Goal: Information Seeking & Learning: Learn about a topic

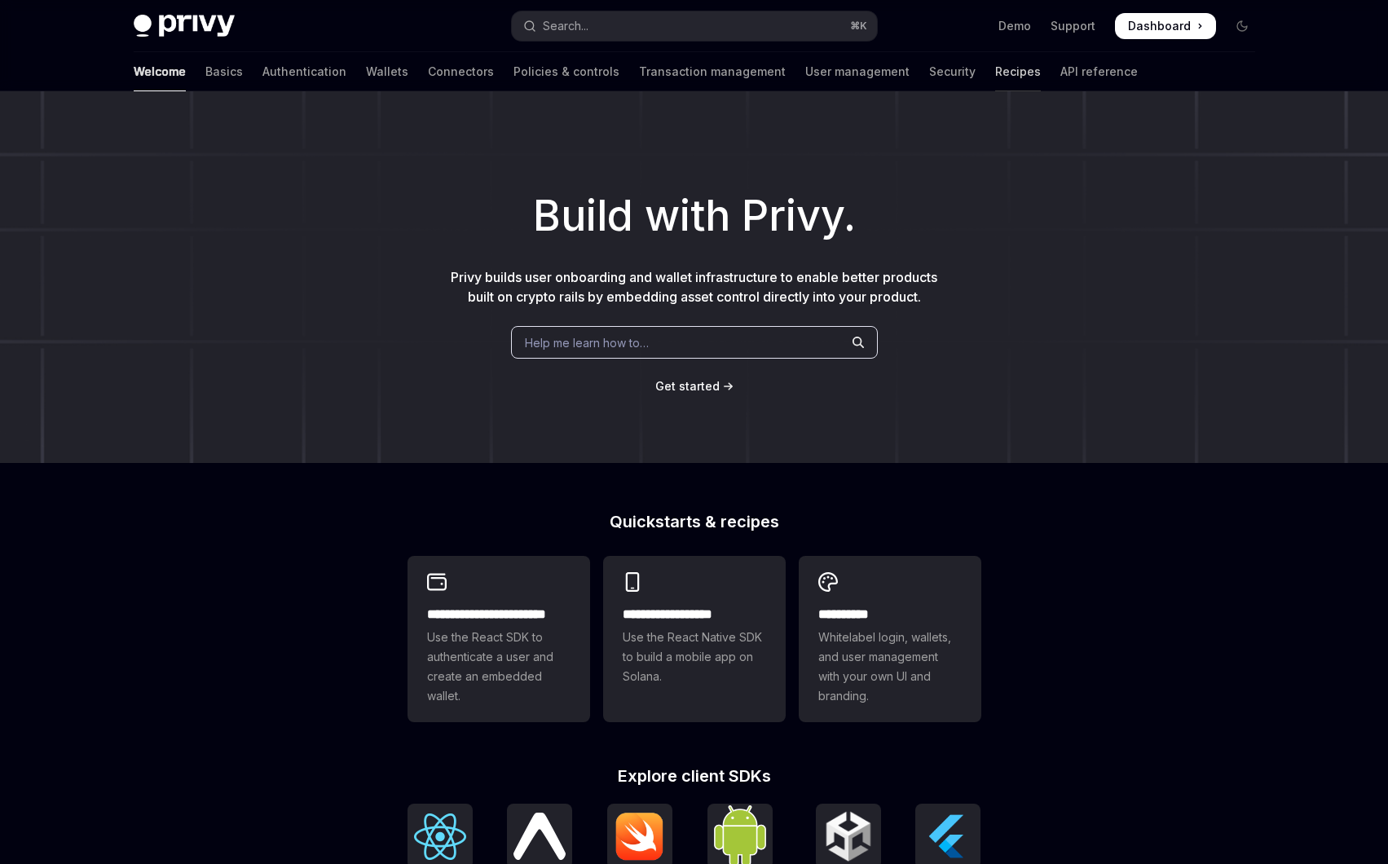
click at [995, 63] on link "Recipes" at bounding box center [1018, 71] width 46 height 39
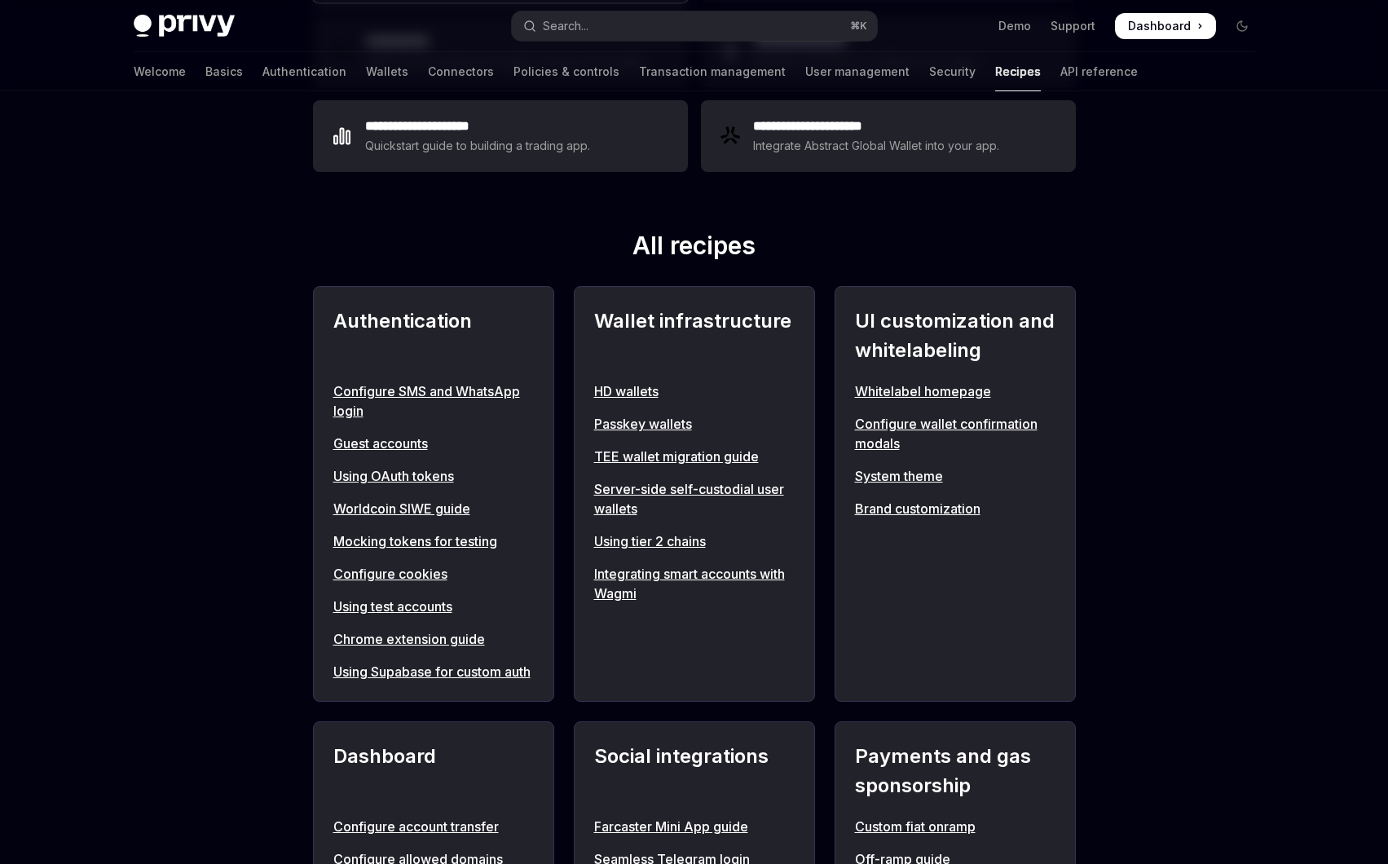
scroll to position [479, 0]
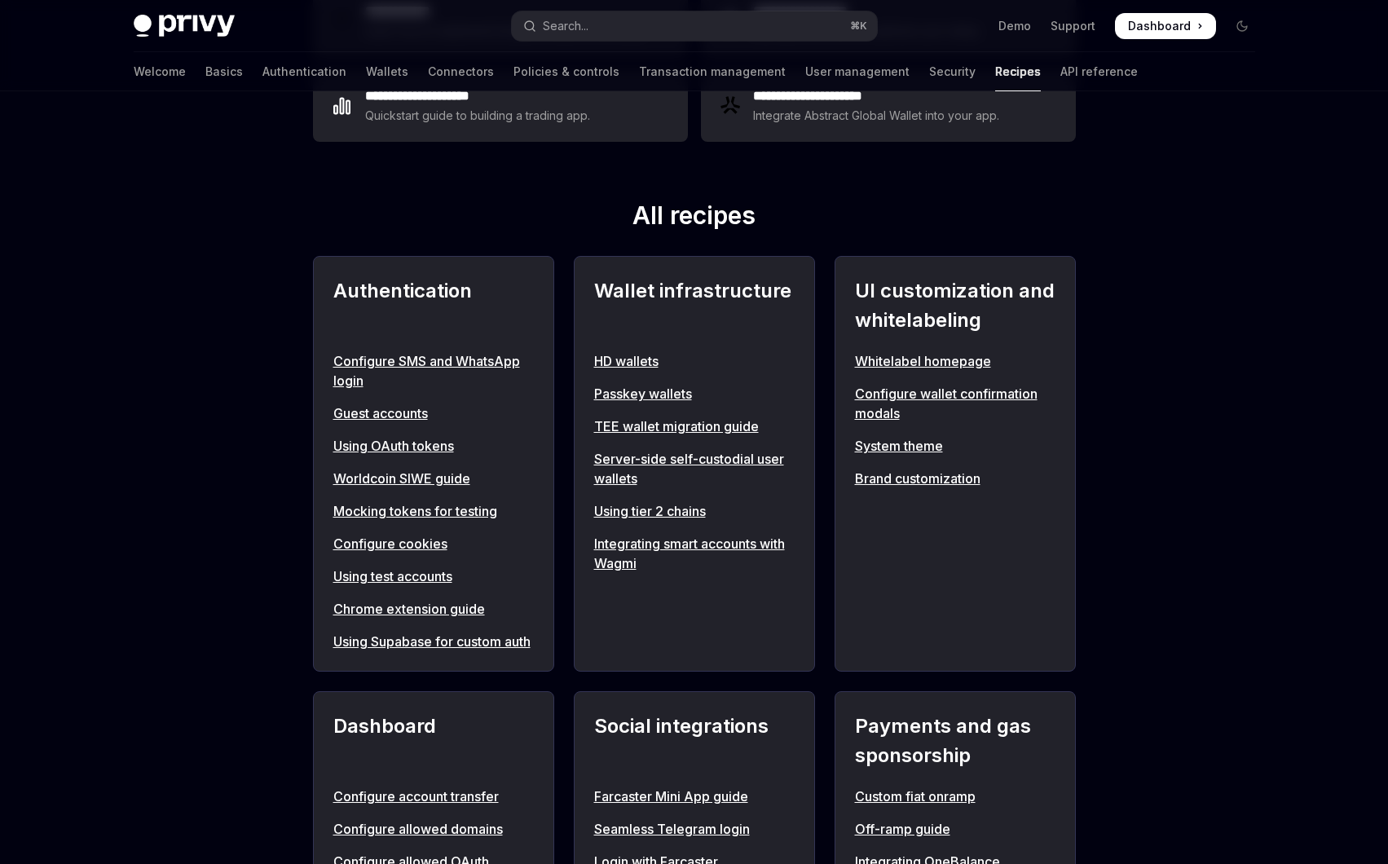
click at [899, 360] on link "Whitelabel homepage" at bounding box center [955, 361] width 201 height 20
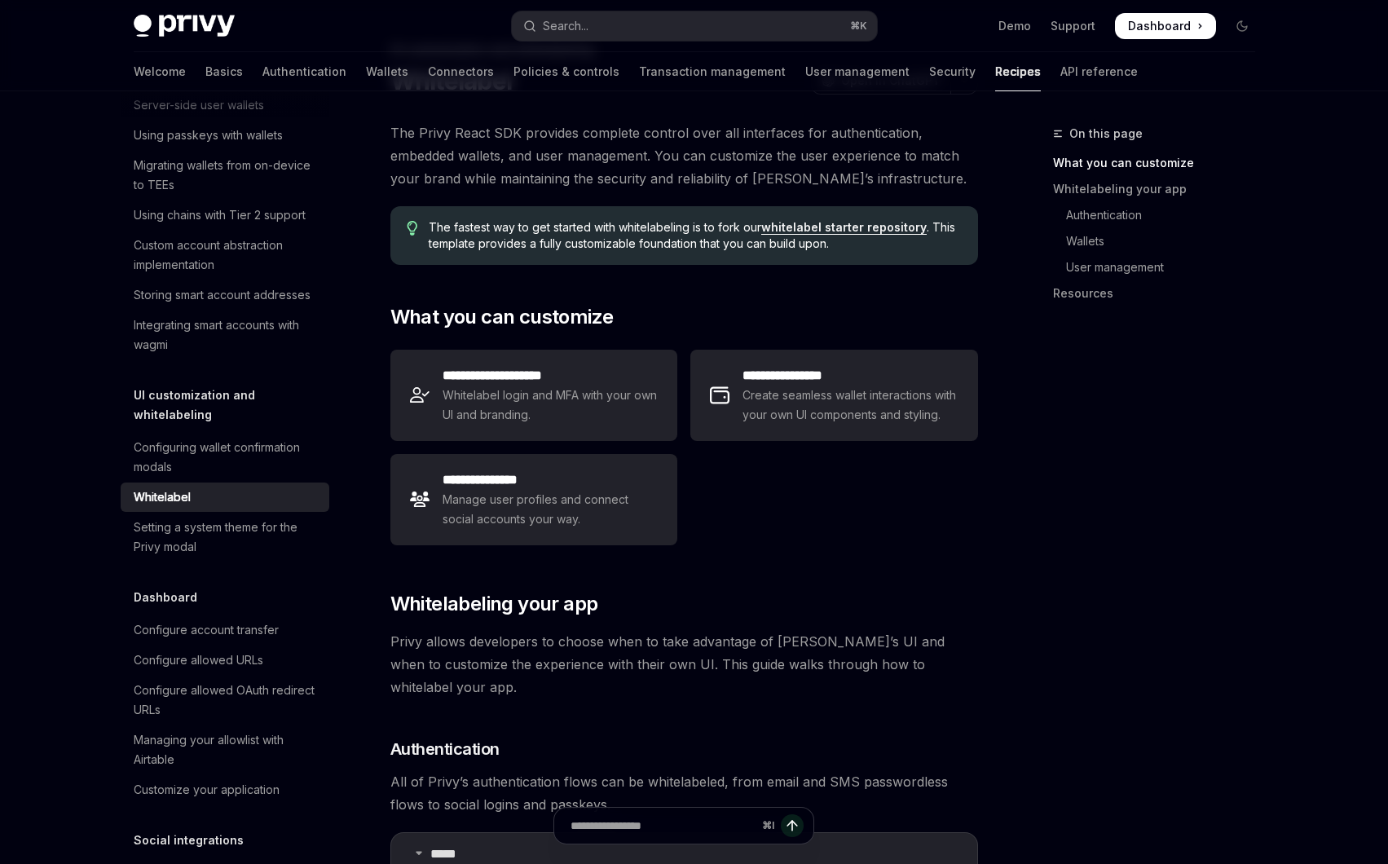
scroll to position [89, 0]
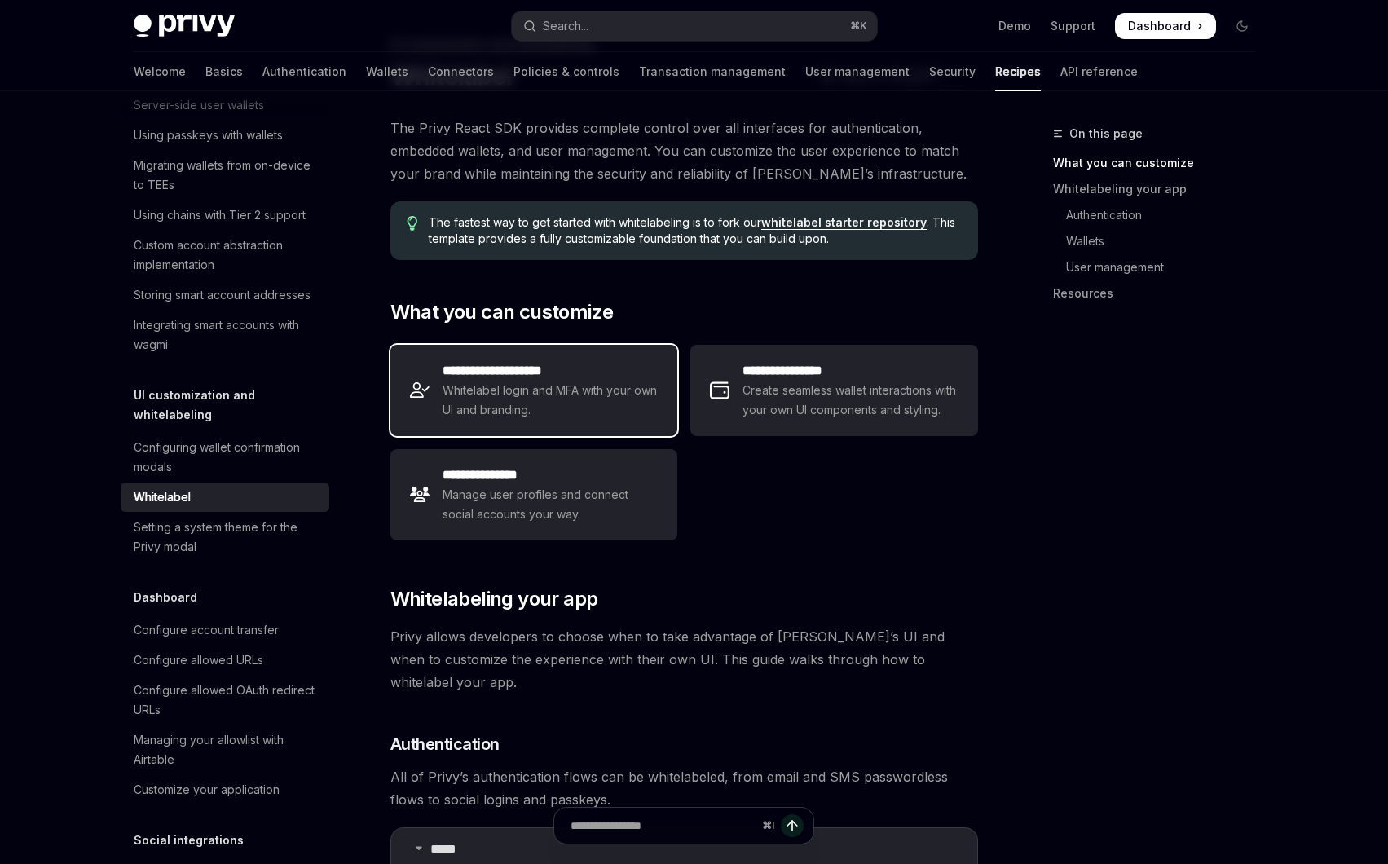
click at [605, 375] on h2 "**********" at bounding box center [550, 371] width 215 height 20
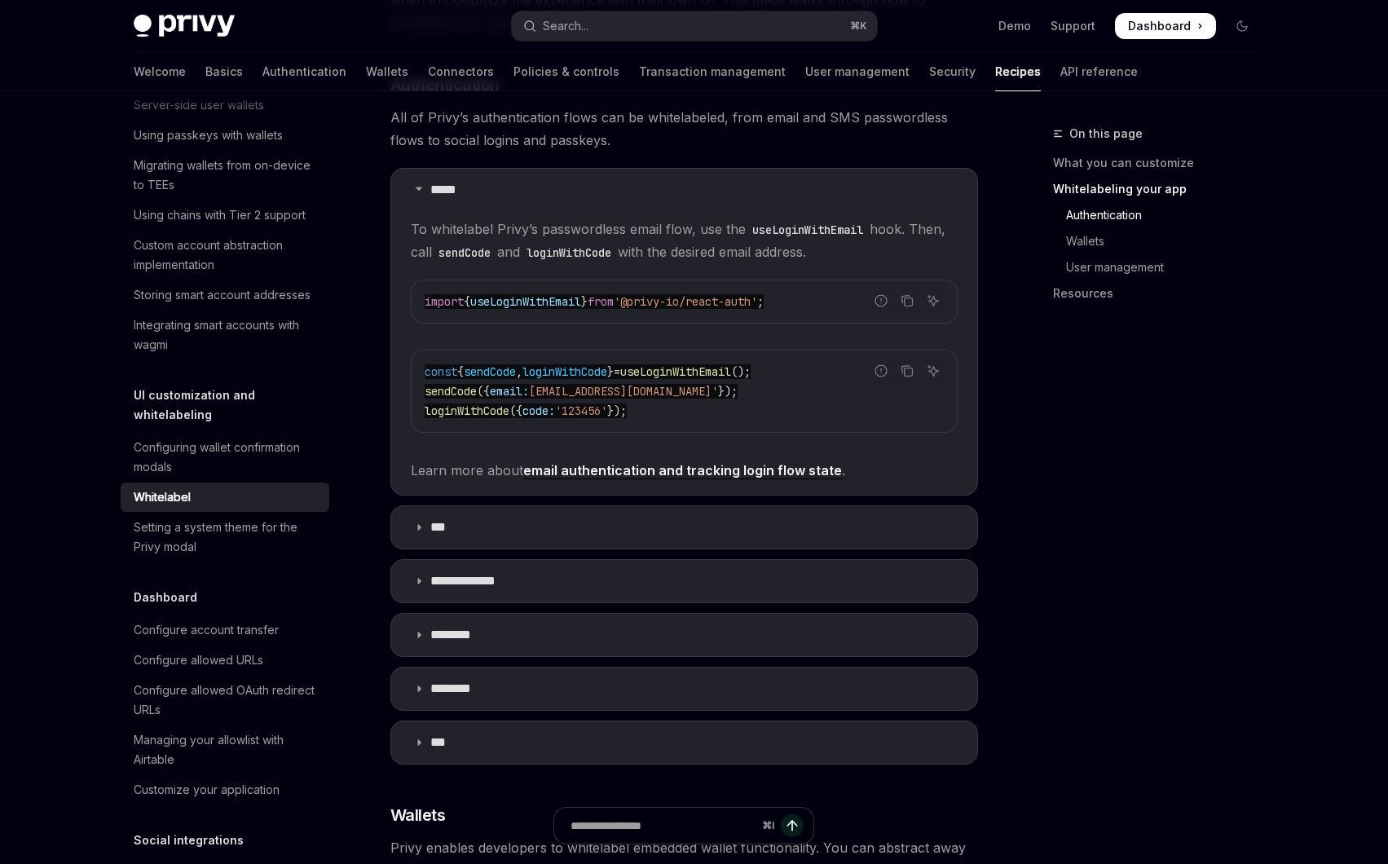
scroll to position [768, 0]
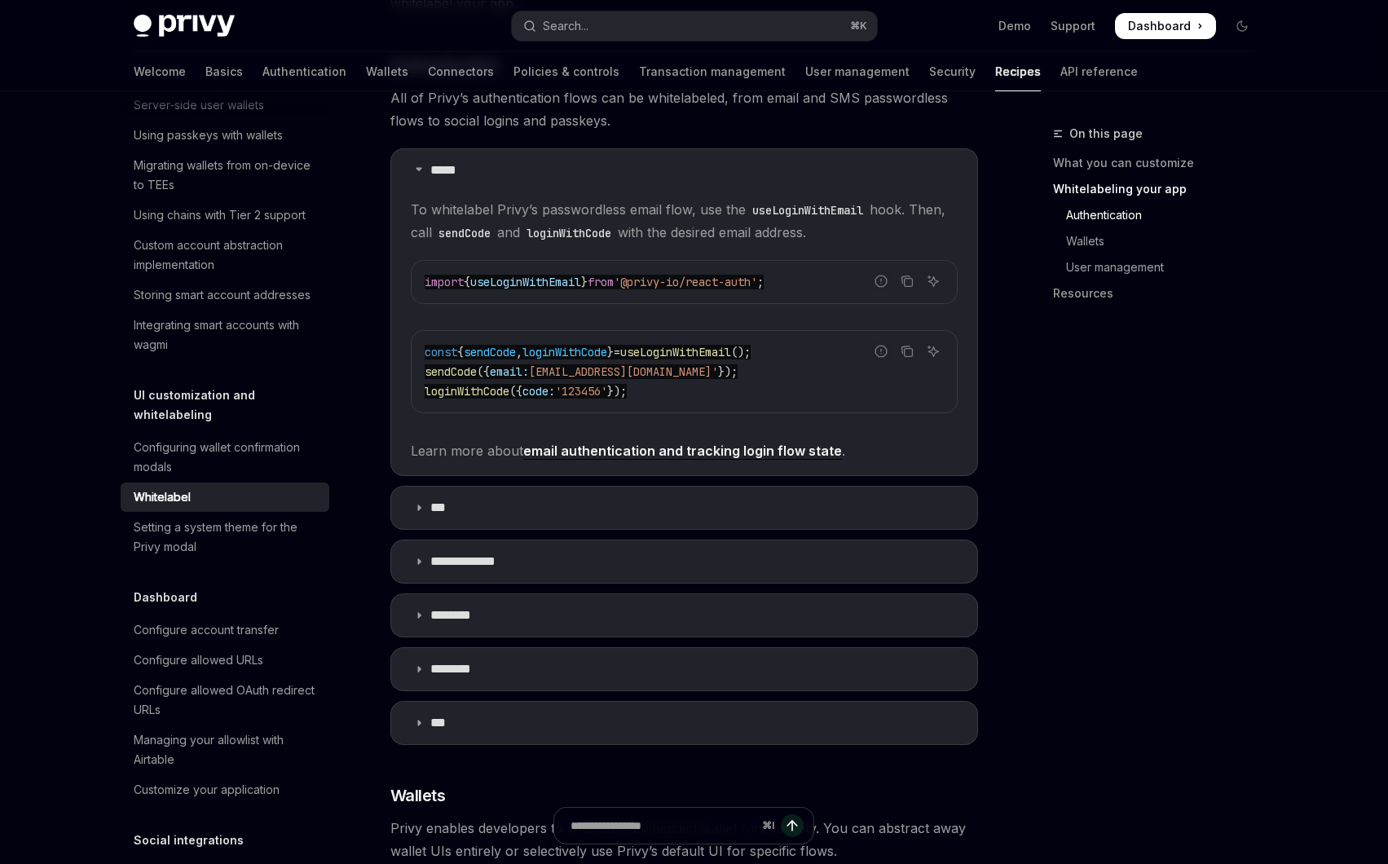
click at [588, 282] on span "}" at bounding box center [584, 282] width 7 height 15
click at [589, 337] on div "const { sendCode , loginWithCode } = useLoginWithEmail (); sendCode ({ email: '…" at bounding box center [684, 372] width 545 height 82
click at [743, 245] on children "To whitelabel Privy’s passwordless email flow, use the useLoginWithEmail hook. …" at bounding box center [684, 330] width 547 height 264
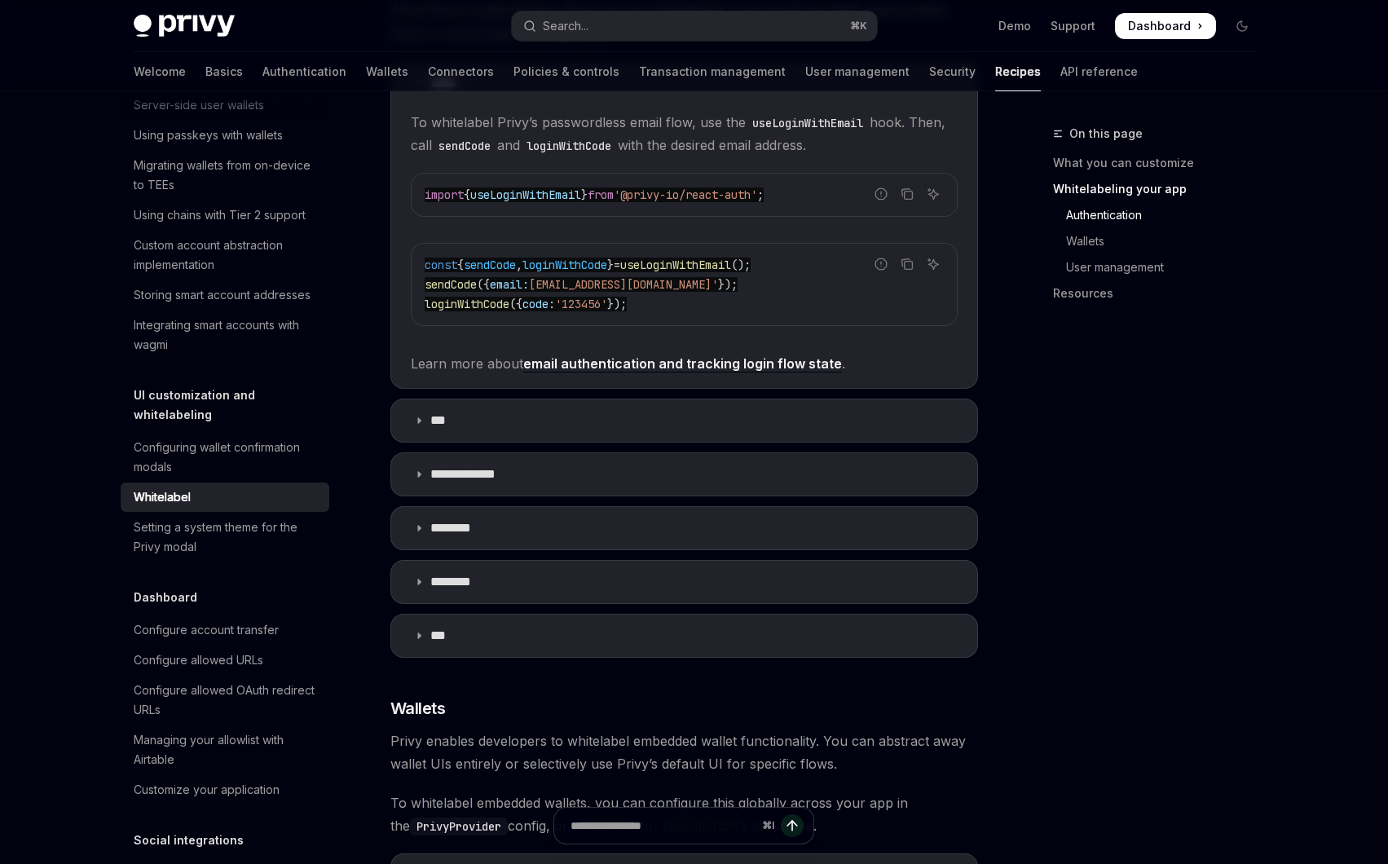
scroll to position [859, 0]
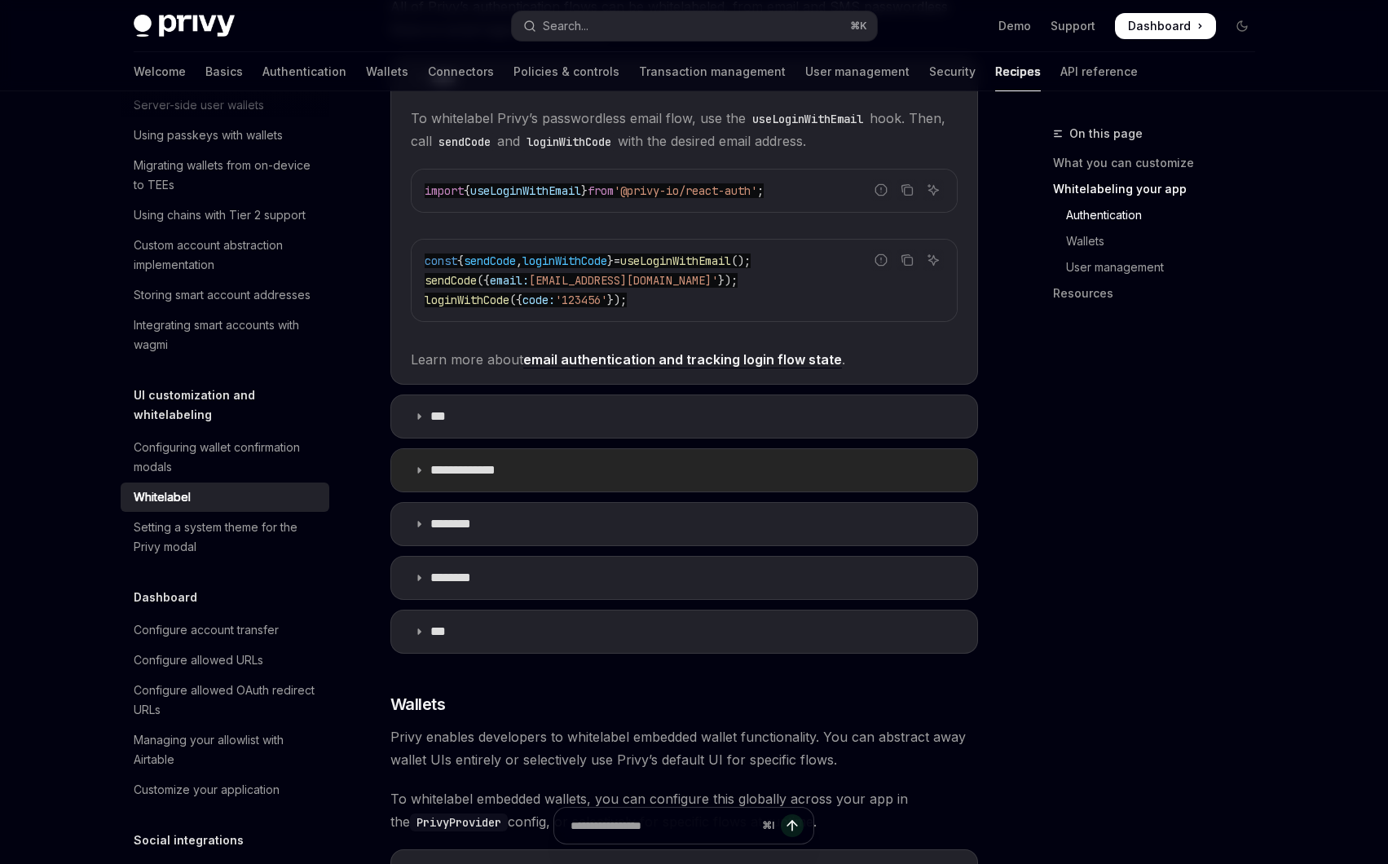
click at [482, 462] on p "**********" at bounding box center [469, 470] width 79 height 16
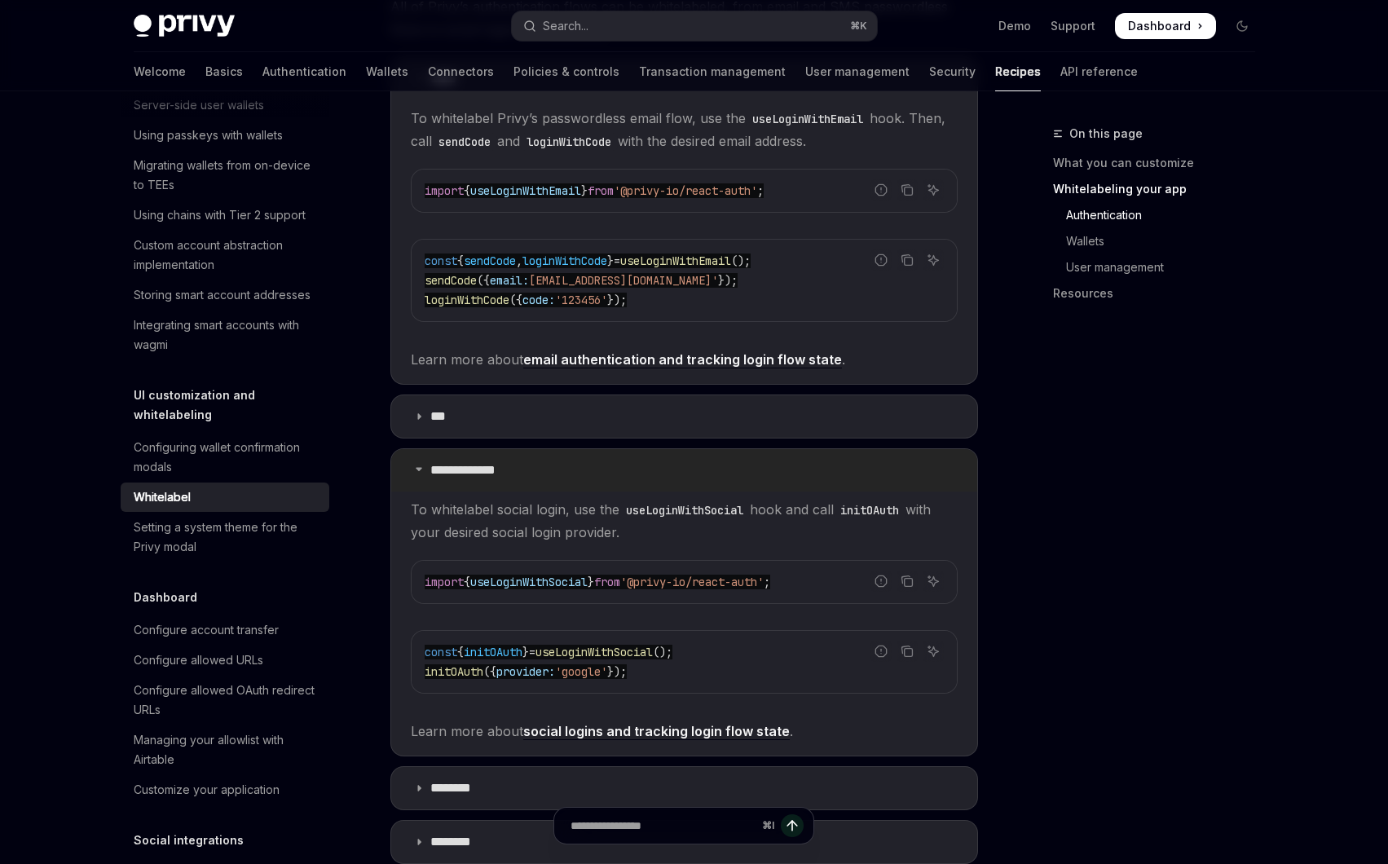
scroll to position [1365, 0]
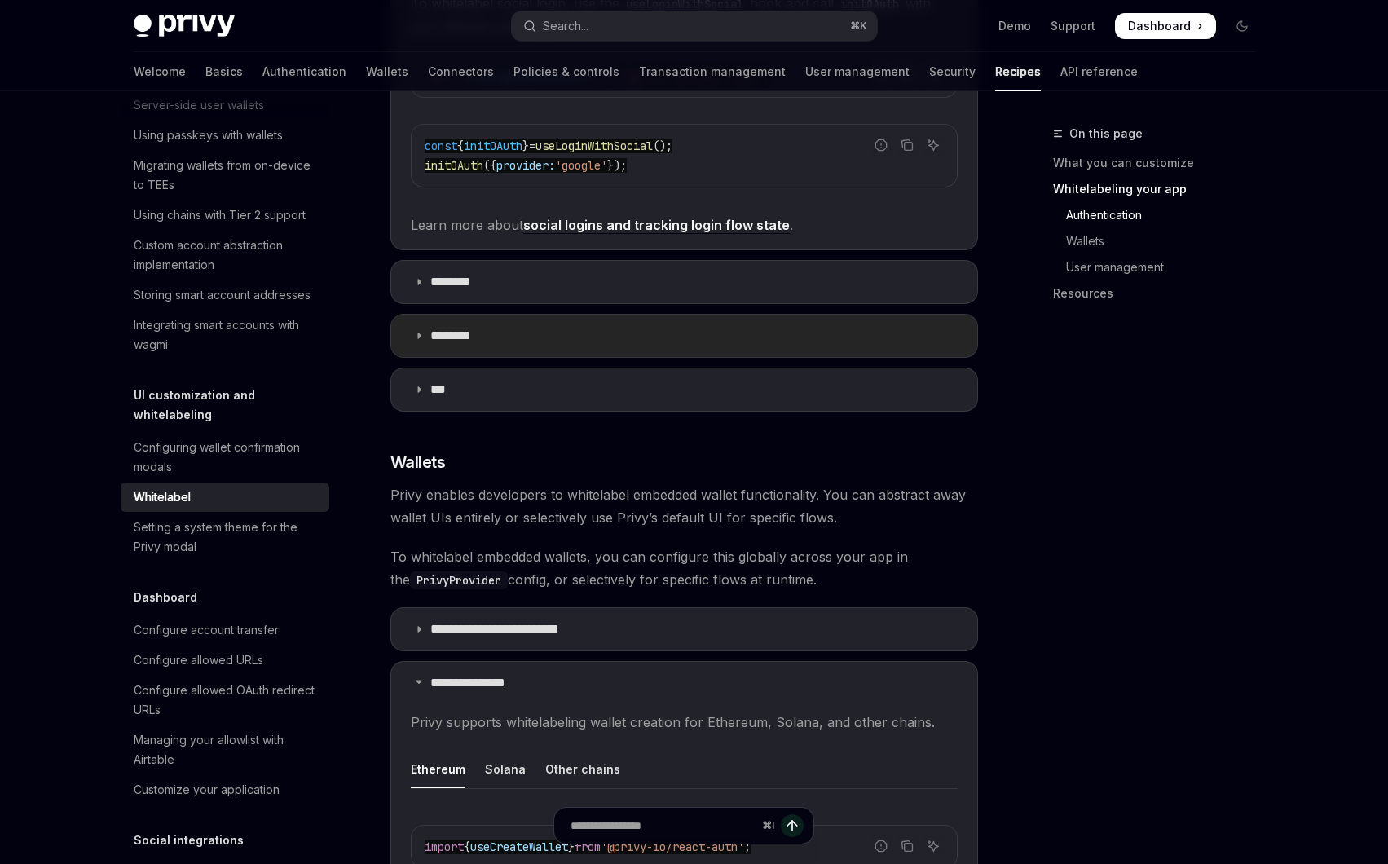
click at [453, 315] on summary "********" at bounding box center [684, 336] width 586 height 42
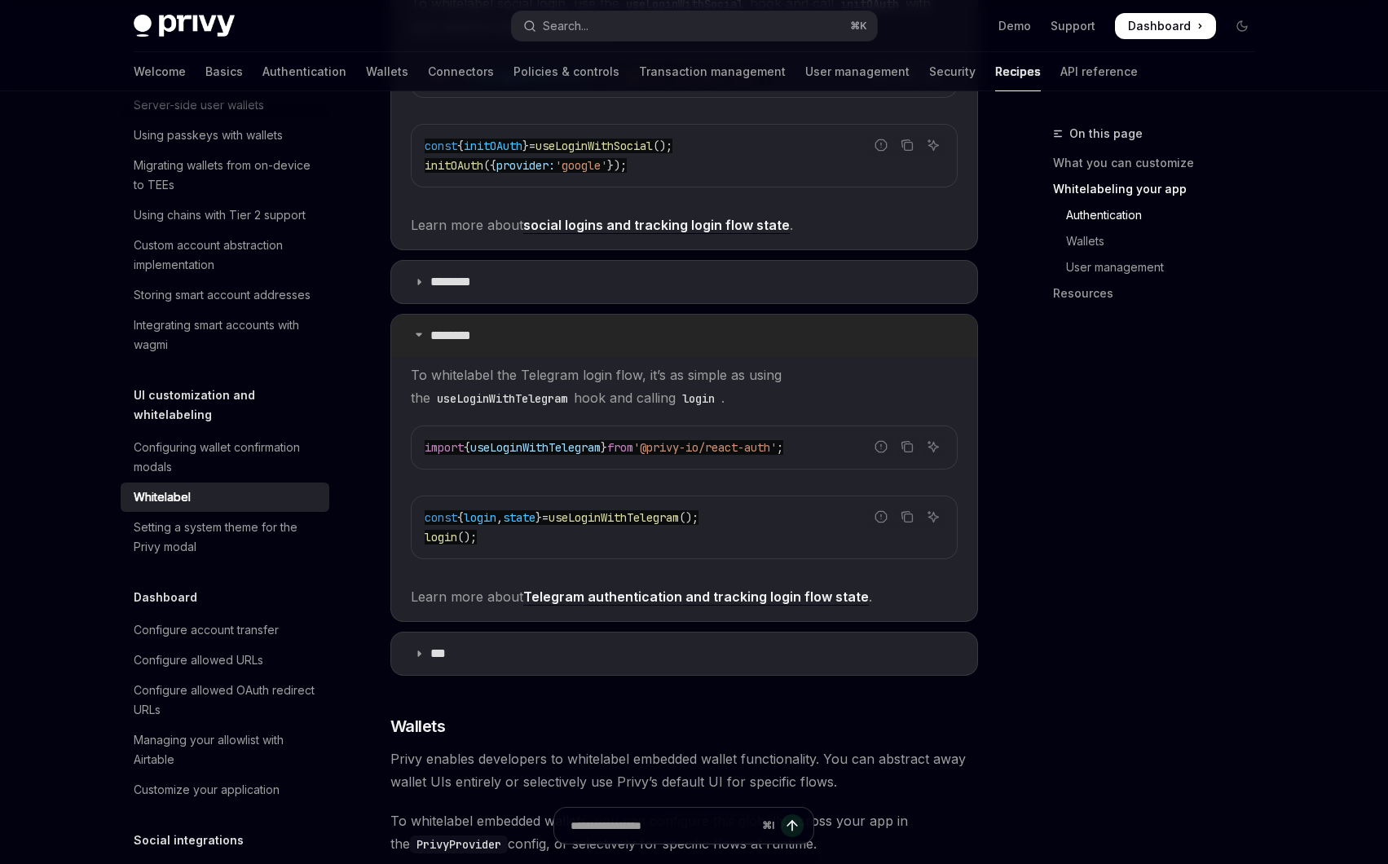
click at [478, 340] on summary "********" at bounding box center [684, 336] width 586 height 42
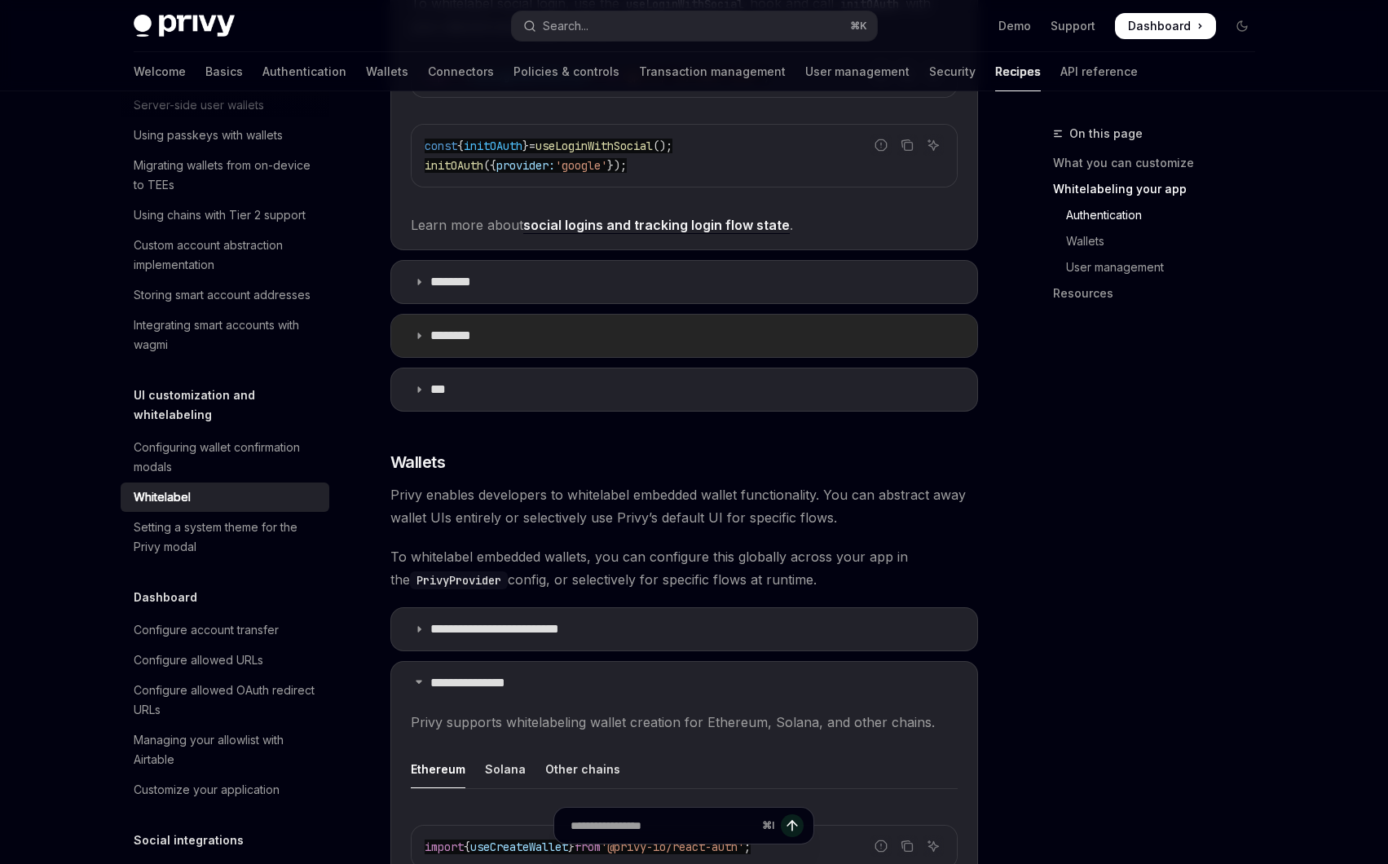
click at [474, 333] on p "********" at bounding box center [459, 336] width 58 height 16
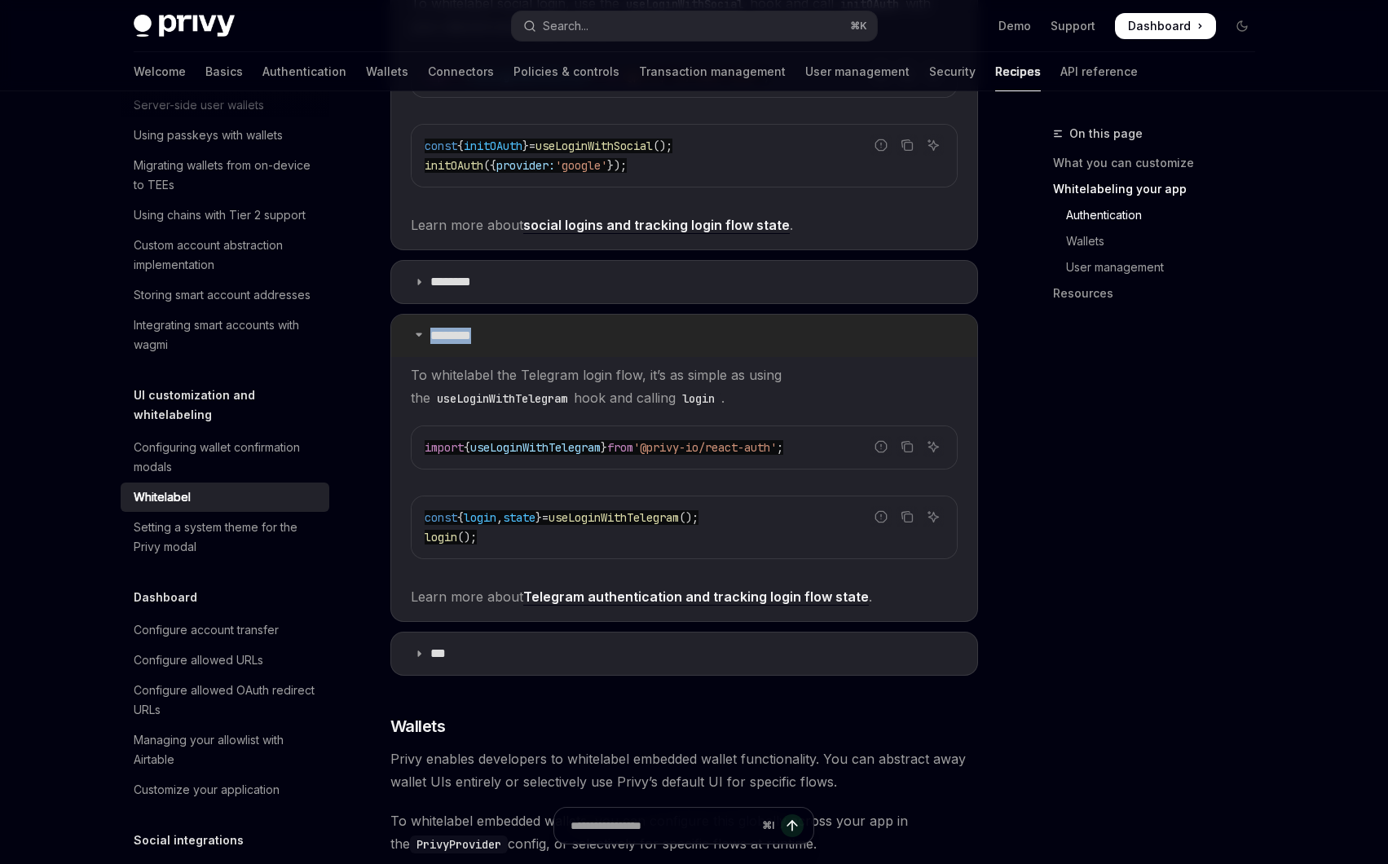
click at [474, 333] on p "********" at bounding box center [459, 336] width 58 height 16
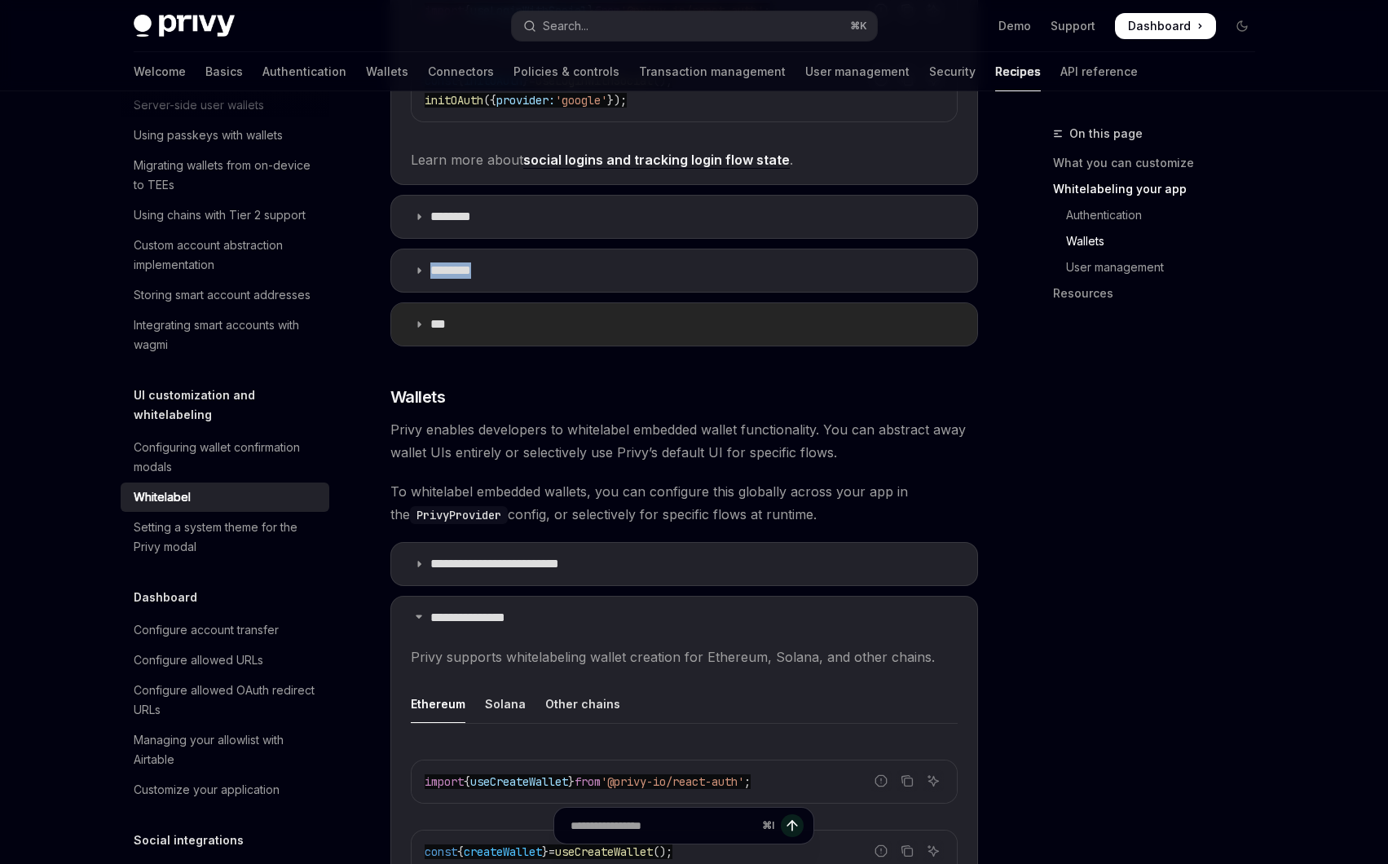
scroll to position [1497, 0]
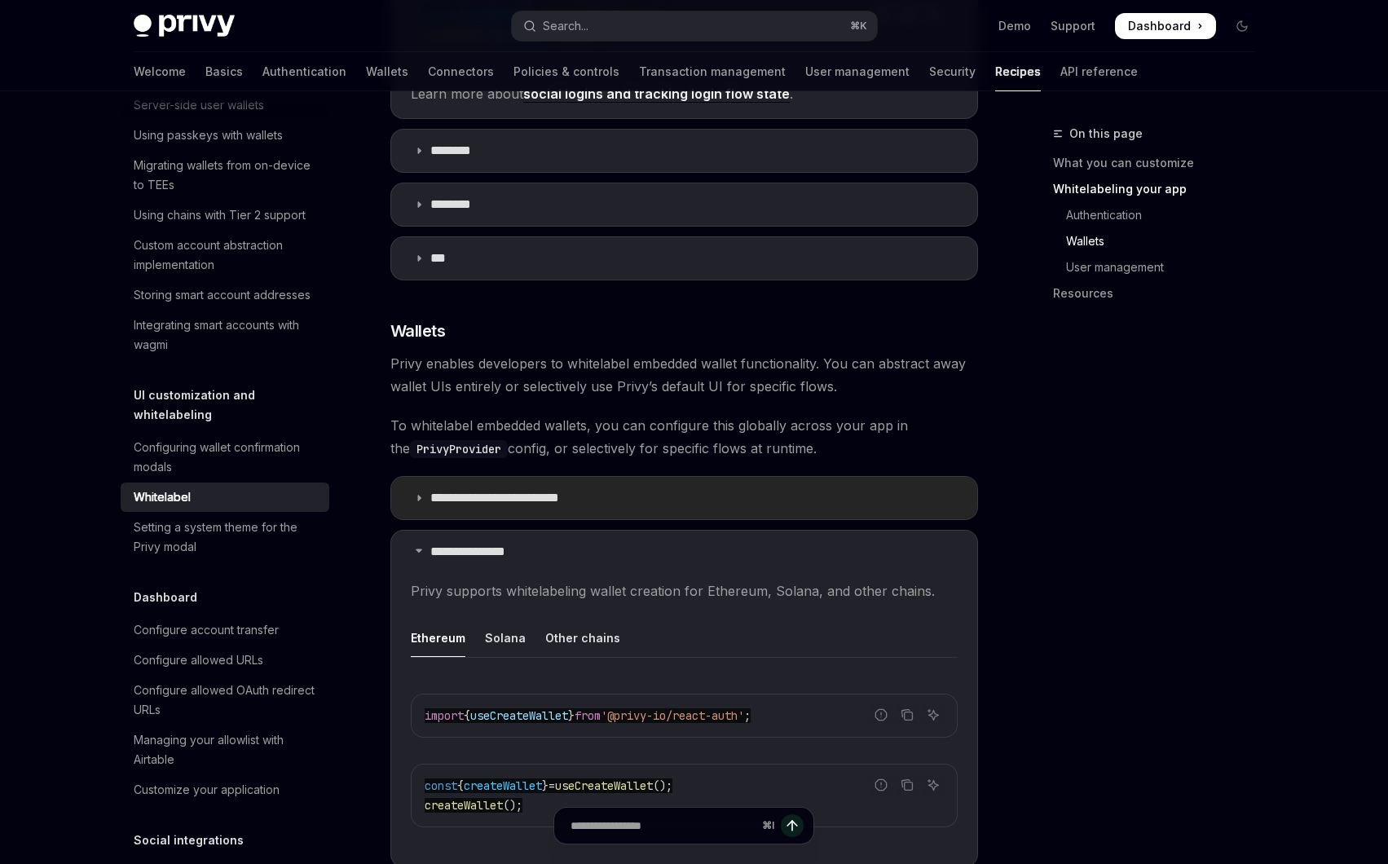
click at [546, 490] on p "**********" at bounding box center [508, 498] width 157 height 16
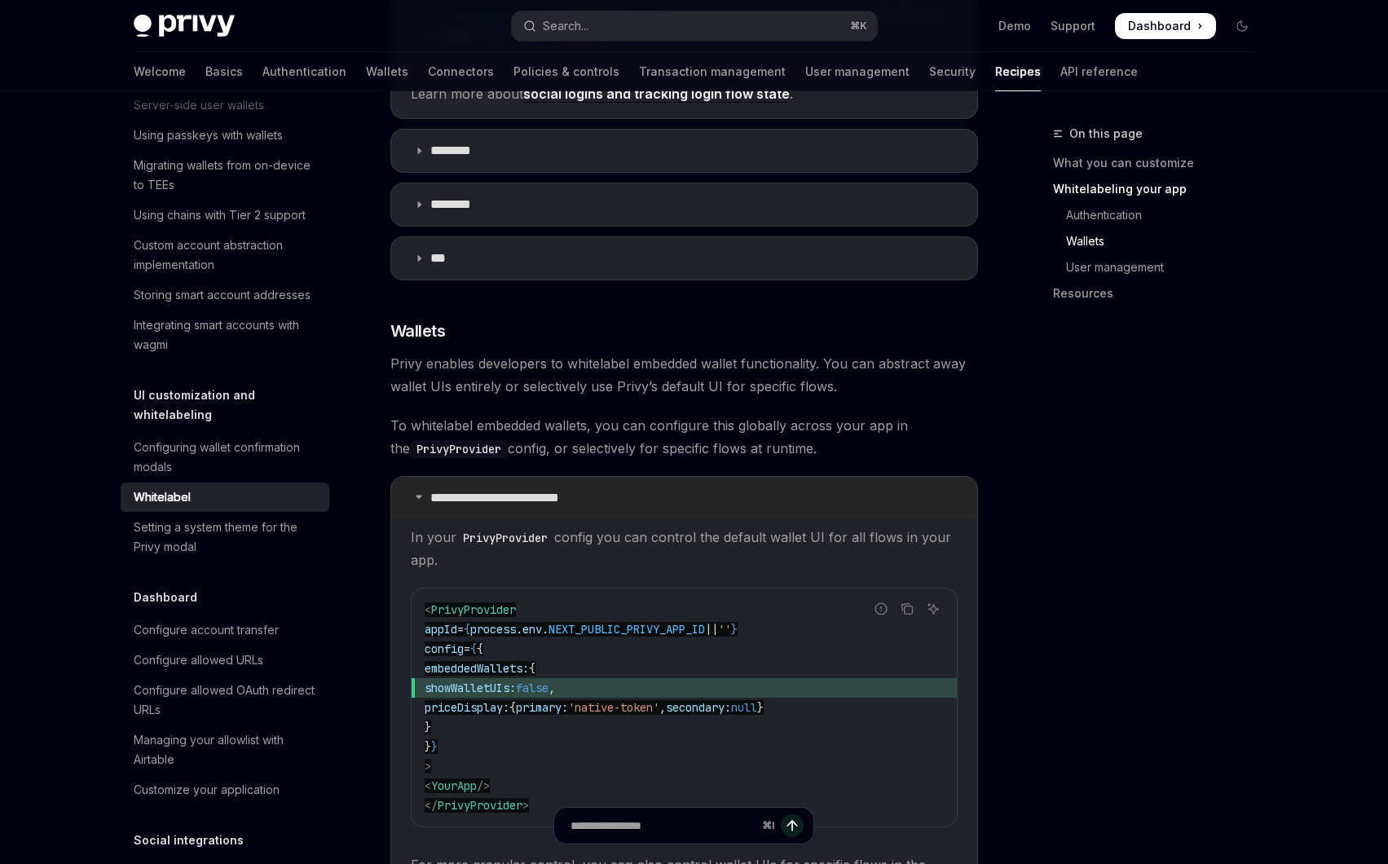
click at [534, 490] on p "**********" at bounding box center [508, 498] width 157 height 16
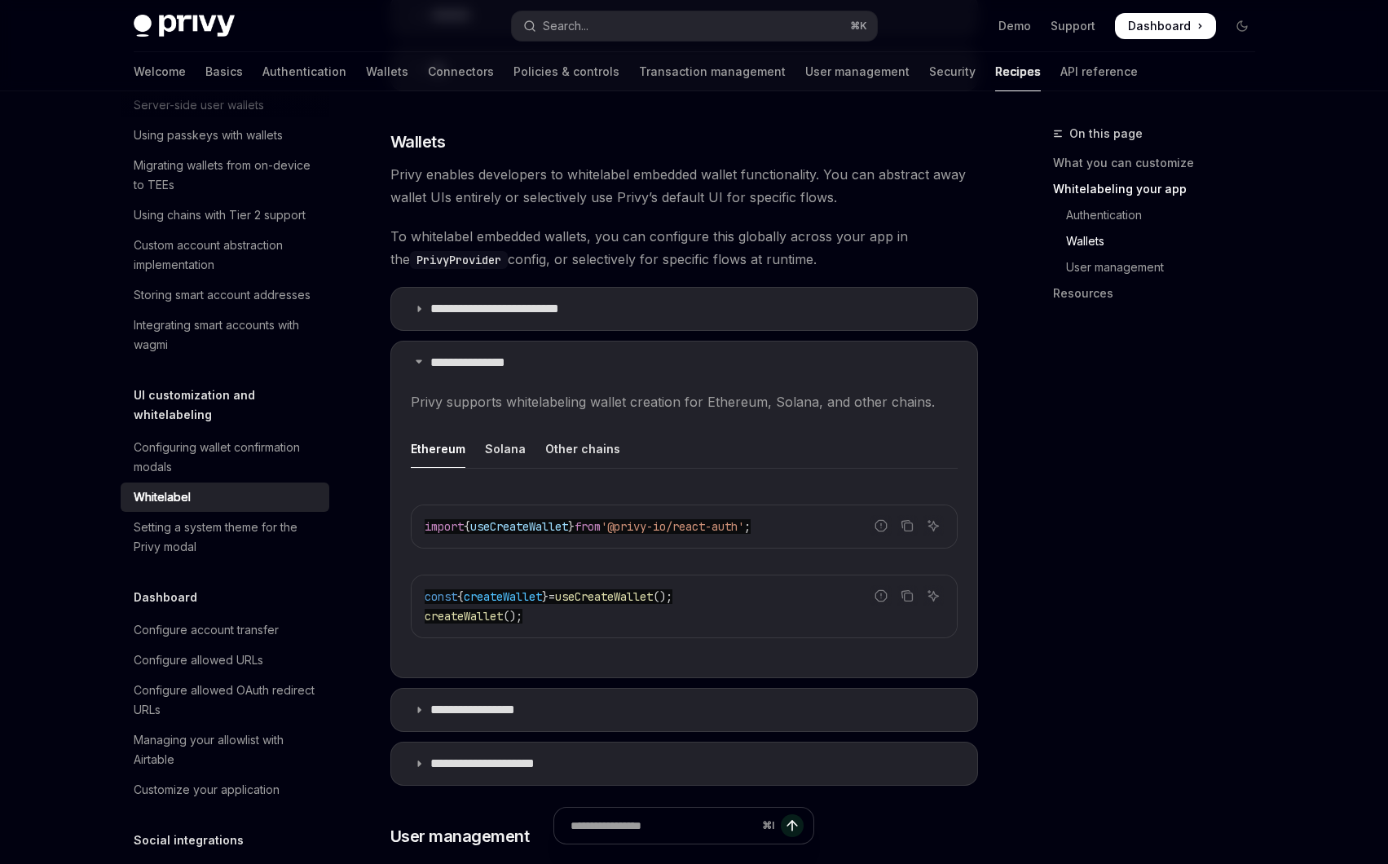
scroll to position [1687, 0]
click at [472, 356] on p "**********" at bounding box center [476, 361] width 93 height 16
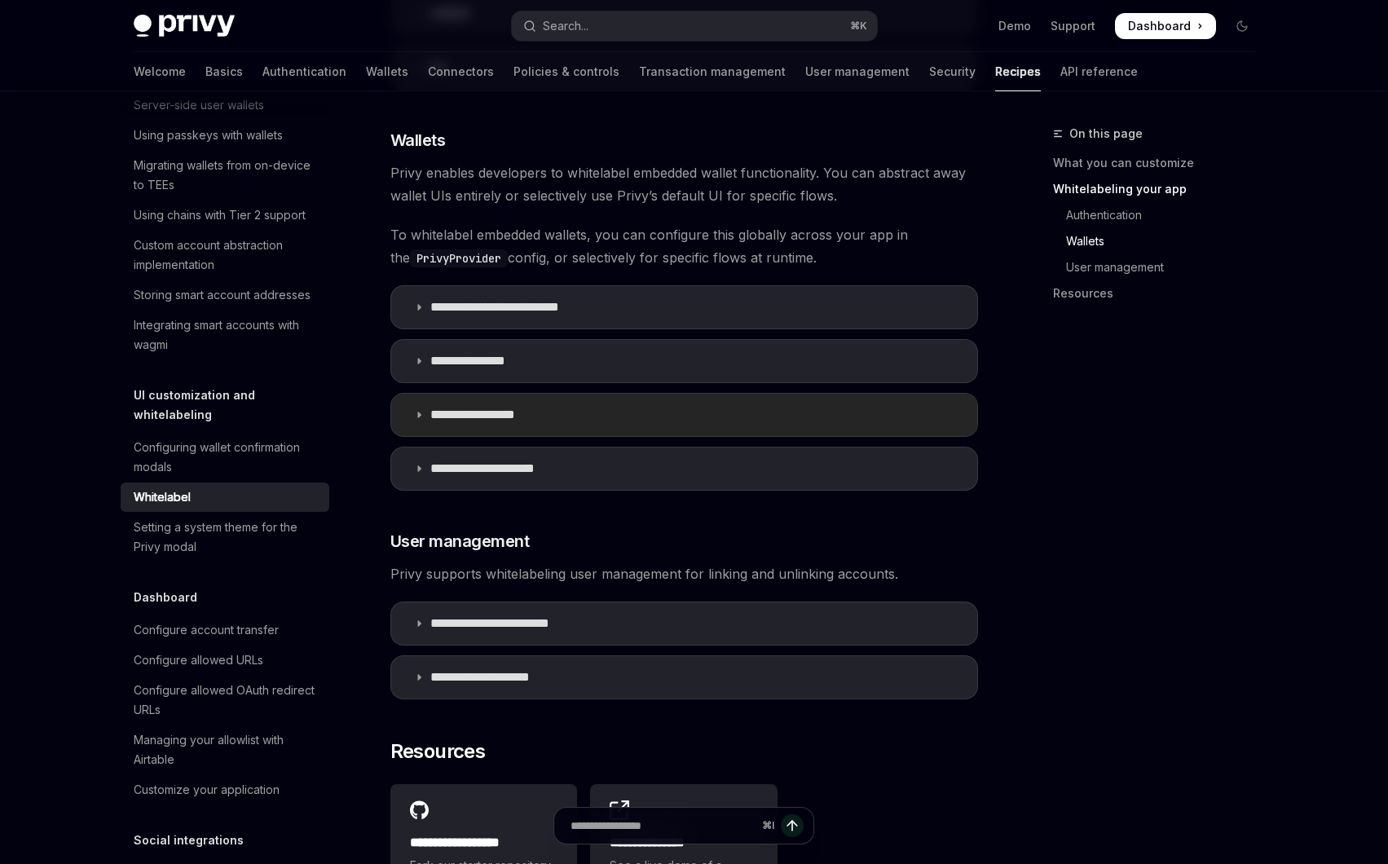
click at [516, 417] on p "**********" at bounding box center [488, 415] width 117 height 16
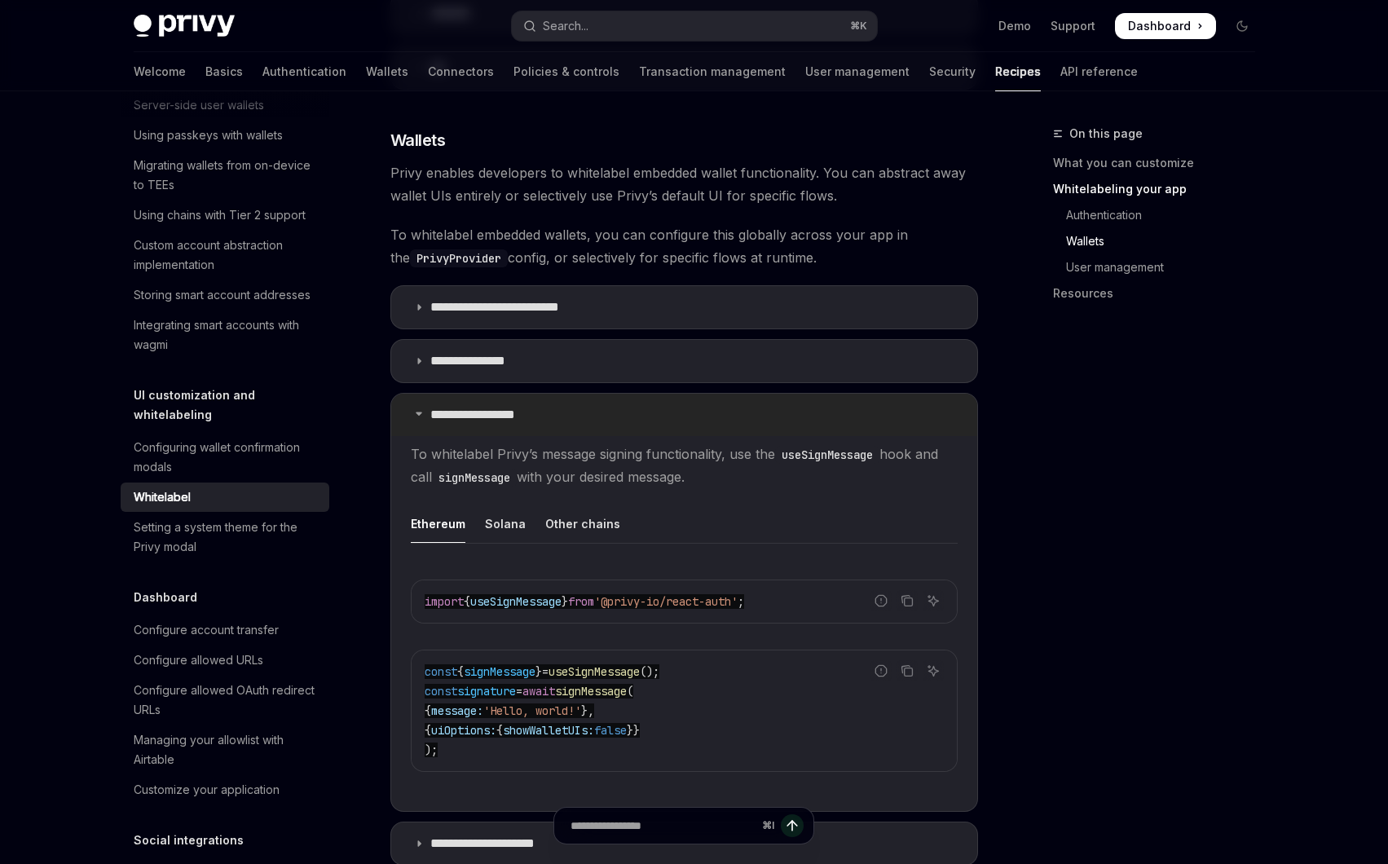
click at [506, 412] on p "**********" at bounding box center [488, 415] width 117 height 16
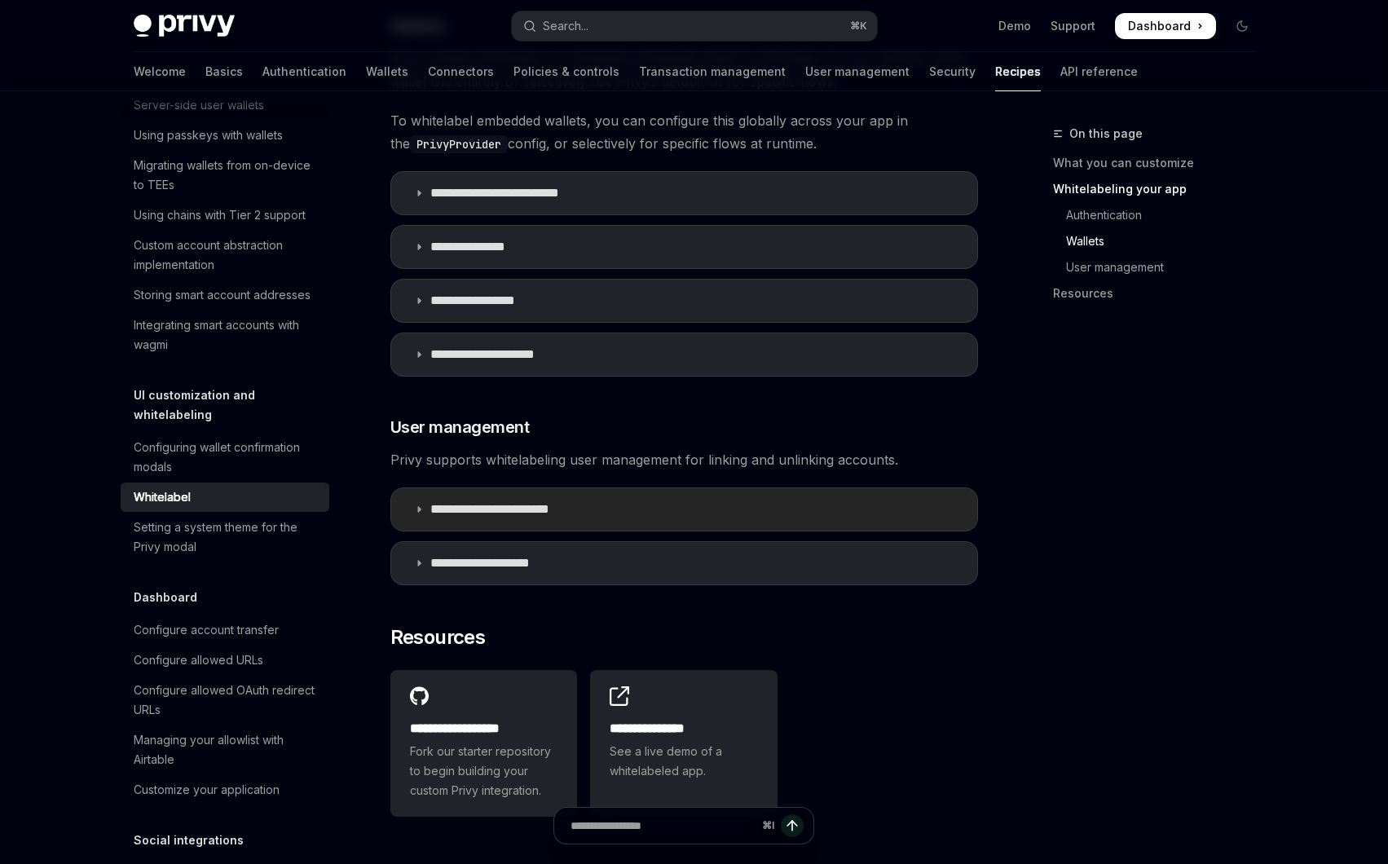
scroll to position [1950, 0]
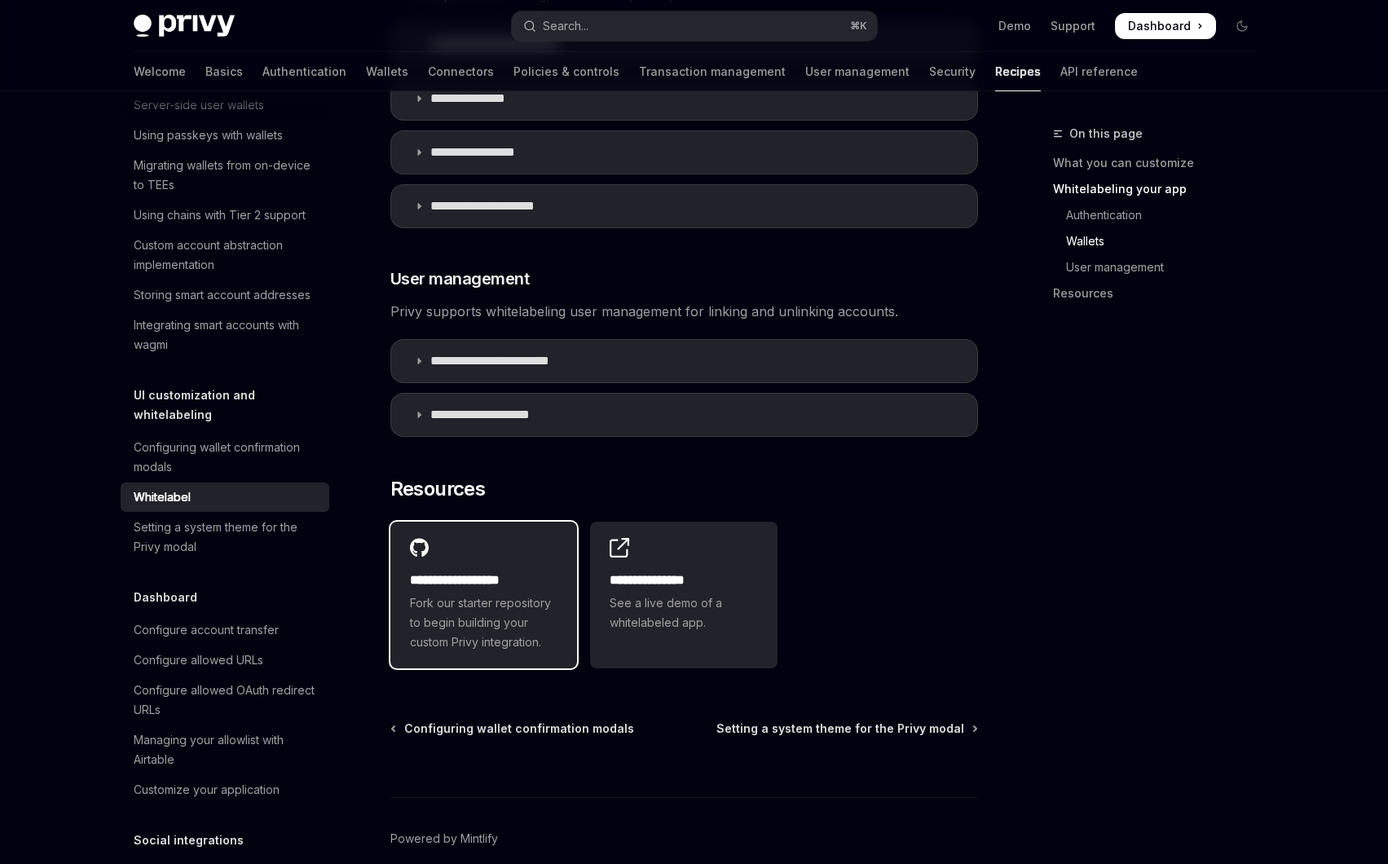
click at [476, 571] on h2 "**********" at bounding box center [484, 581] width 148 height 20
click at [428, 56] on link "Connectors" at bounding box center [461, 71] width 66 height 39
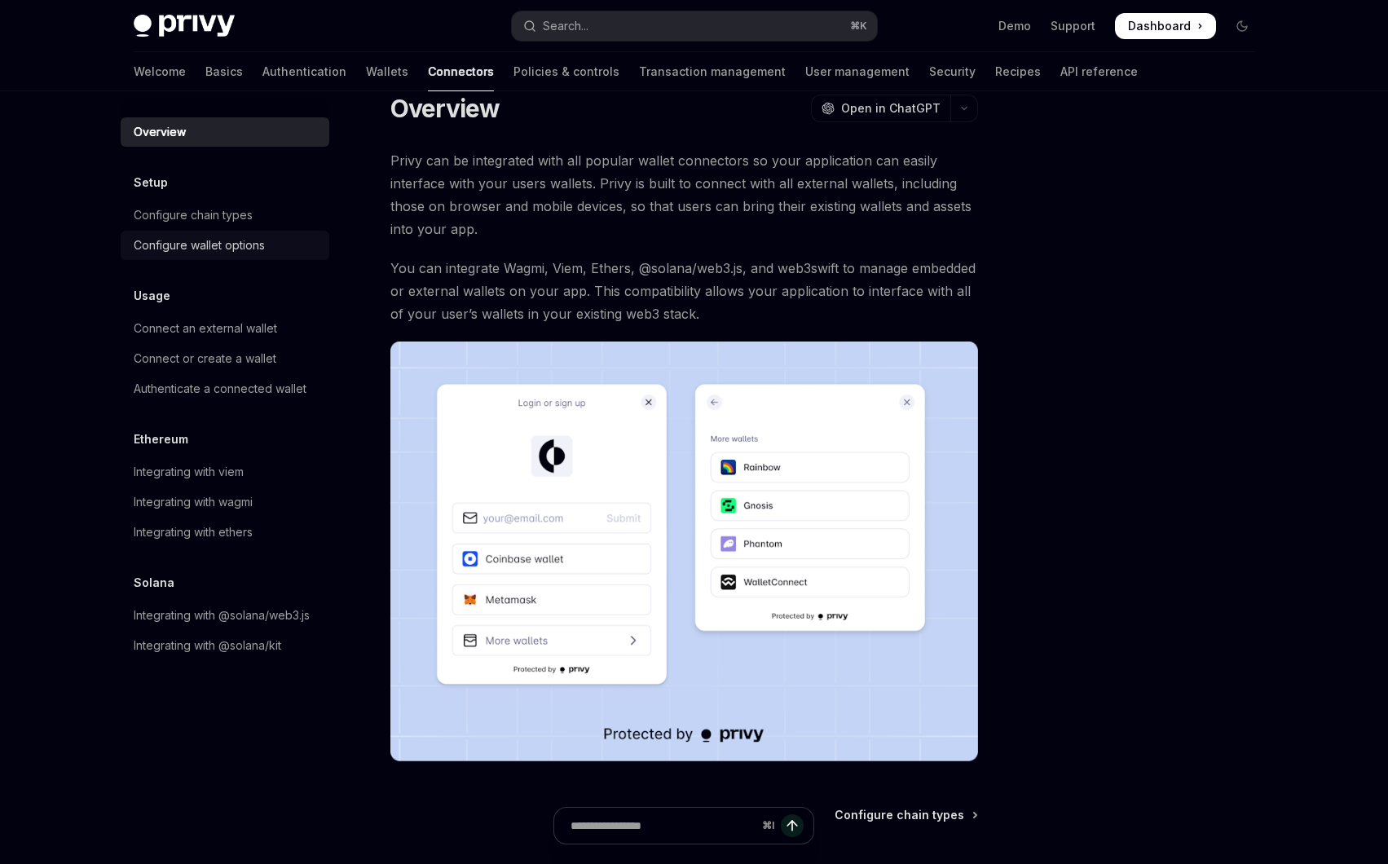
scroll to position [37, 0]
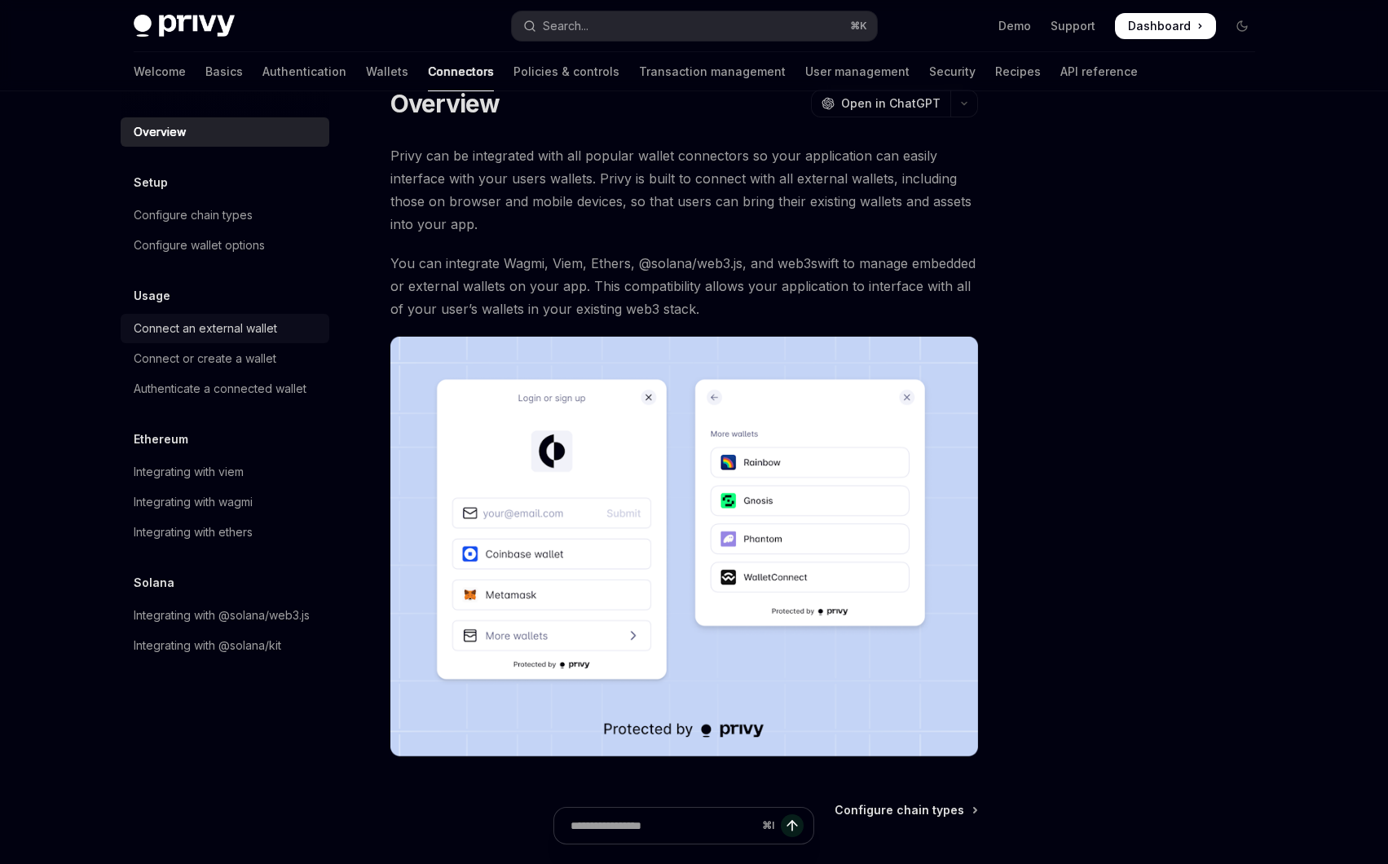
click at [251, 328] on div "Connect an external wallet" at bounding box center [205, 329] width 143 height 20
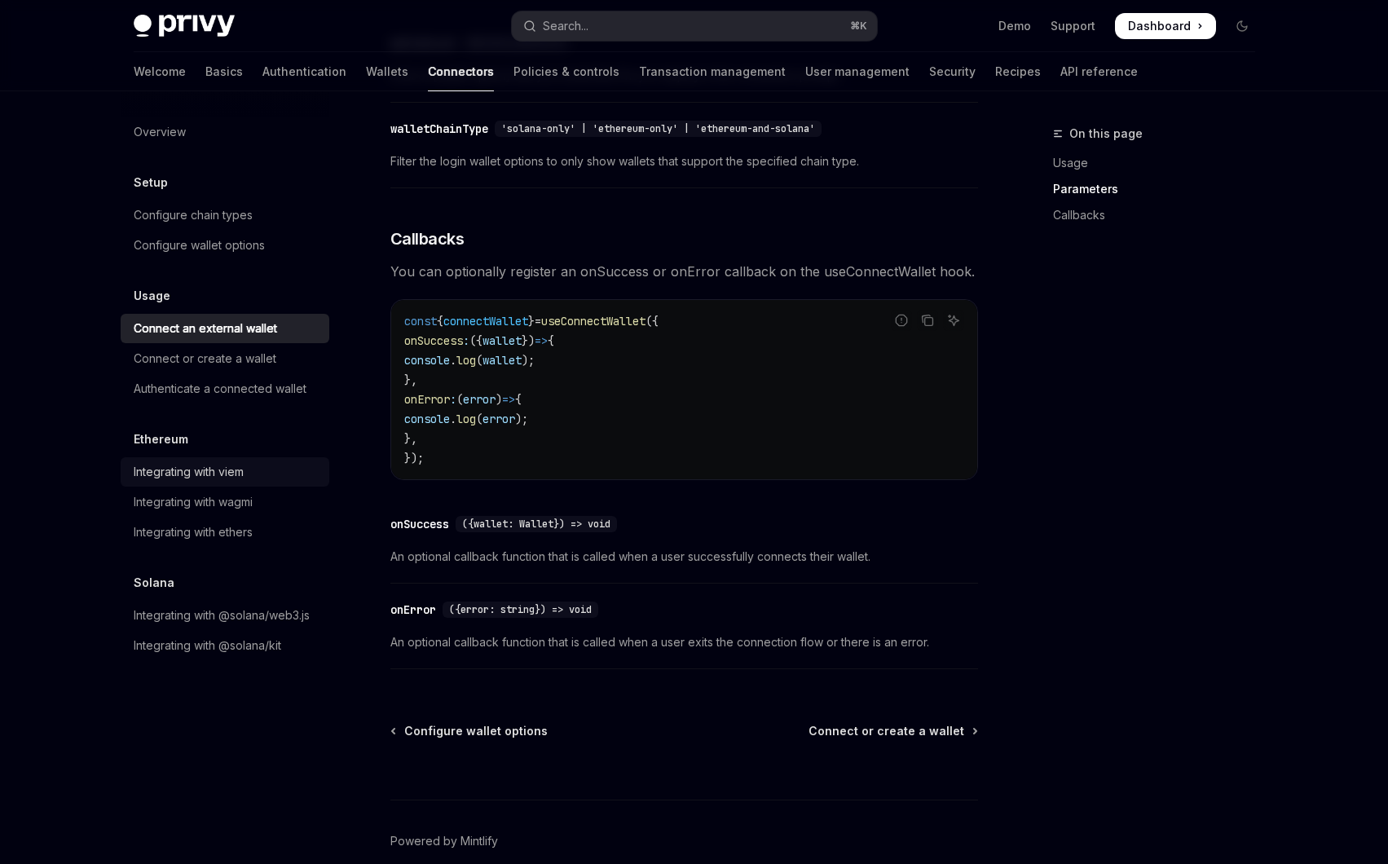
scroll to position [844, 0]
click at [251, 496] on div "Integrating with wagmi" at bounding box center [193, 502] width 119 height 20
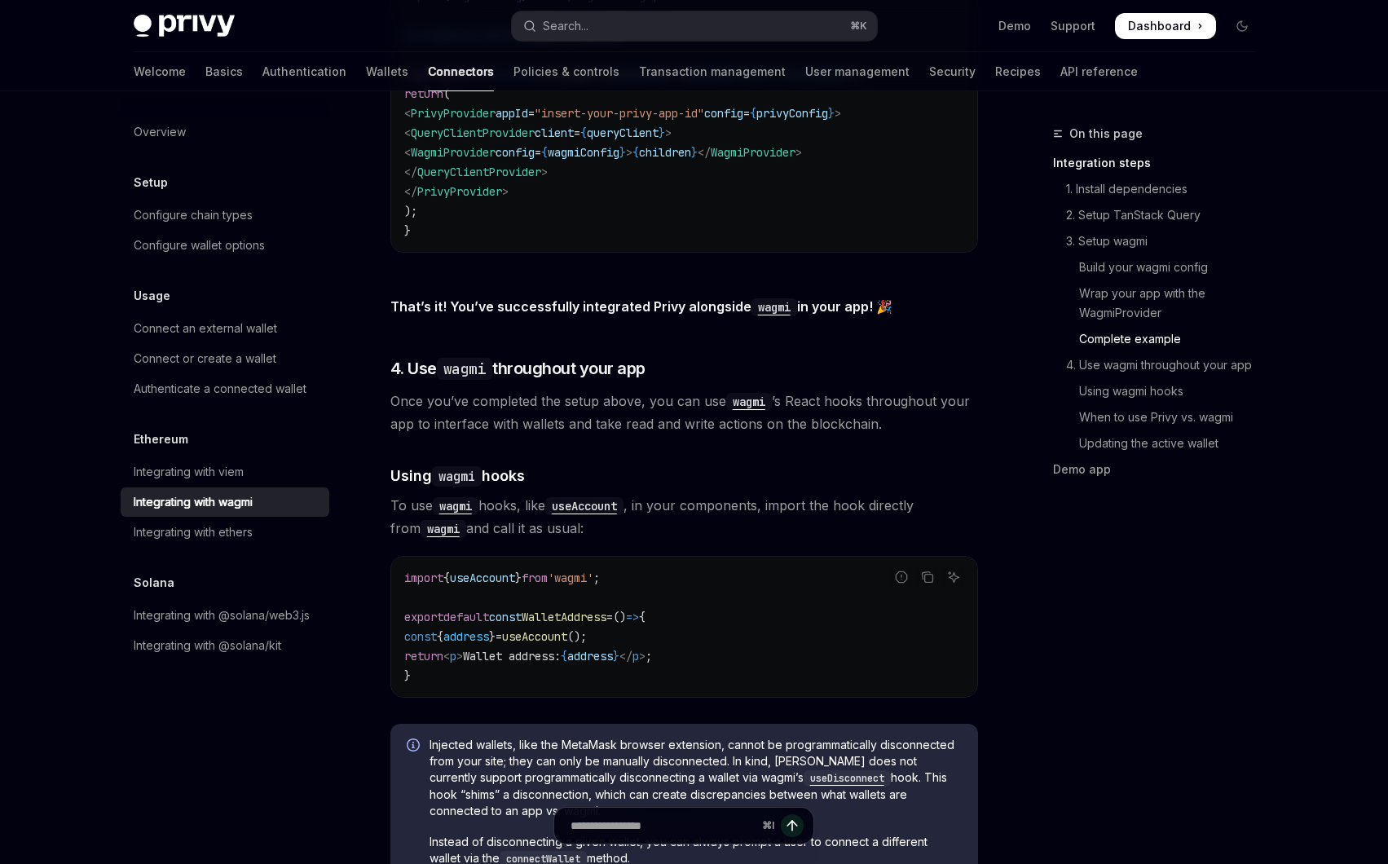
scroll to position [3334, 0]
click at [278, 324] on div "Connect an external wallet" at bounding box center [227, 329] width 186 height 20
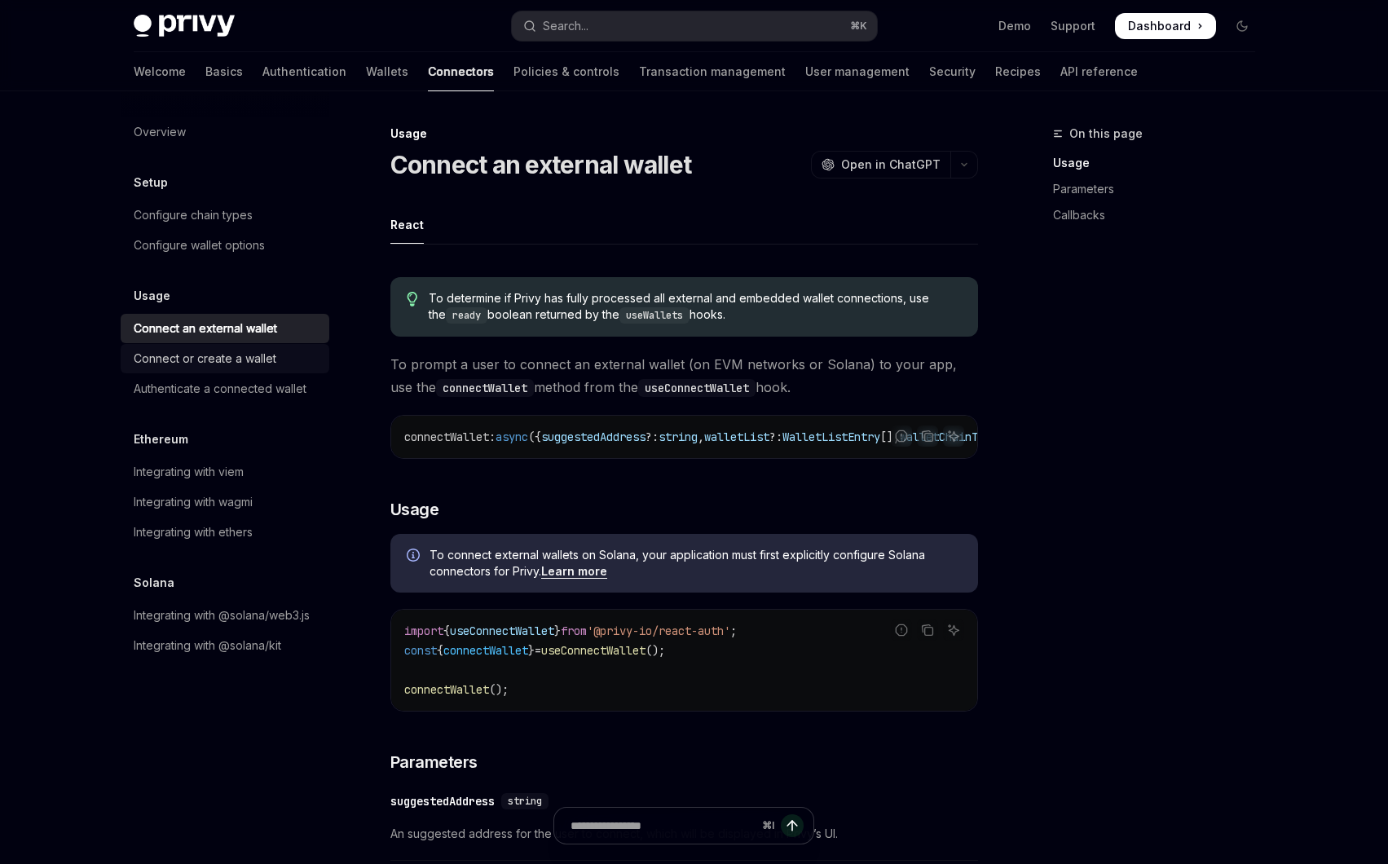
click at [257, 355] on div "Connect or create a wallet" at bounding box center [205, 359] width 143 height 20
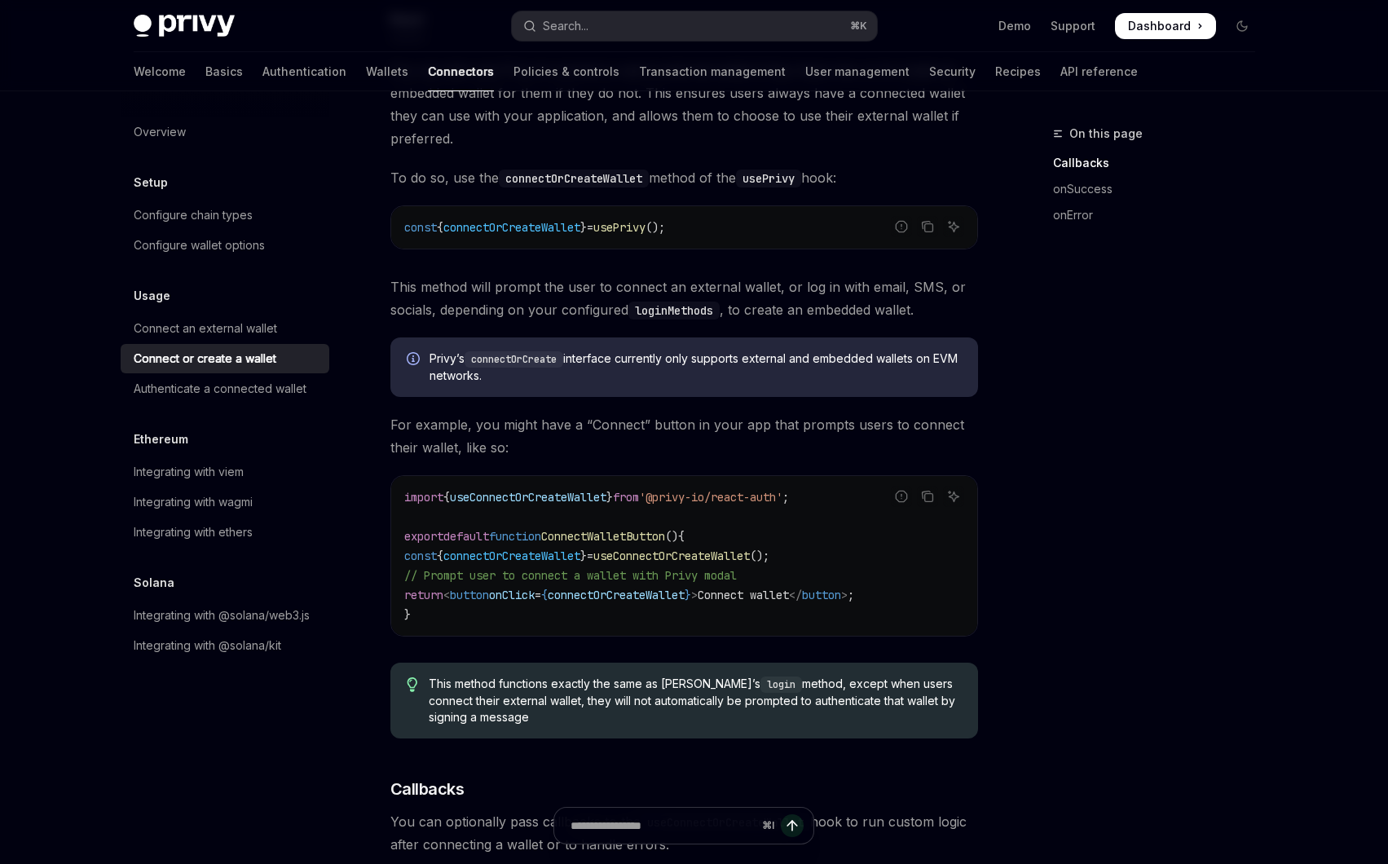
scroll to position [206, 0]
click at [262, 76] on link "Authentication" at bounding box center [304, 71] width 84 height 39
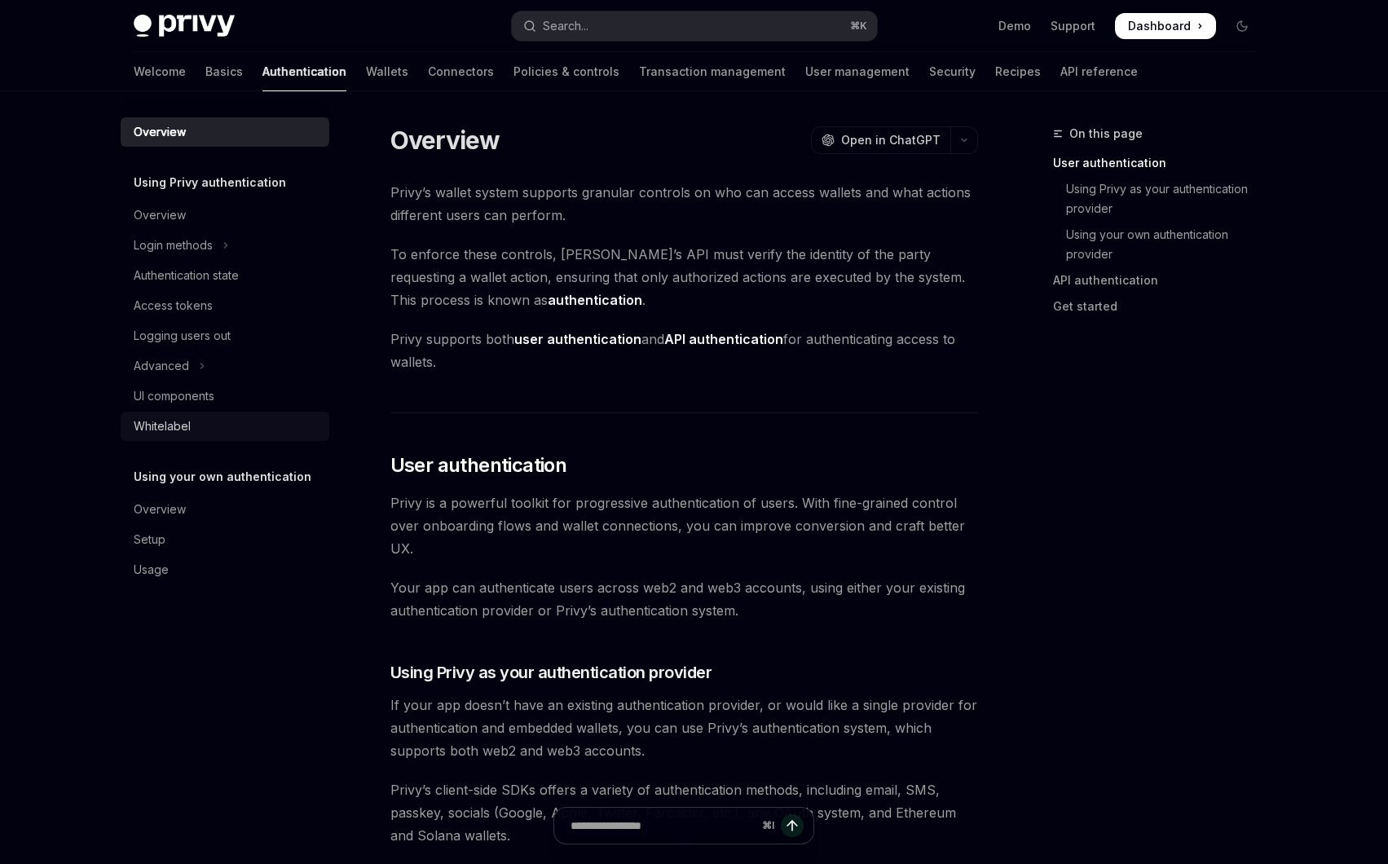
click at [207, 435] on div "Whitelabel" at bounding box center [227, 427] width 186 height 20
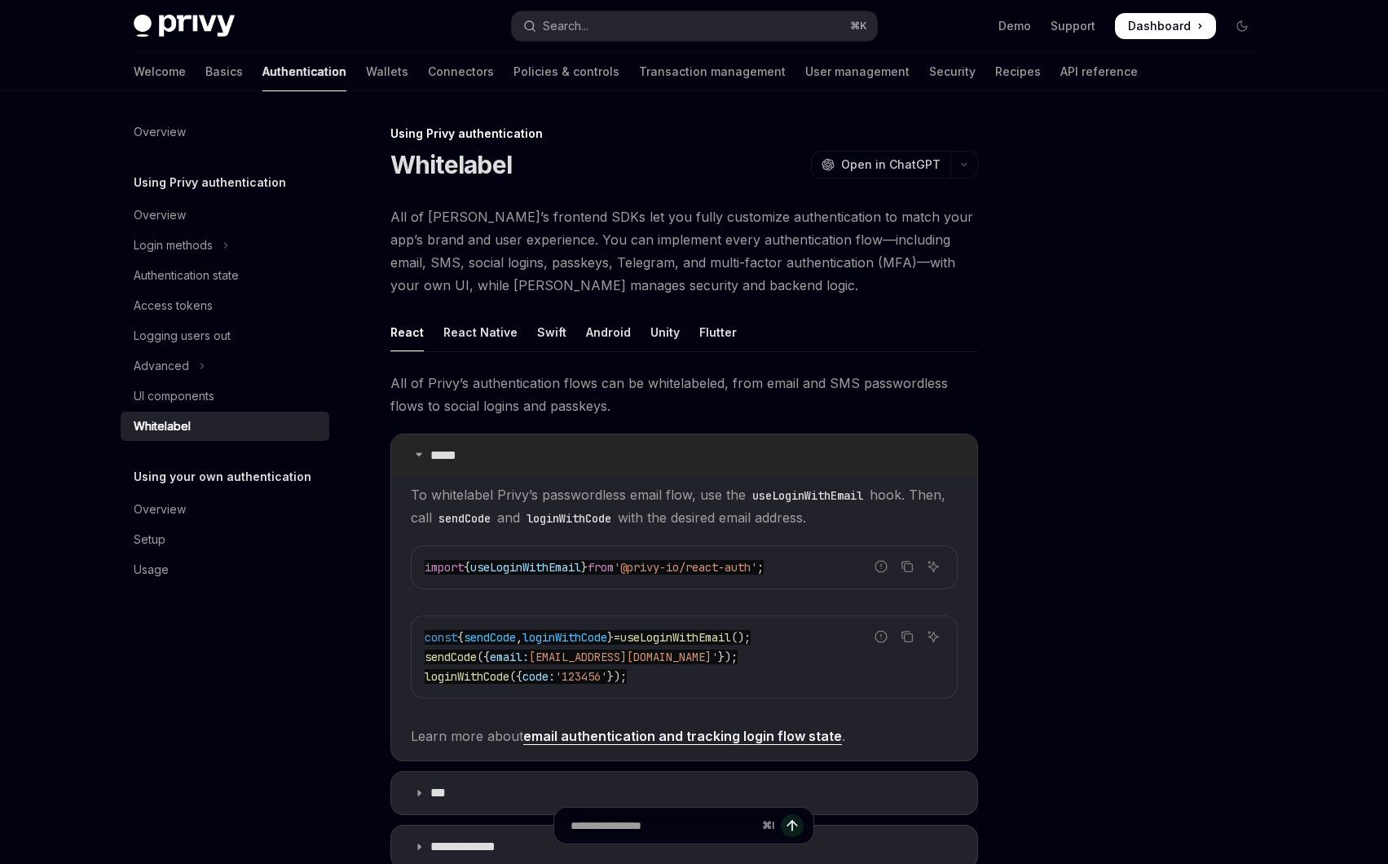
click at [456, 453] on p "*****" at bounding box center [446, 455] width 33 height 16
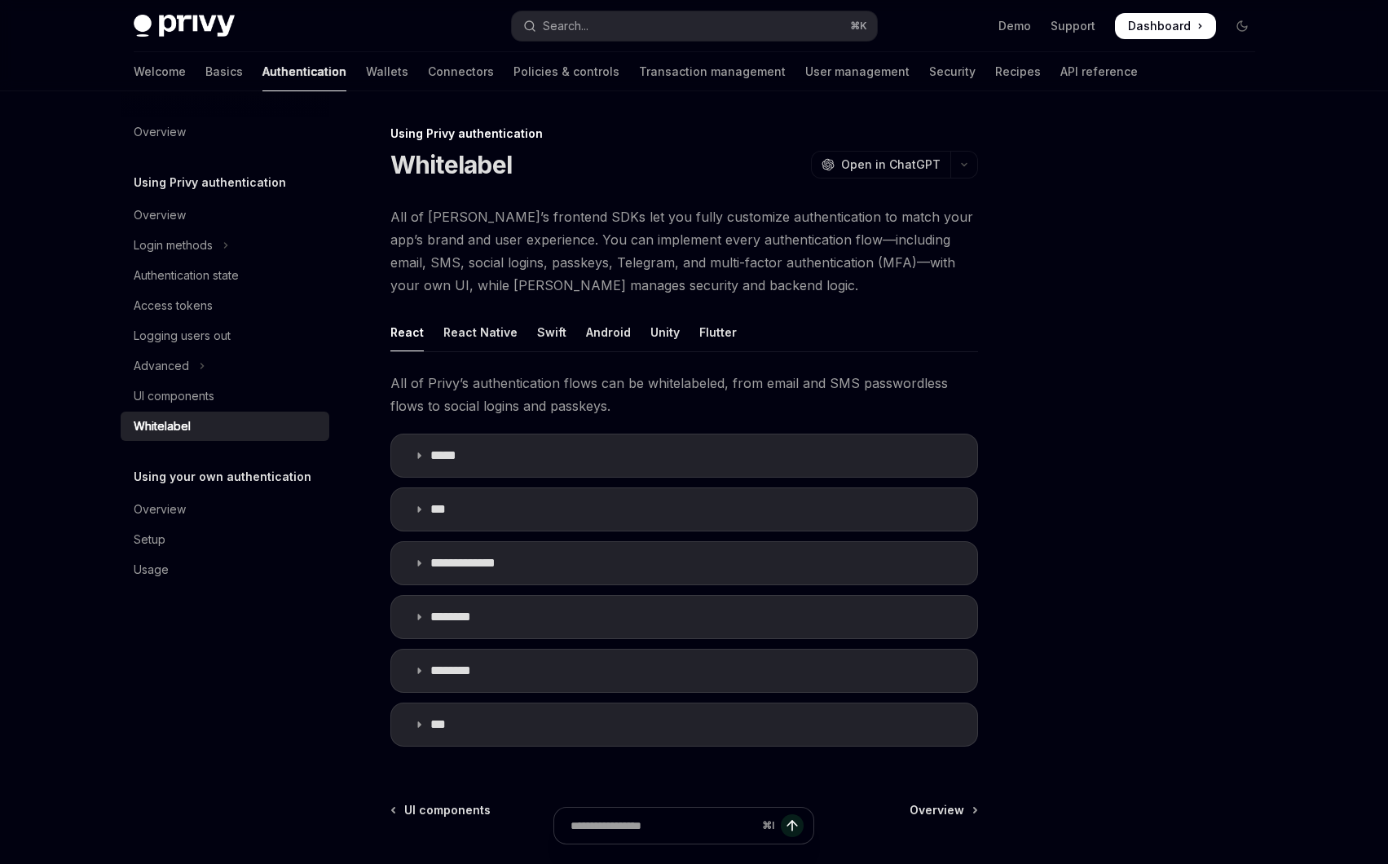
click at [534, 410] on span "All of Privy’s authentication flows can be whitelabeled, from email and SMS pas…" at bounding box center [684, 395] width 588 height 46
click at [507, 440] on summary "*****" at bounding box center [684, 455] width 586 height 42
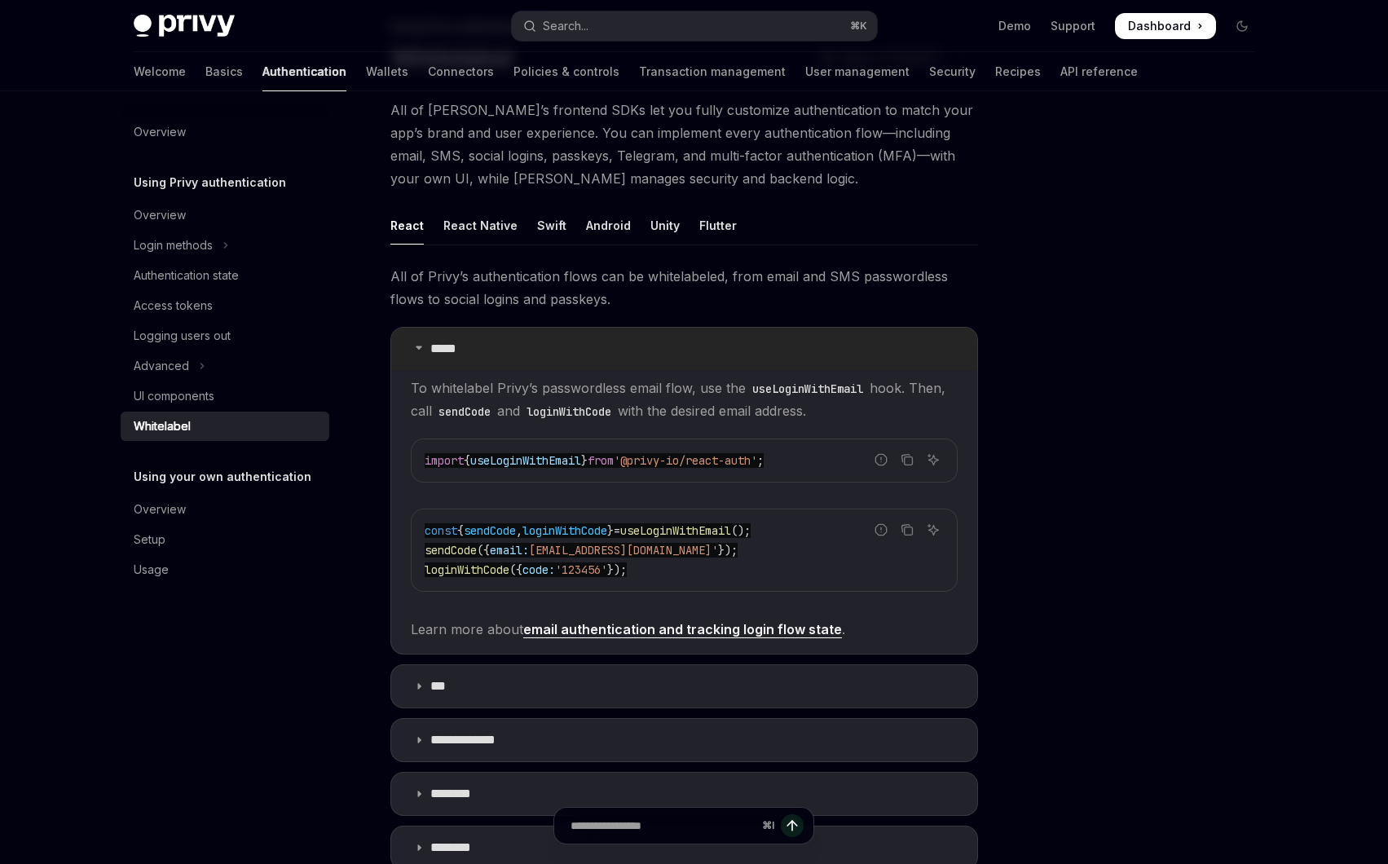
scroll to position [109, 0]
click at [622, 538] on code "const { sendCode , loginWithCode } = useLoginWithEmail (); sendCode ({ email: '…" at bounding box center [684, 547] width 519 height 59
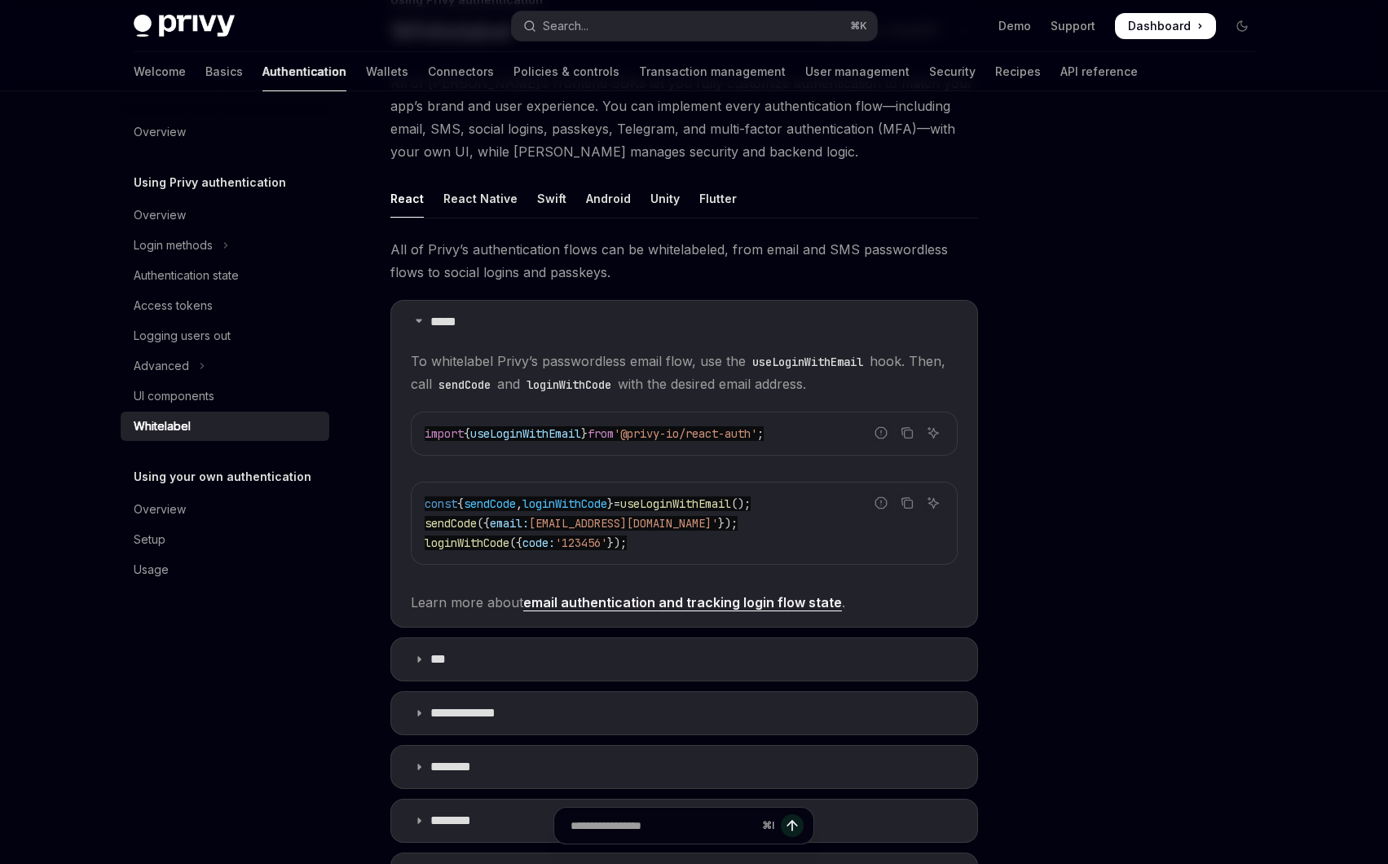
scroll to position [135, 0]
click at [634, 594] on link "email authentication and tracking login flow state" at bounding box center [682, 601] width 319 height 17
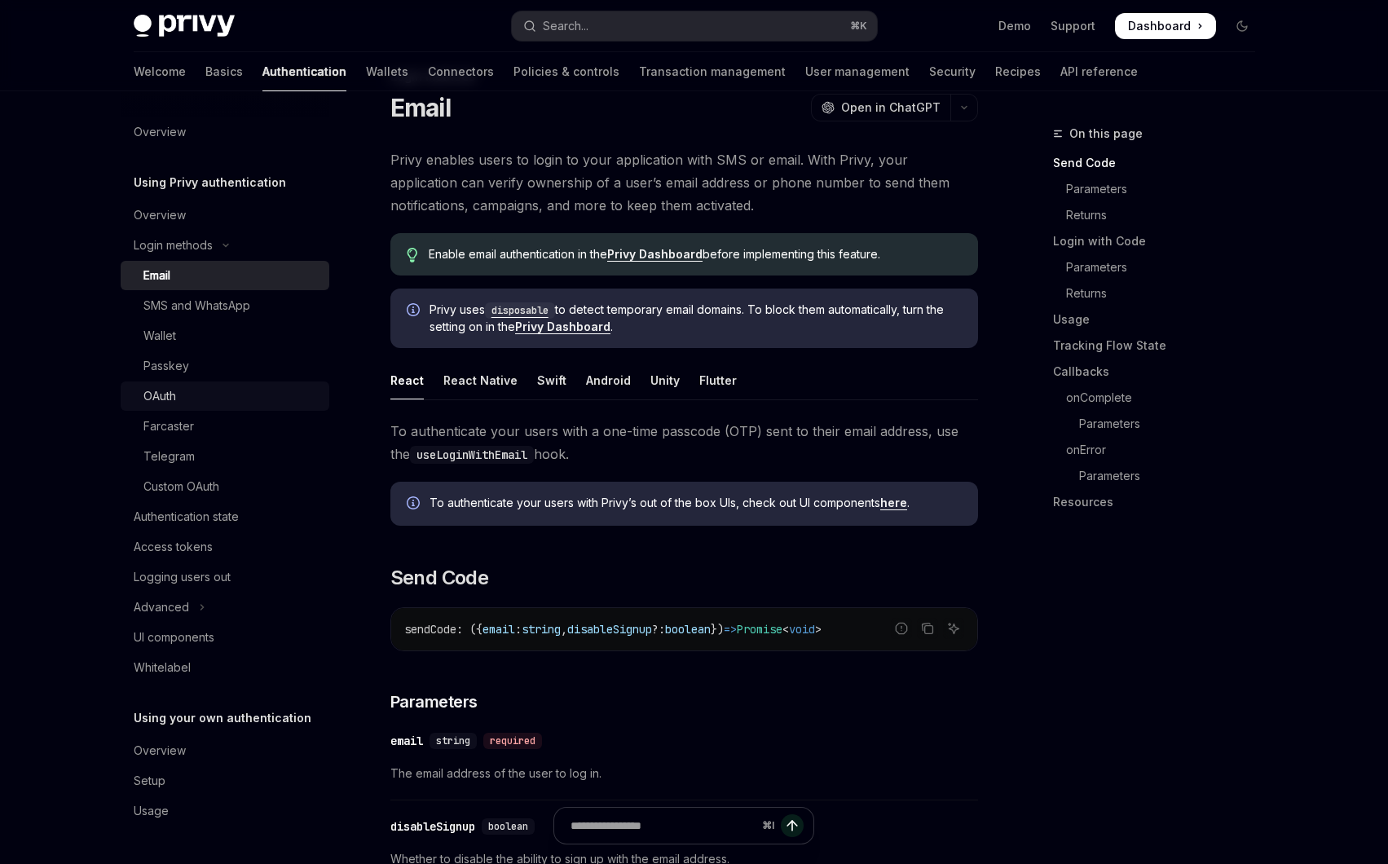
scroll to position [60, 0]
click at [366, 76] on link "Wallets" at bounding box center [387, 71] width 42 height 39
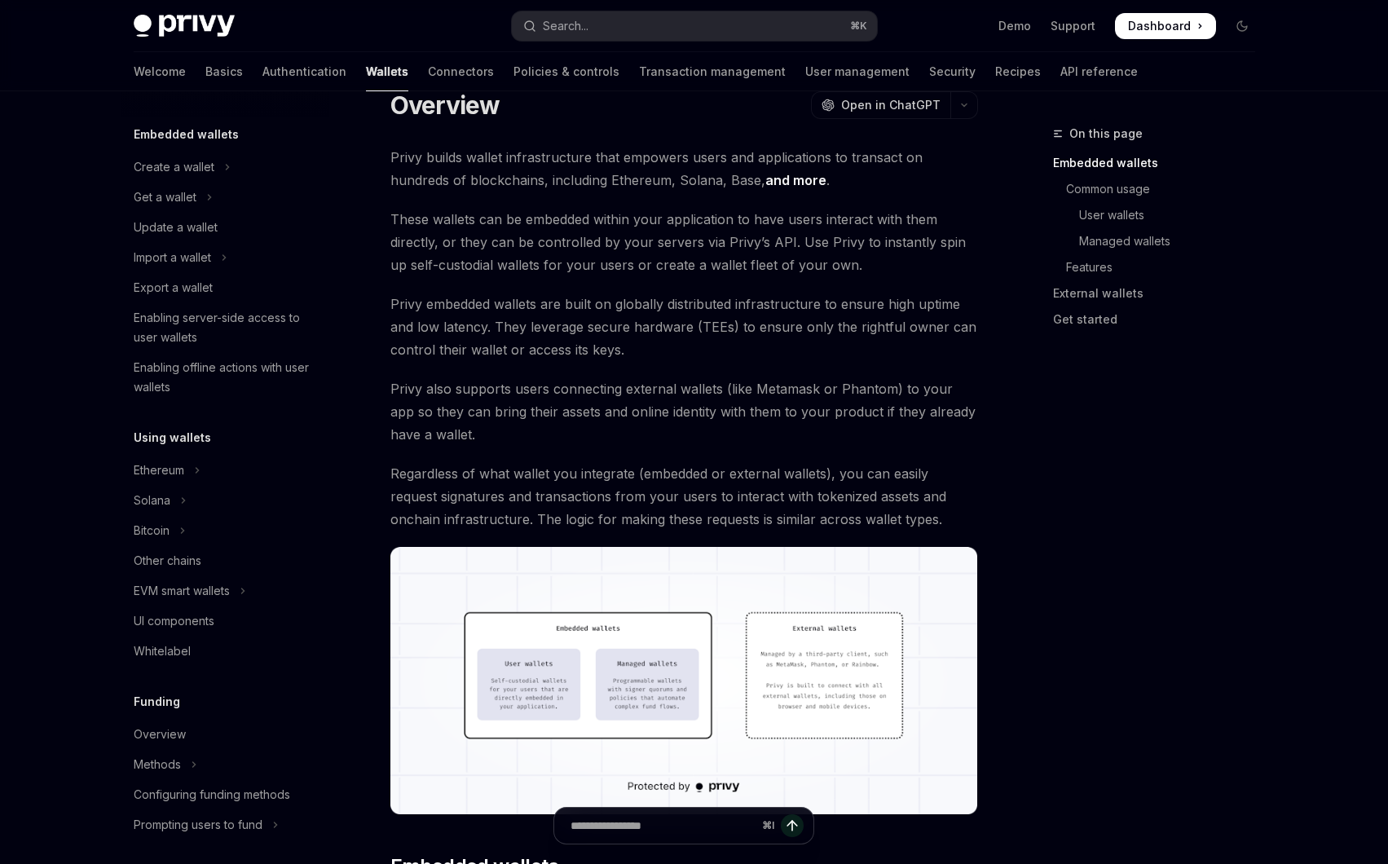
scroll to position [62, 0]
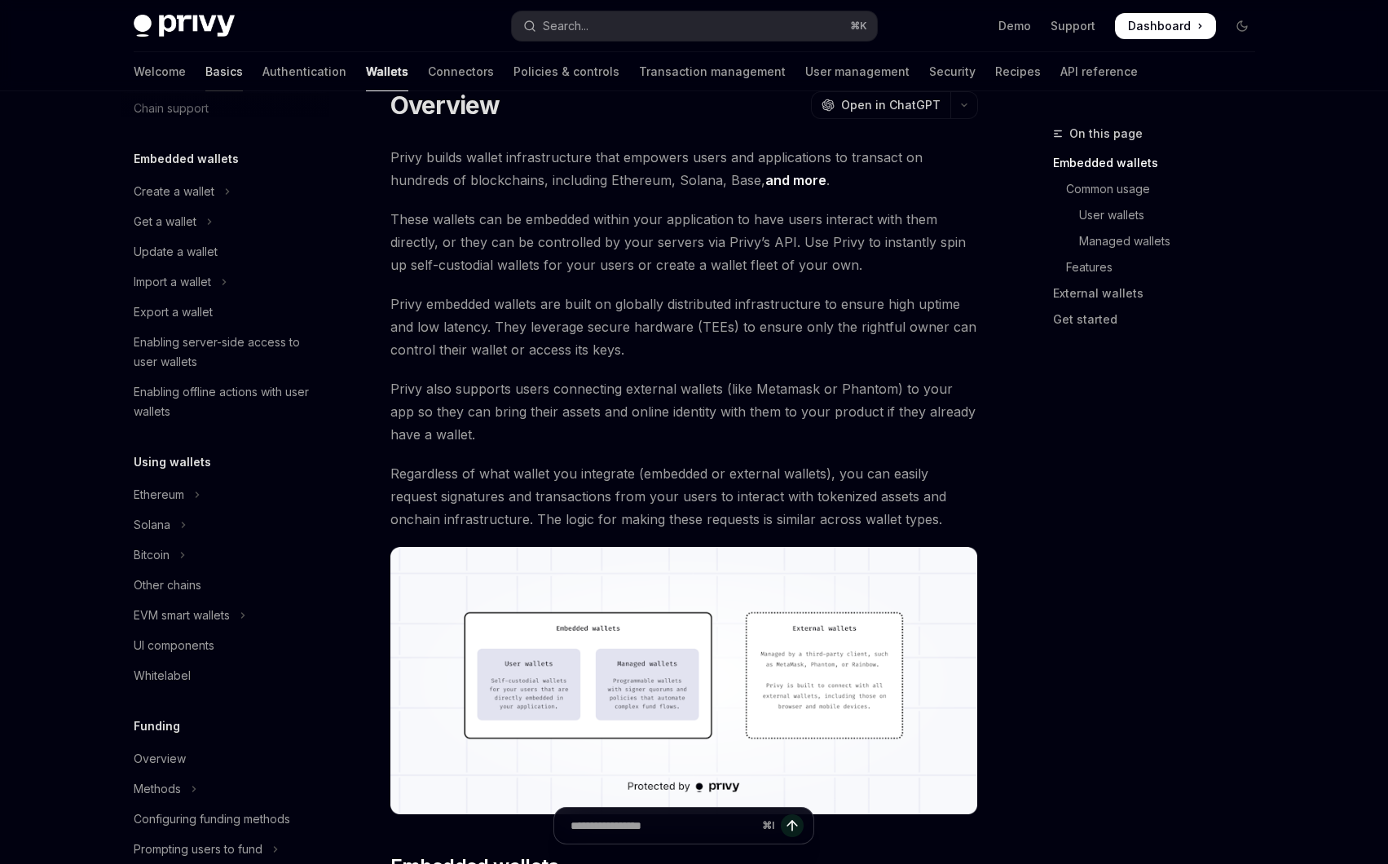
click at [205, 73] on link "Basics" at bounding box center [223, 71] width 37 height 39
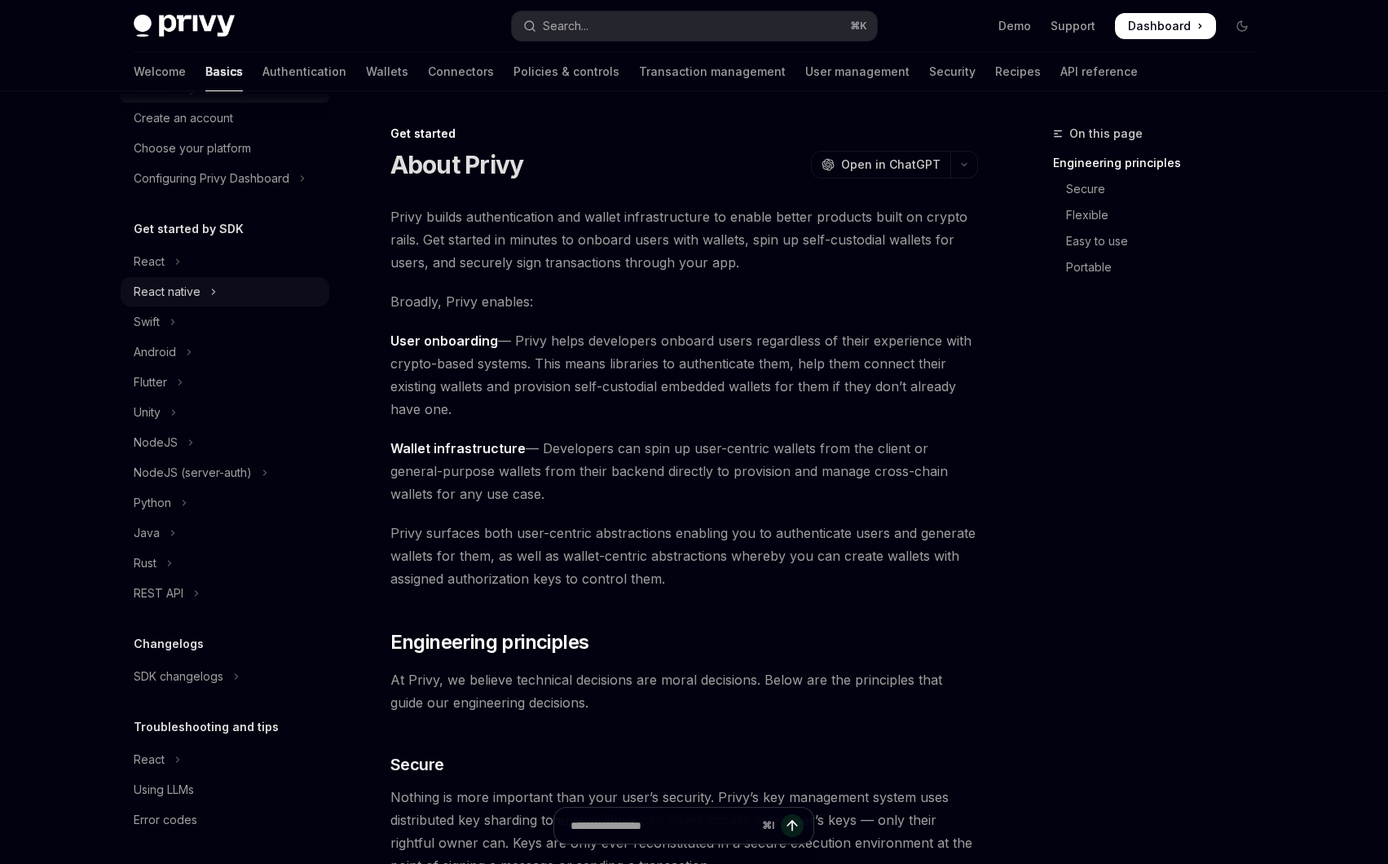
scroll to position [73, 0]
click at [191, 266] on button "React" at bounding box center [225, 259] width 209 height 29
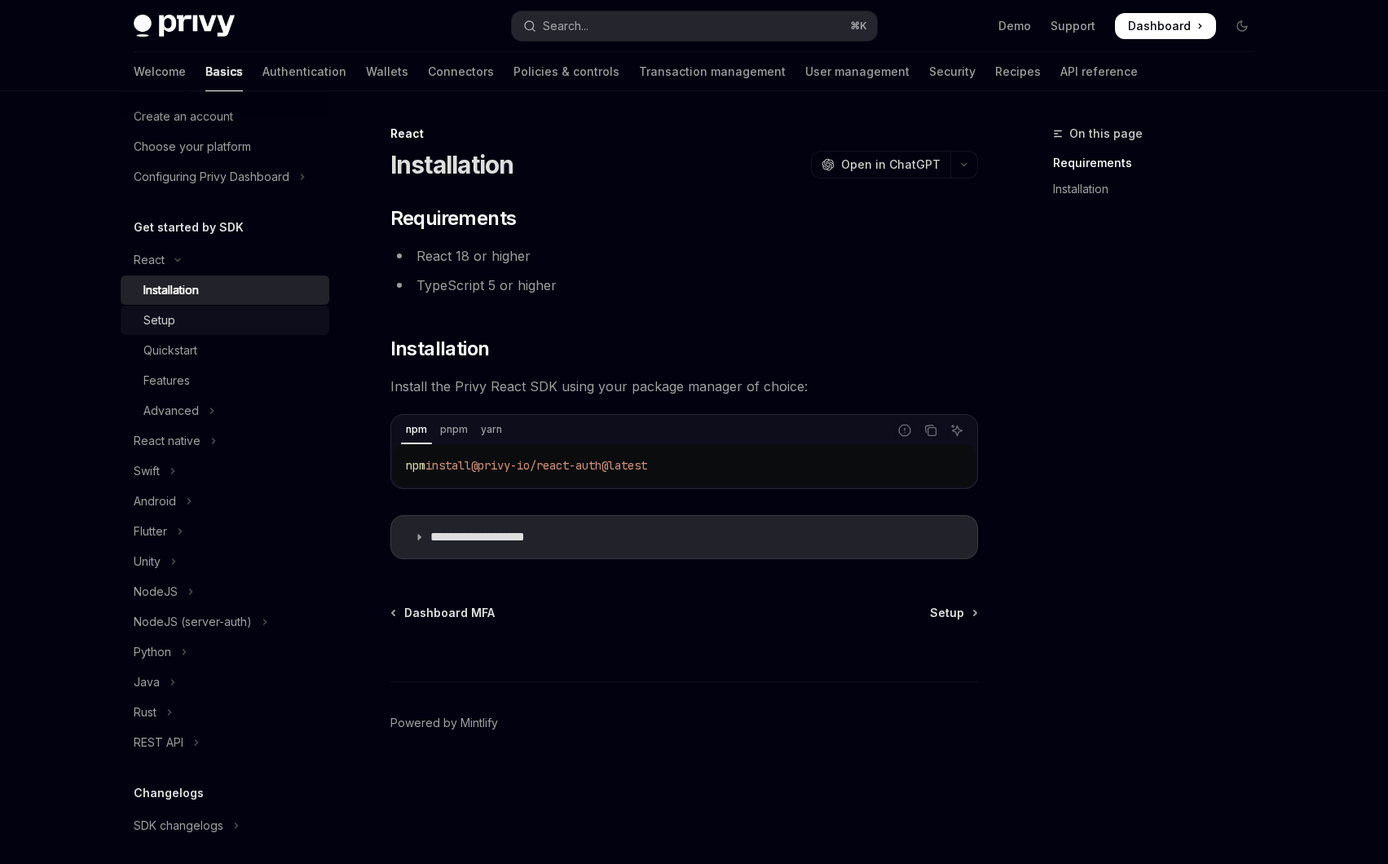
click at [199, 319] on div "Setup" at bounding box center [231, 321] width 176 height 20
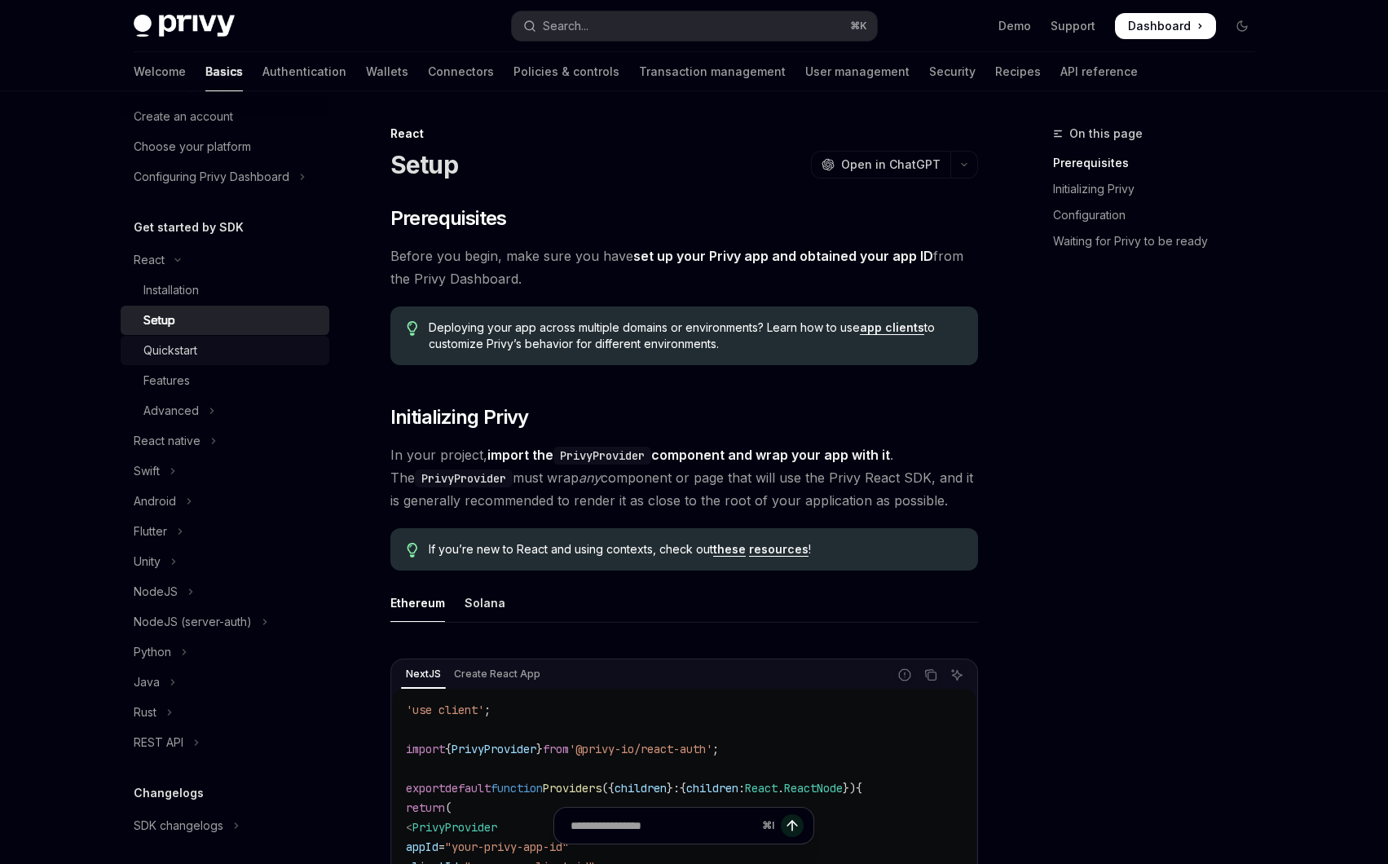
click at [192, 348] on div "Quickstart" at bounding box center [170, 351] width 54 height 20
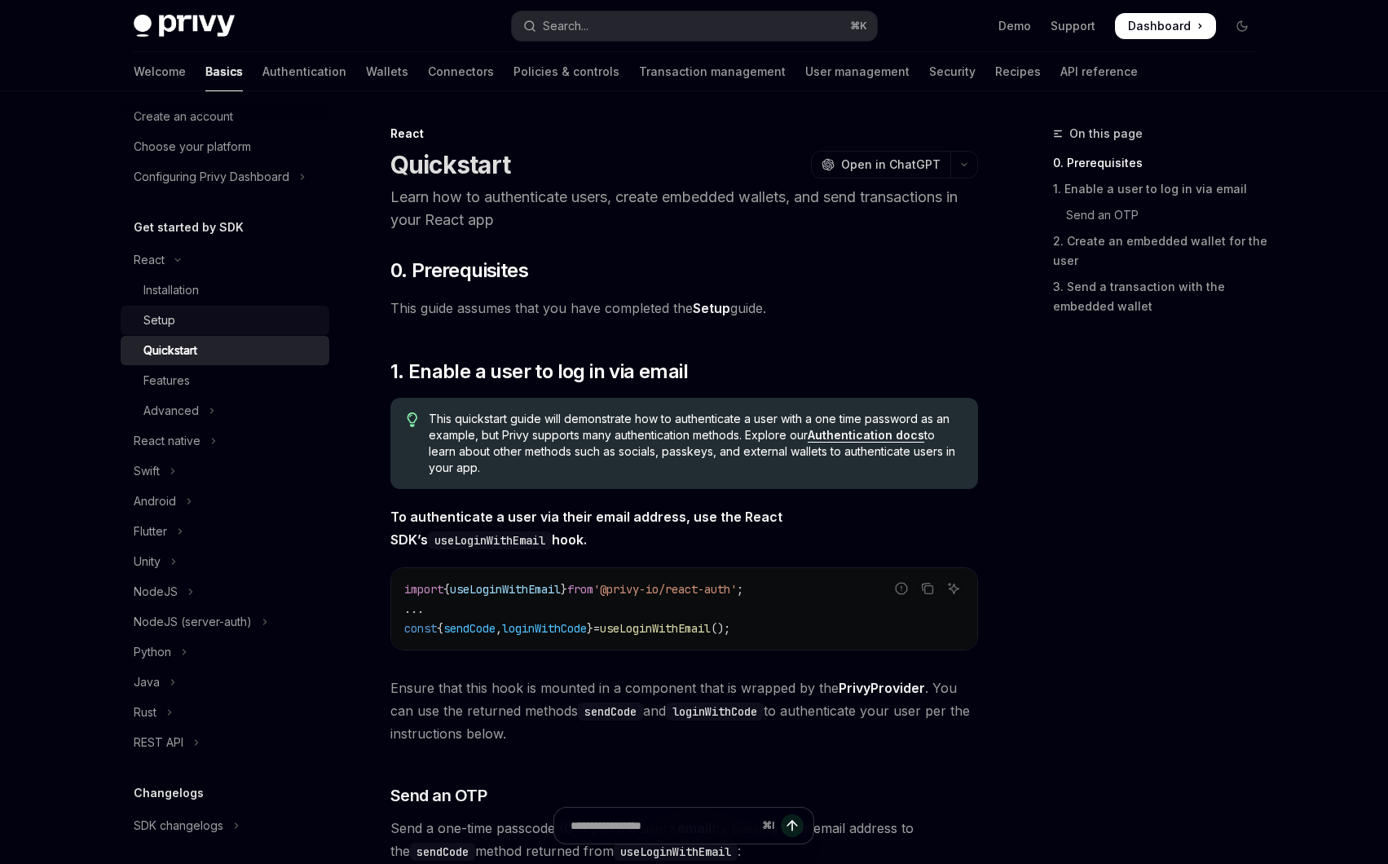
click at [227, 329] on div "Setup" at bounding box center [231, 321] width 176 height 20
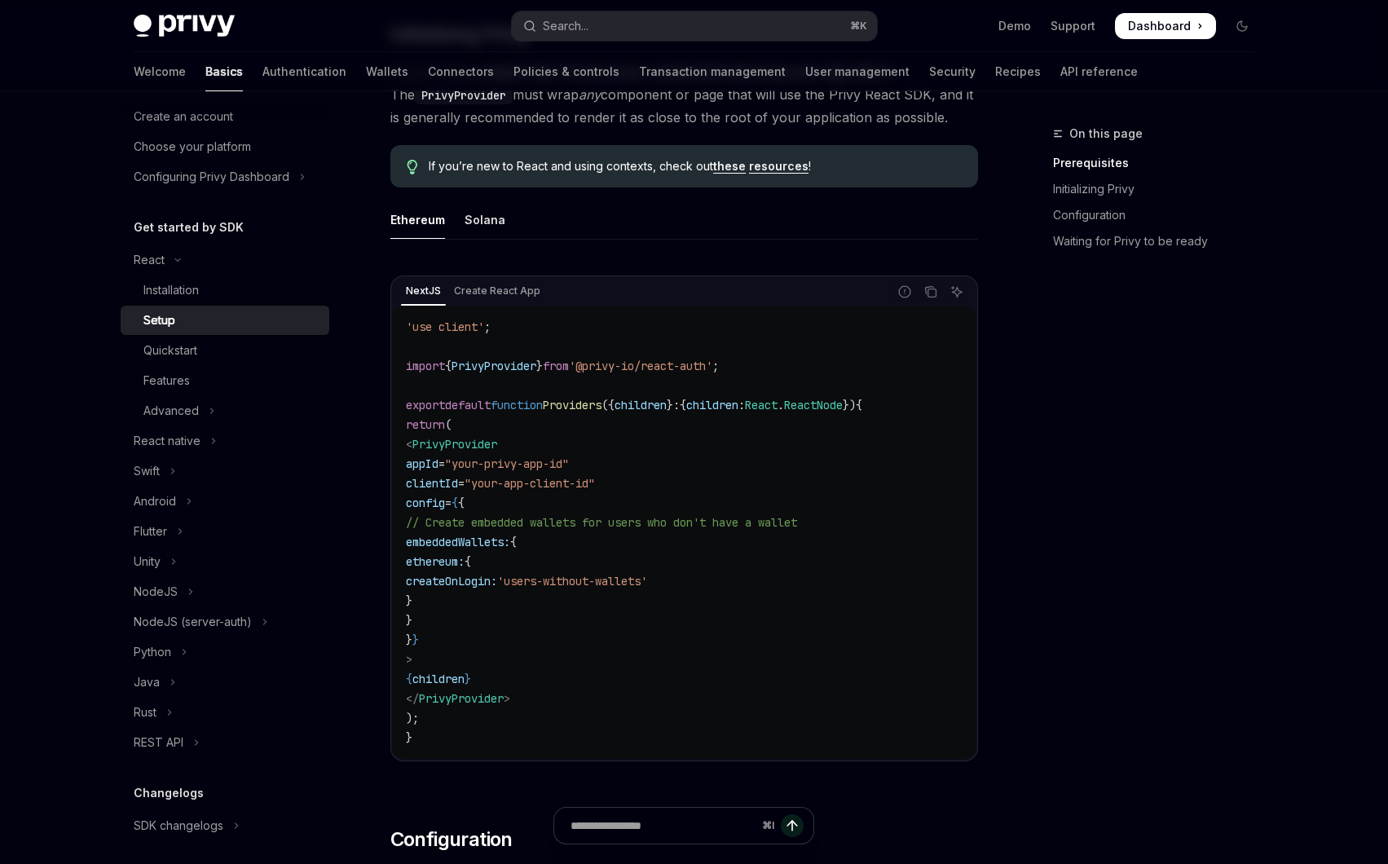
scroll to position [390, 0]
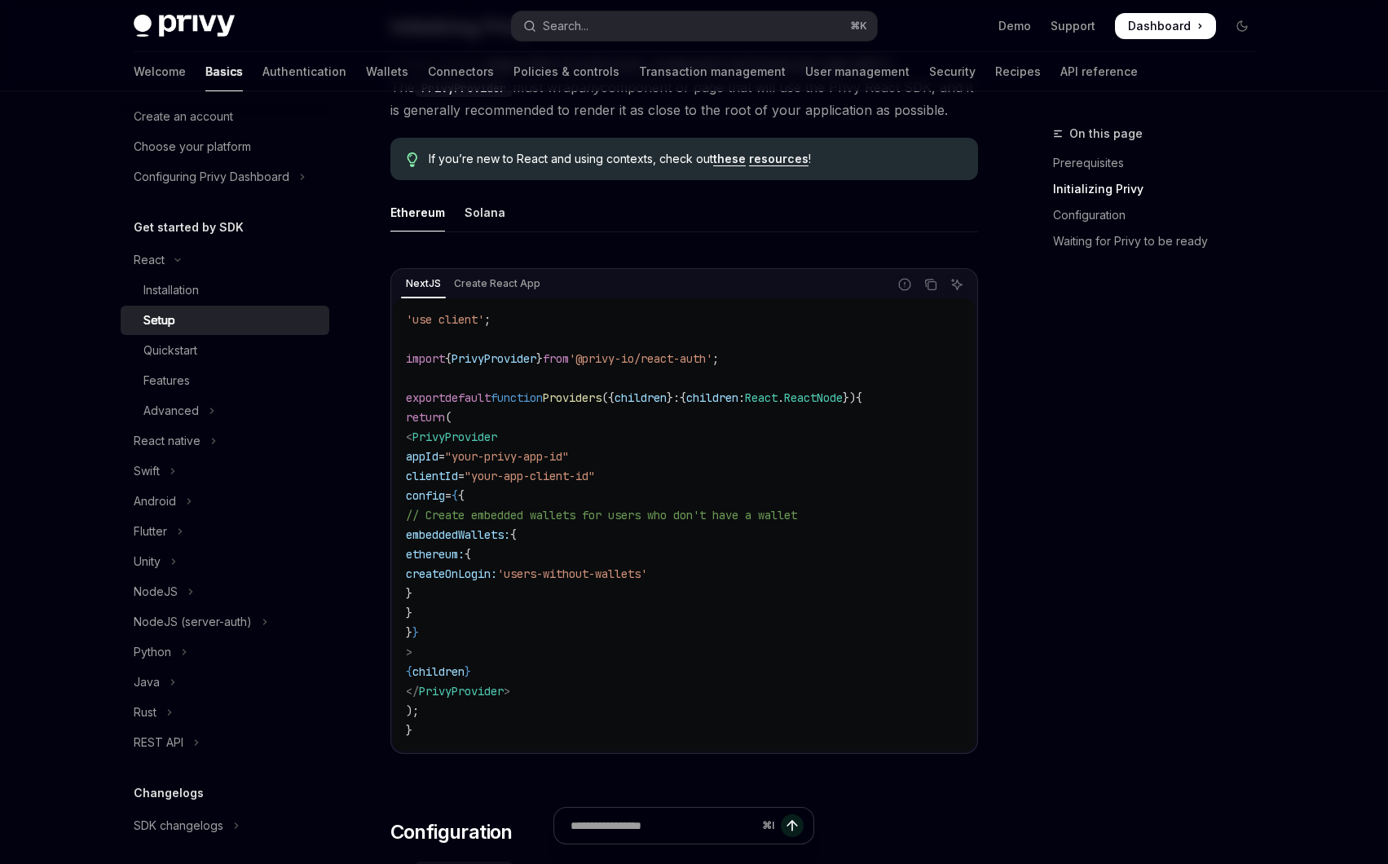
click at [647, 223] on ul "Ethereum Solana" at bounding box center [684, 212] width 588 height 39
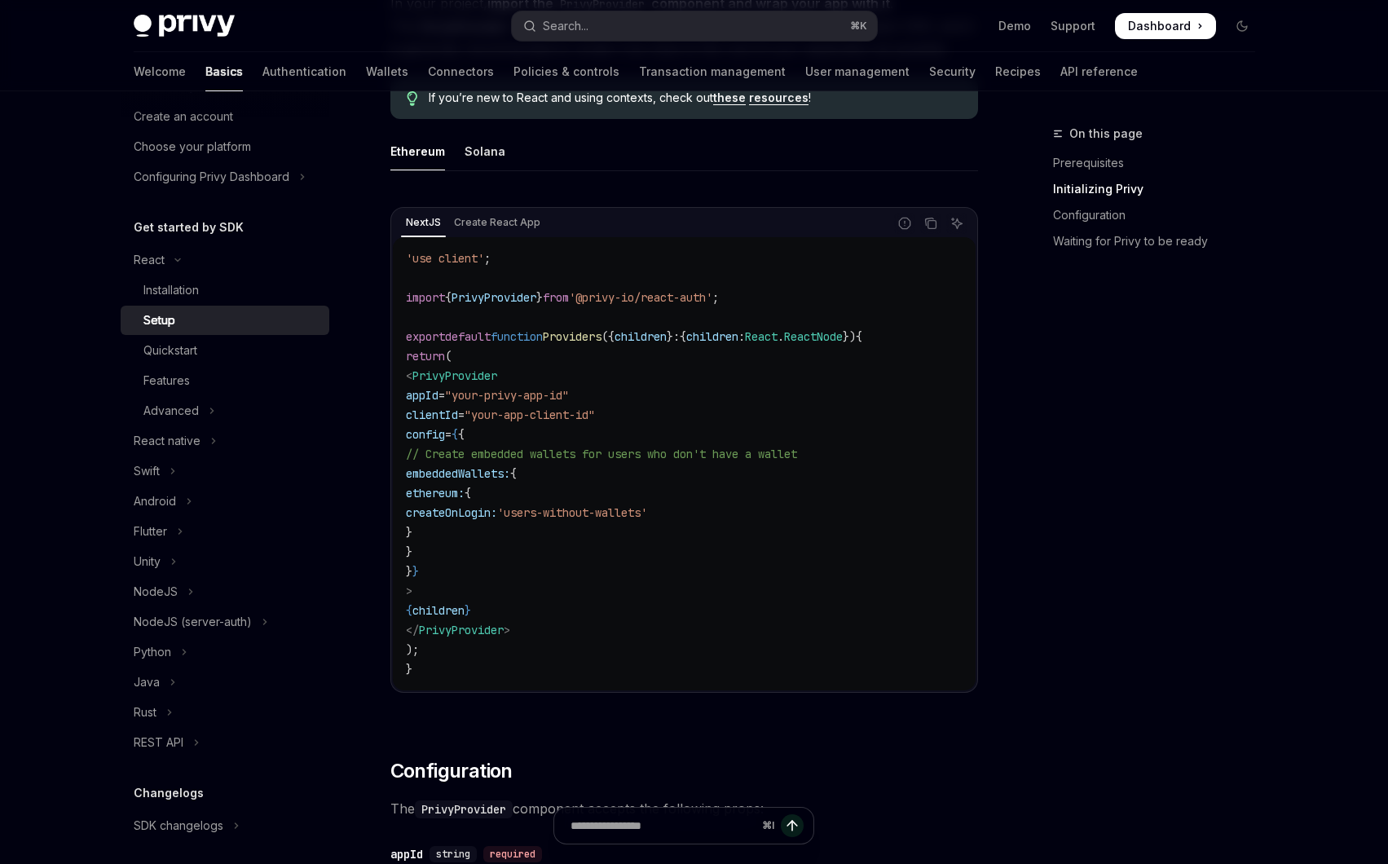
scroll to position [452, 0]
click at [497, 508] on span "createOnLogin:" at bounding box center [451, 512] width 91 height 15
click at [928, 224] on icon "Copy the contents from the code block" at bounding box center [932, 224] width 8 height 8
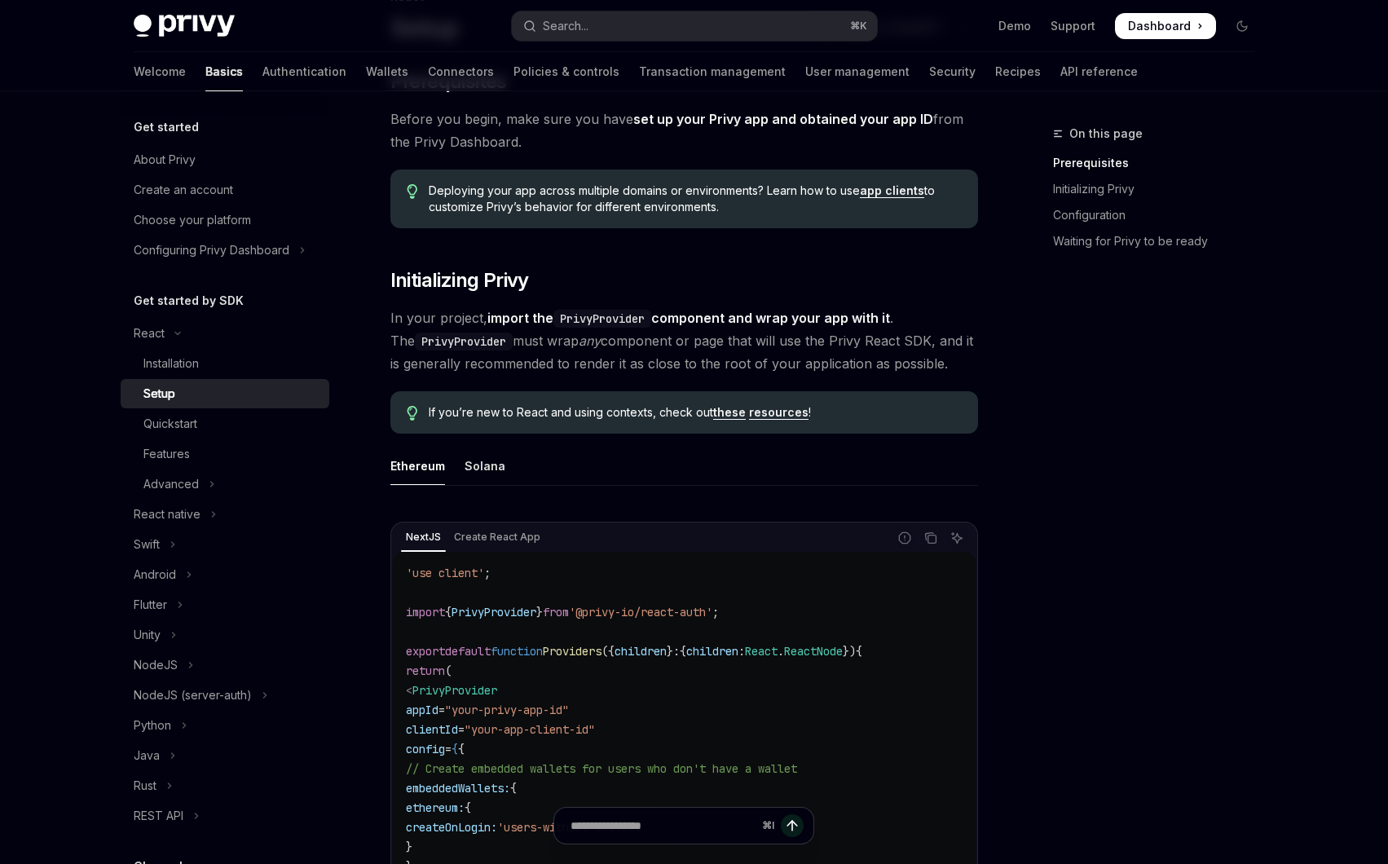
scroll to position [0, 0]
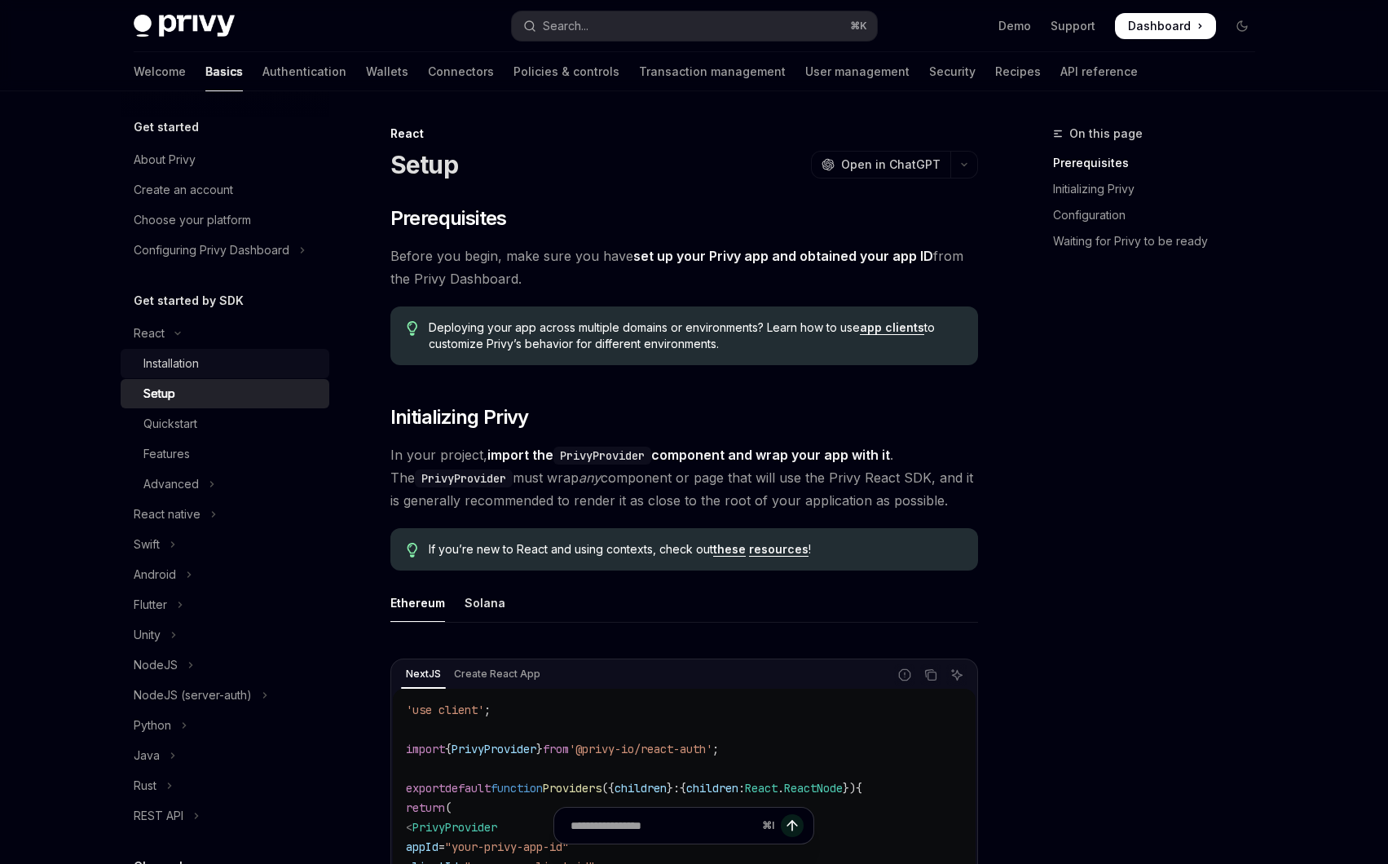
click at [213, 361] on div "Installation" at bounding box center [231, 364] width 176 height 20
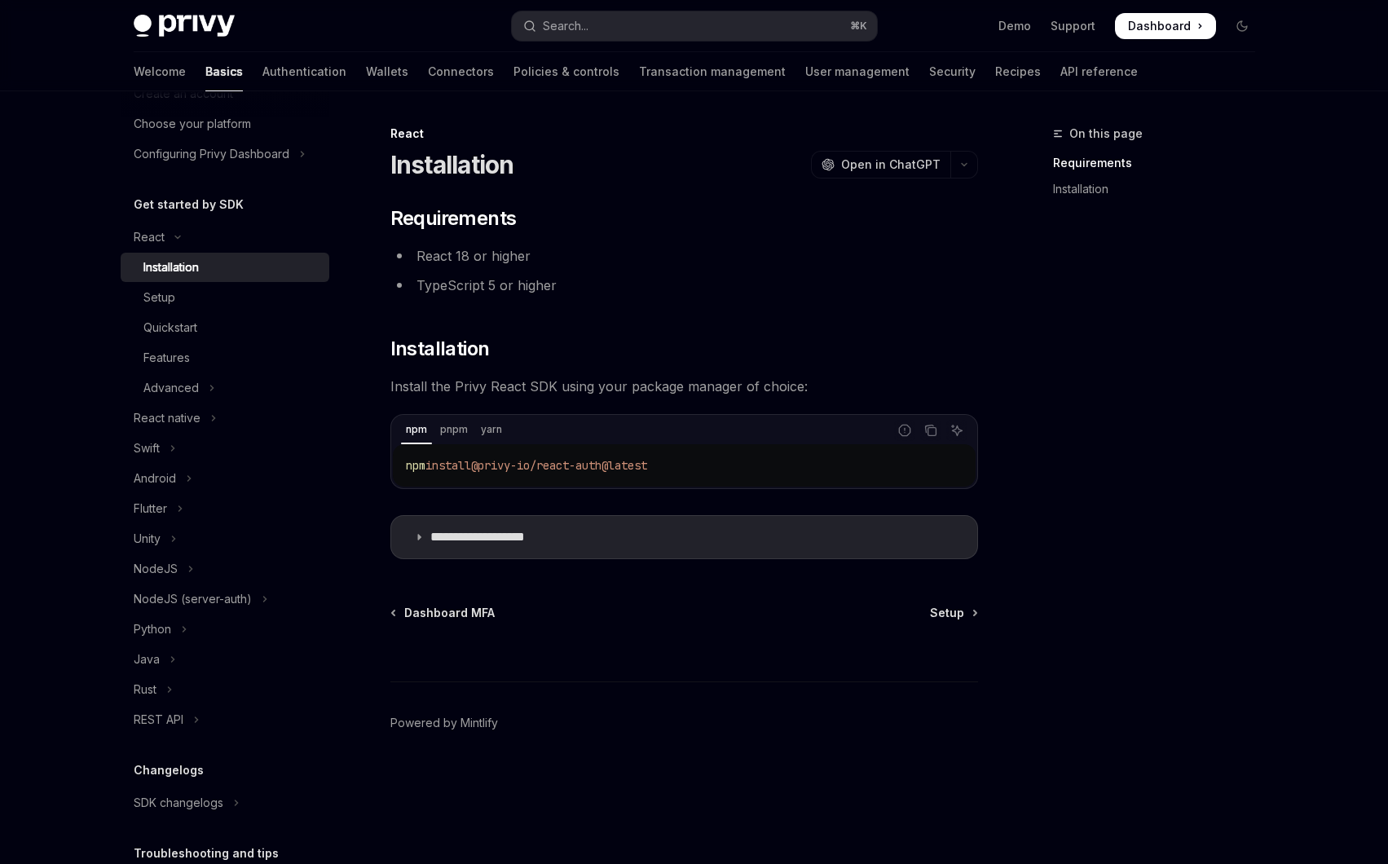
scroll to position [102, 0]
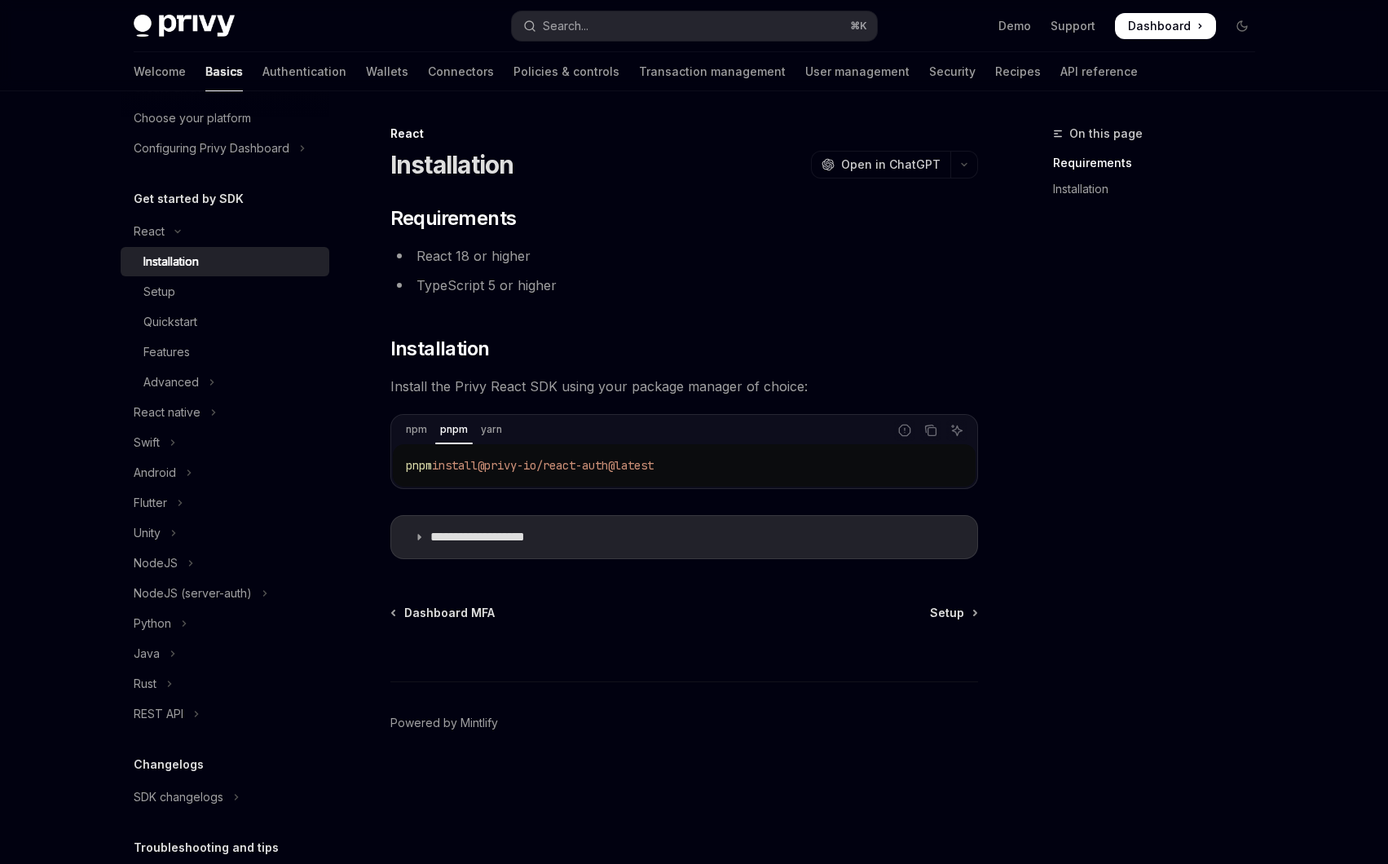
click at [589, 464] on span "@privy-io/react-auth@latest" at bounding box center [566, 465] width 176 height 15
copy div "pnpm install @privy-io/react-auth@latest"
click at [536, 535] on p "**********" at bounding box center [497, 537] width 134 height 16
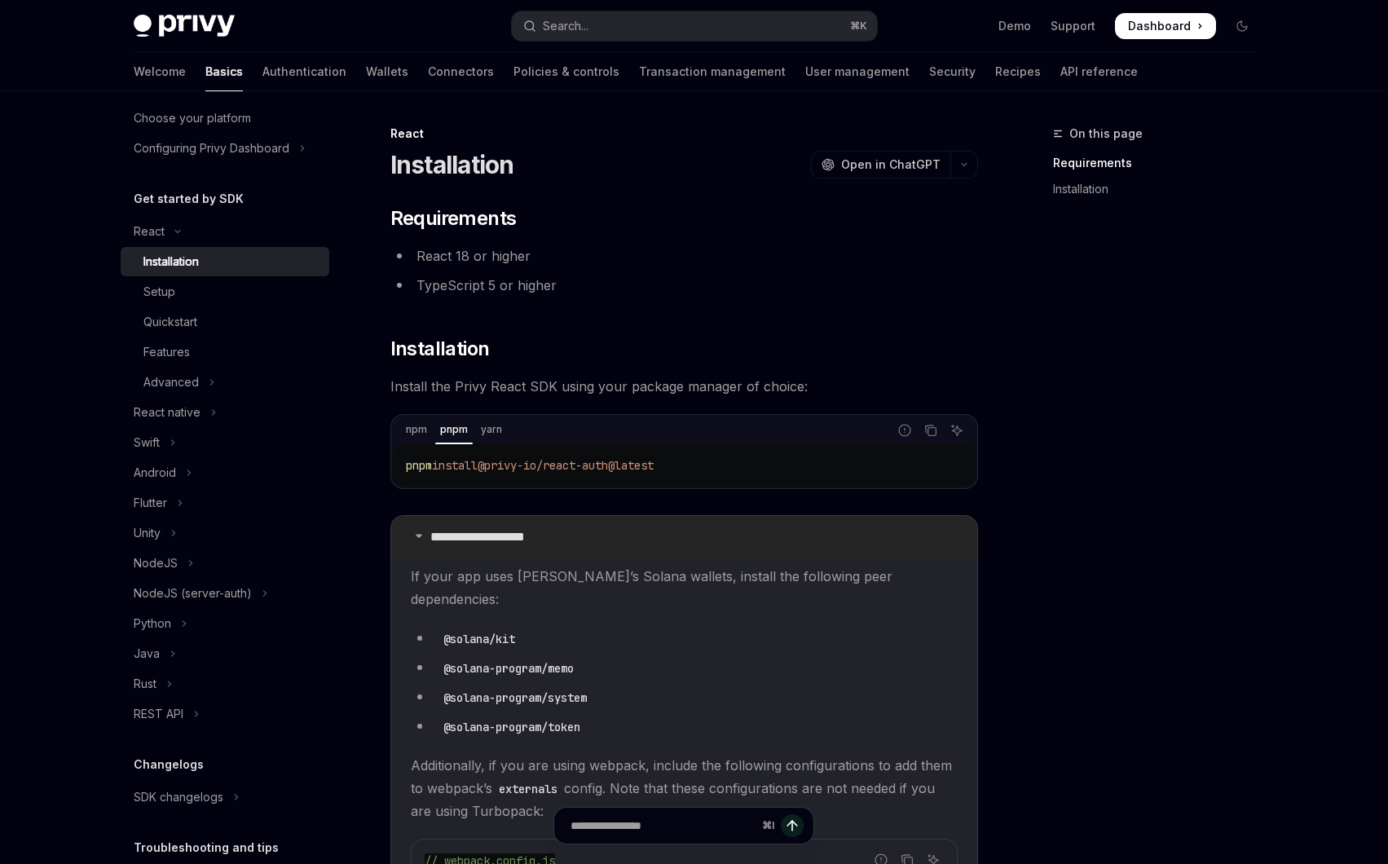
click at [525, 535] on p "**********" at bounding box center [497, 537] width 134 height 16
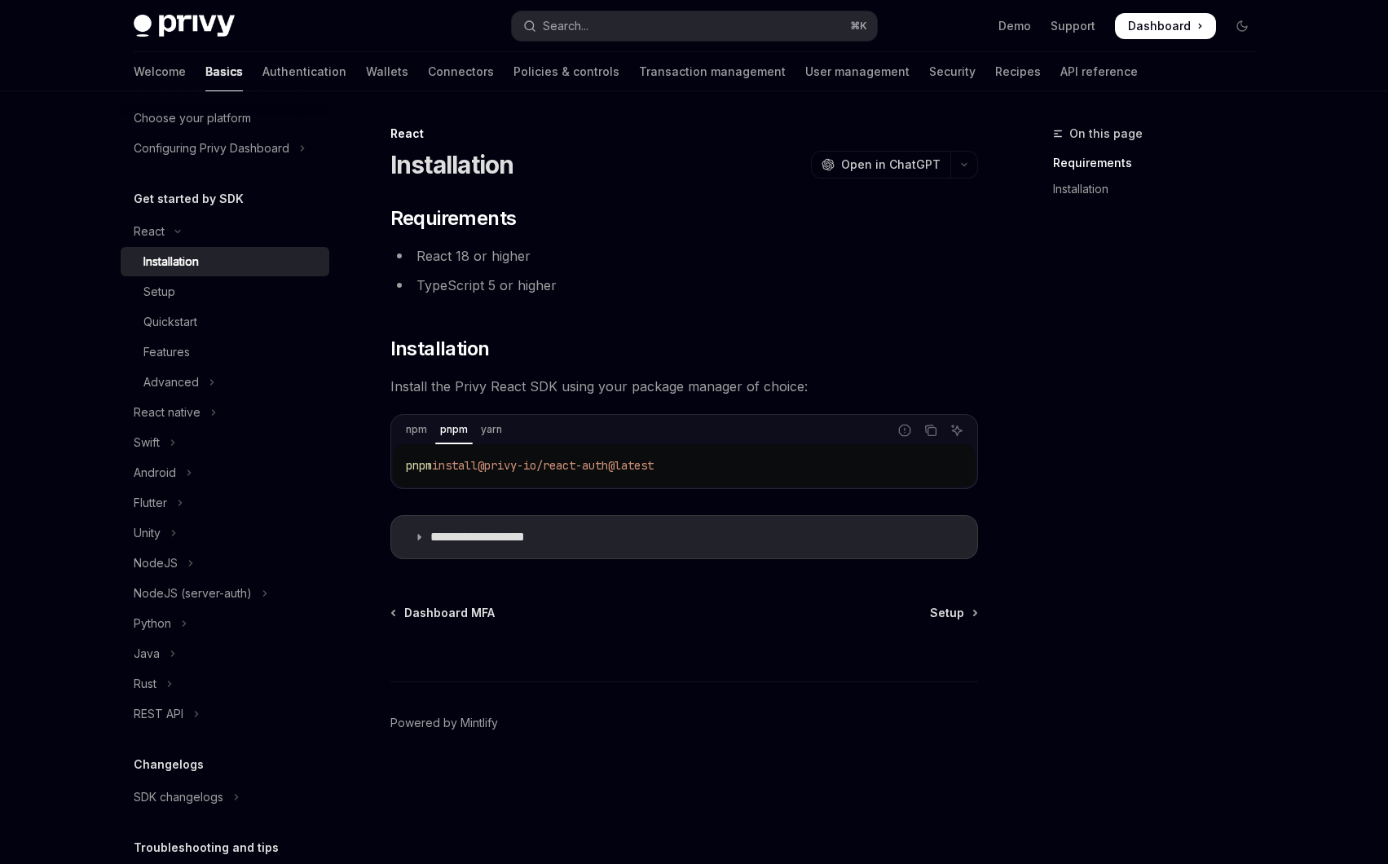
click at [553, 596] on div "**********" at bounding box center [532, 494] width 900 height 740
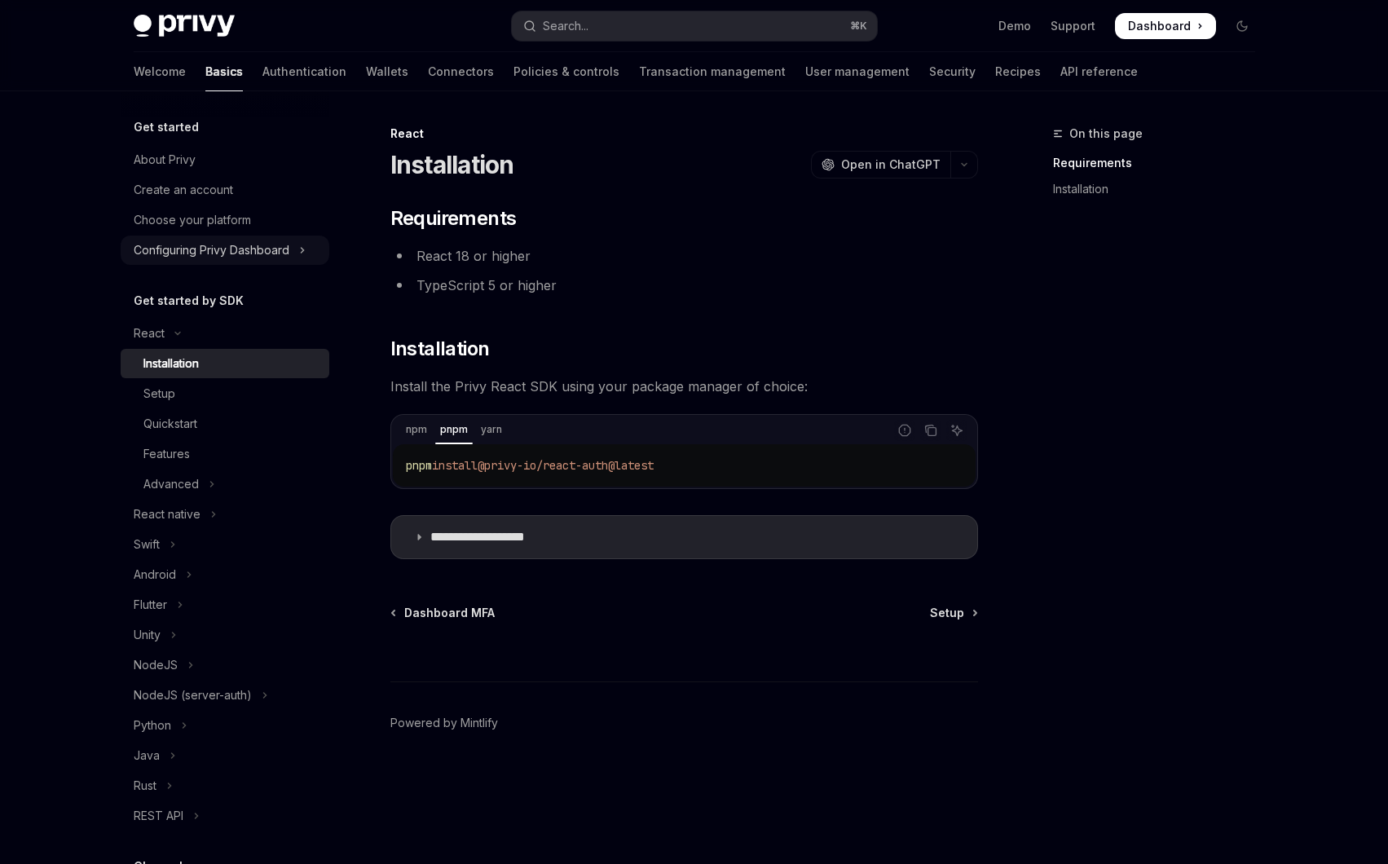
click at [245, 245] on div "Configuring Privy Dashboard" at bounding box center [212, 250] width 156 height 20
type textarea "*"
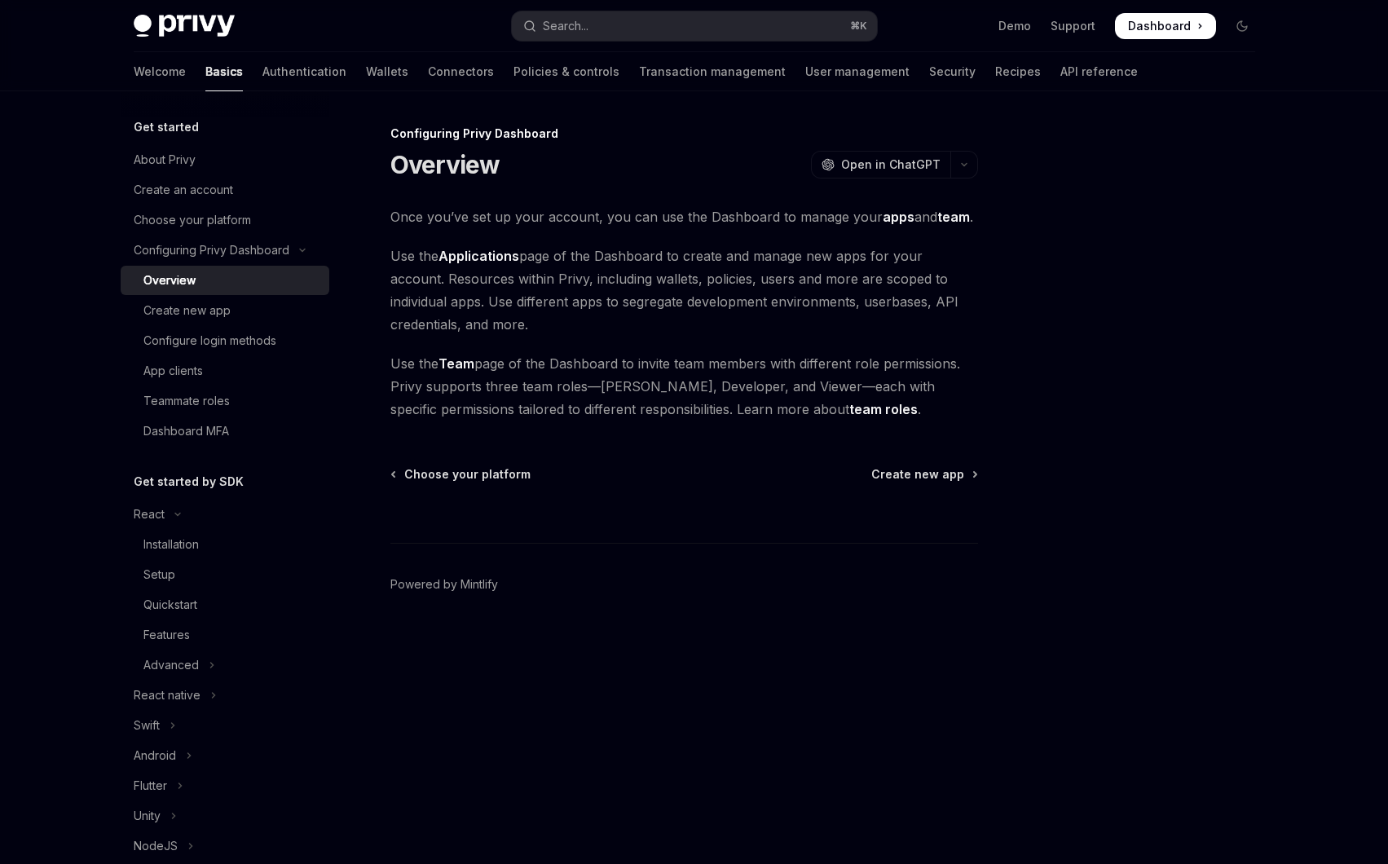
click at [1178, 24] on span "Dashboard" at bounding box center [1159, 26] width 63 height 16
click at [556, 33] on div "Search..." at bounding box center [566, 26] width 46 height 20
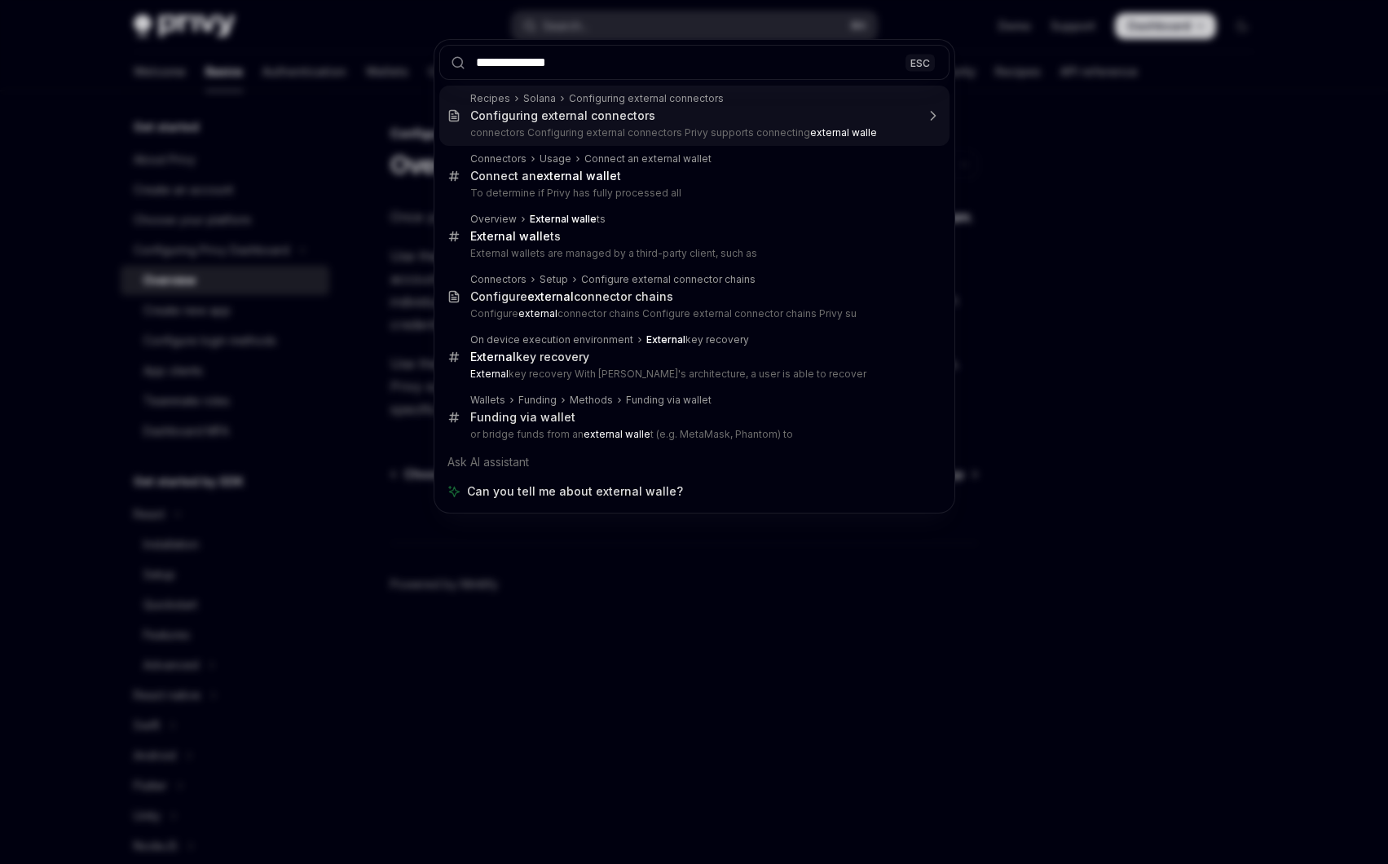
type input "**********"
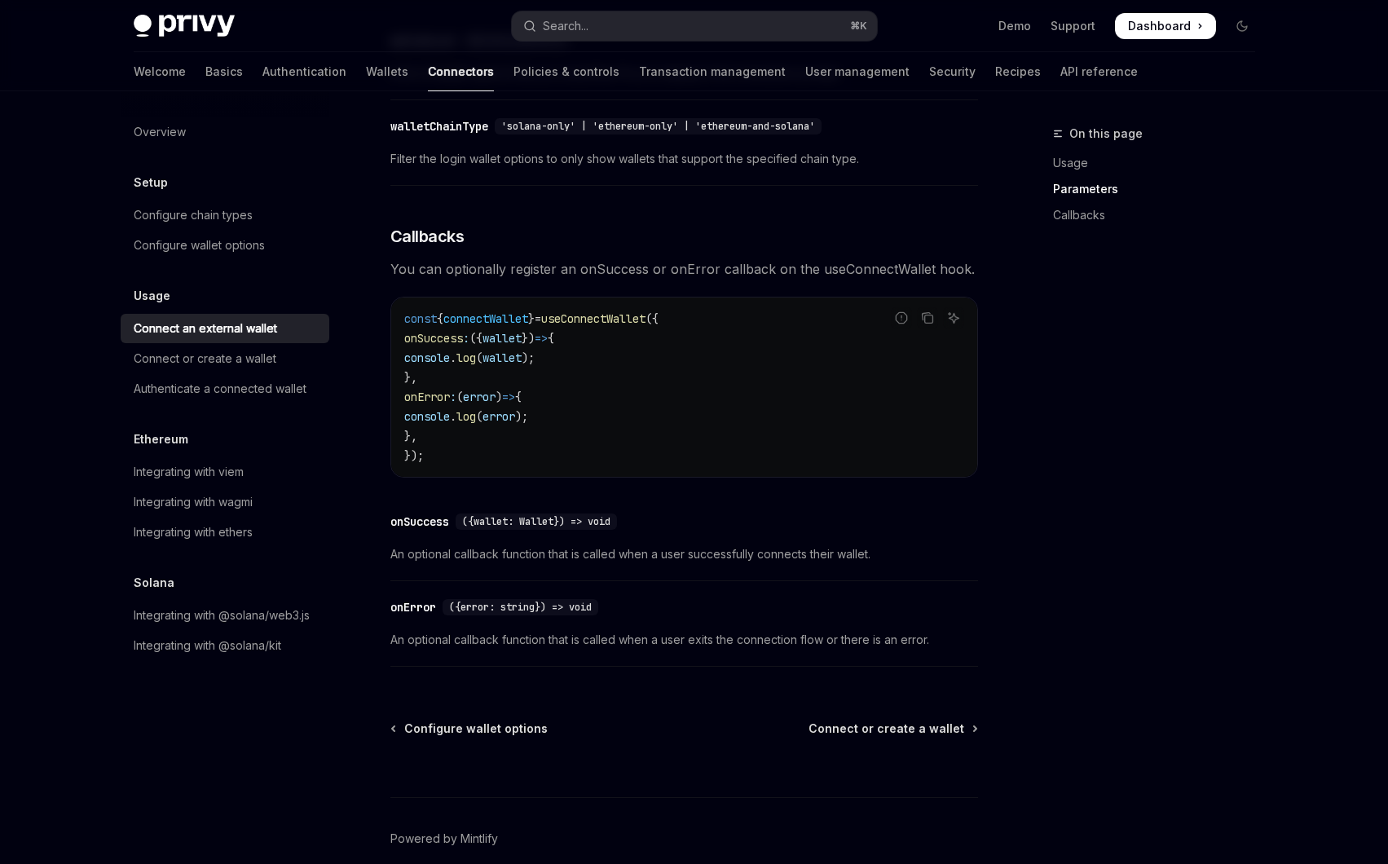
scroll to position [927, 0]
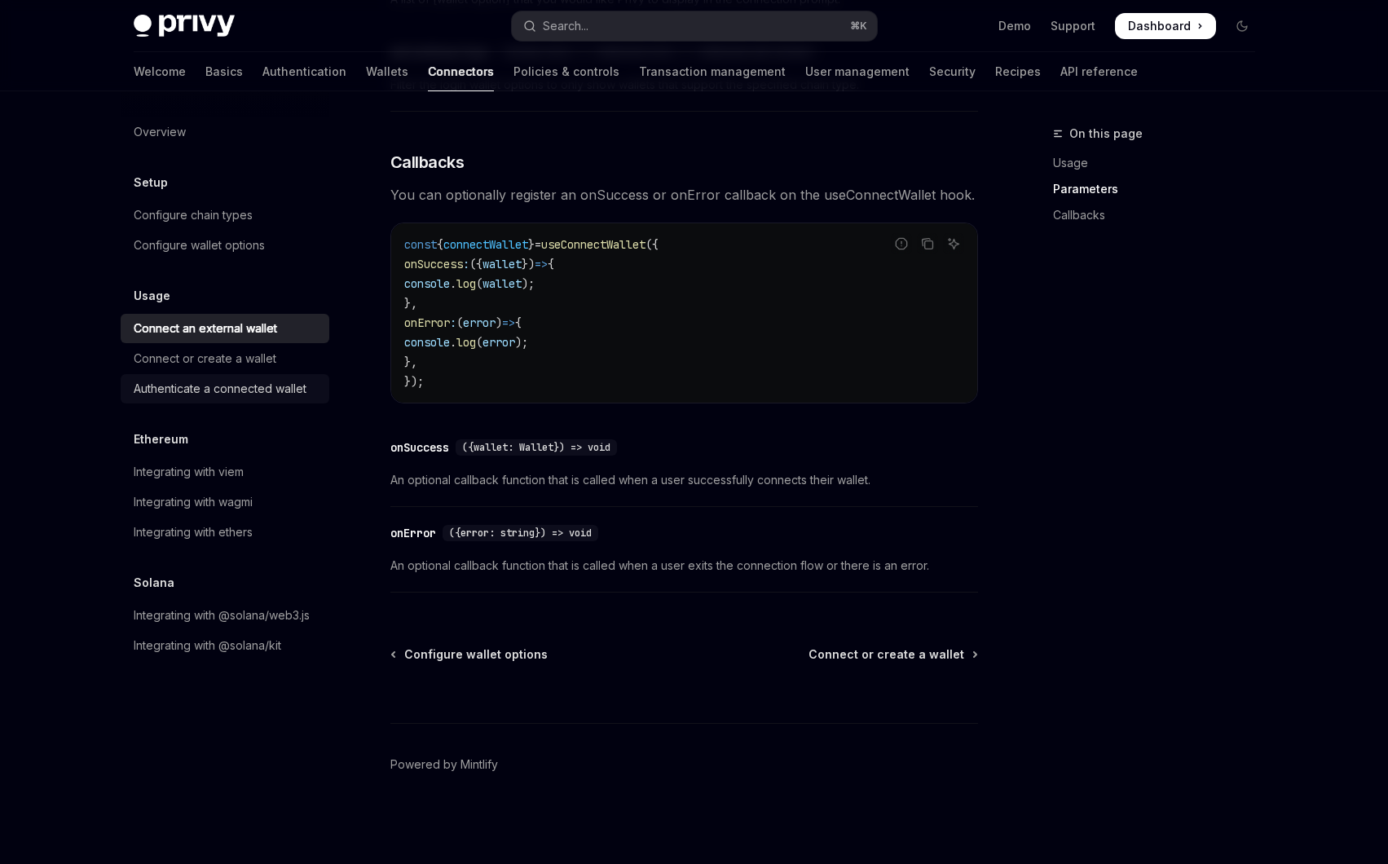
click at [216, 386] on div "Authenticate a connected wallet" at bounding box center [220, 389] width 173 height 20
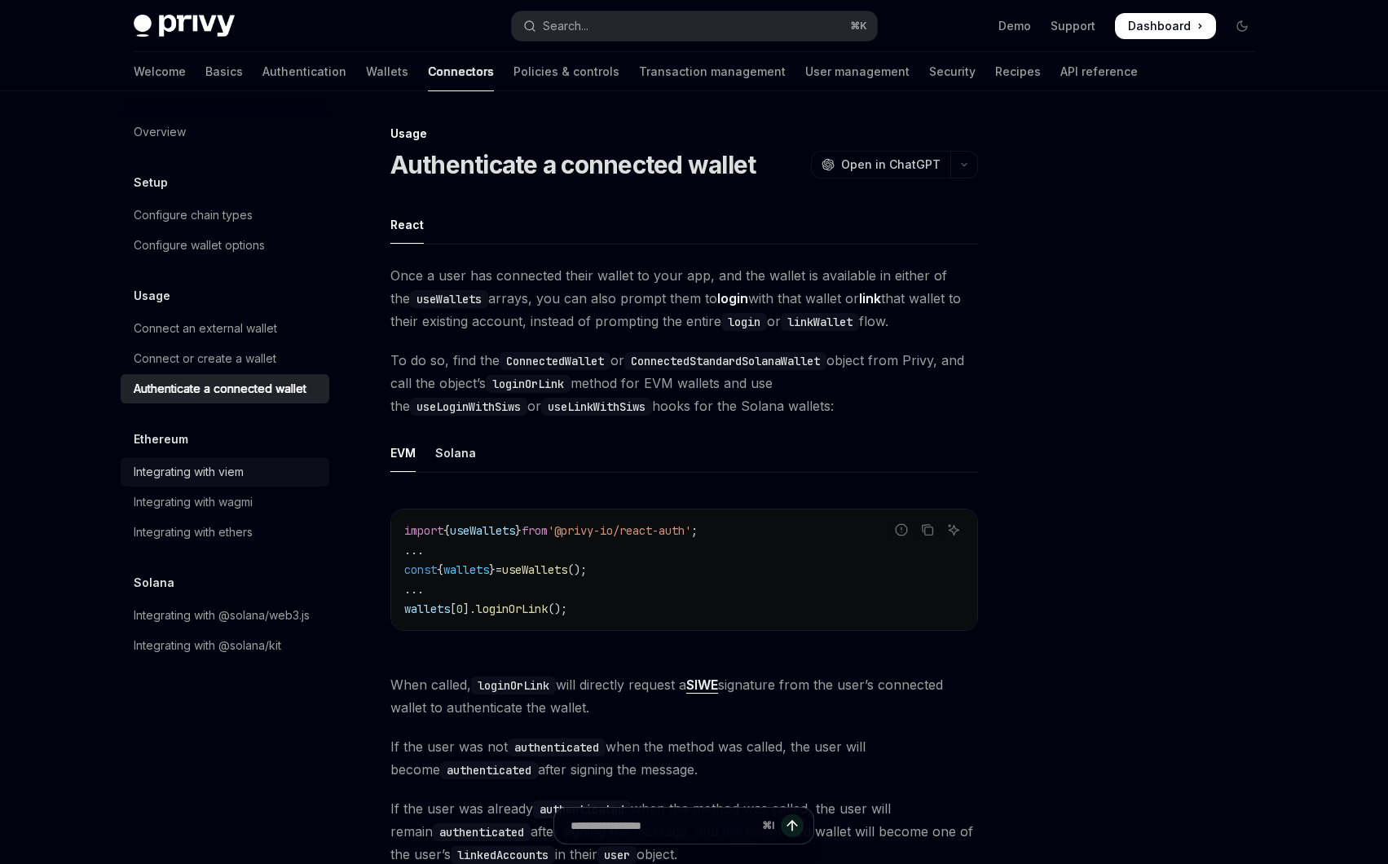
click at [203, 478] on div "Integrating with viem" at bounding box center [189, 472] width 110 height 20
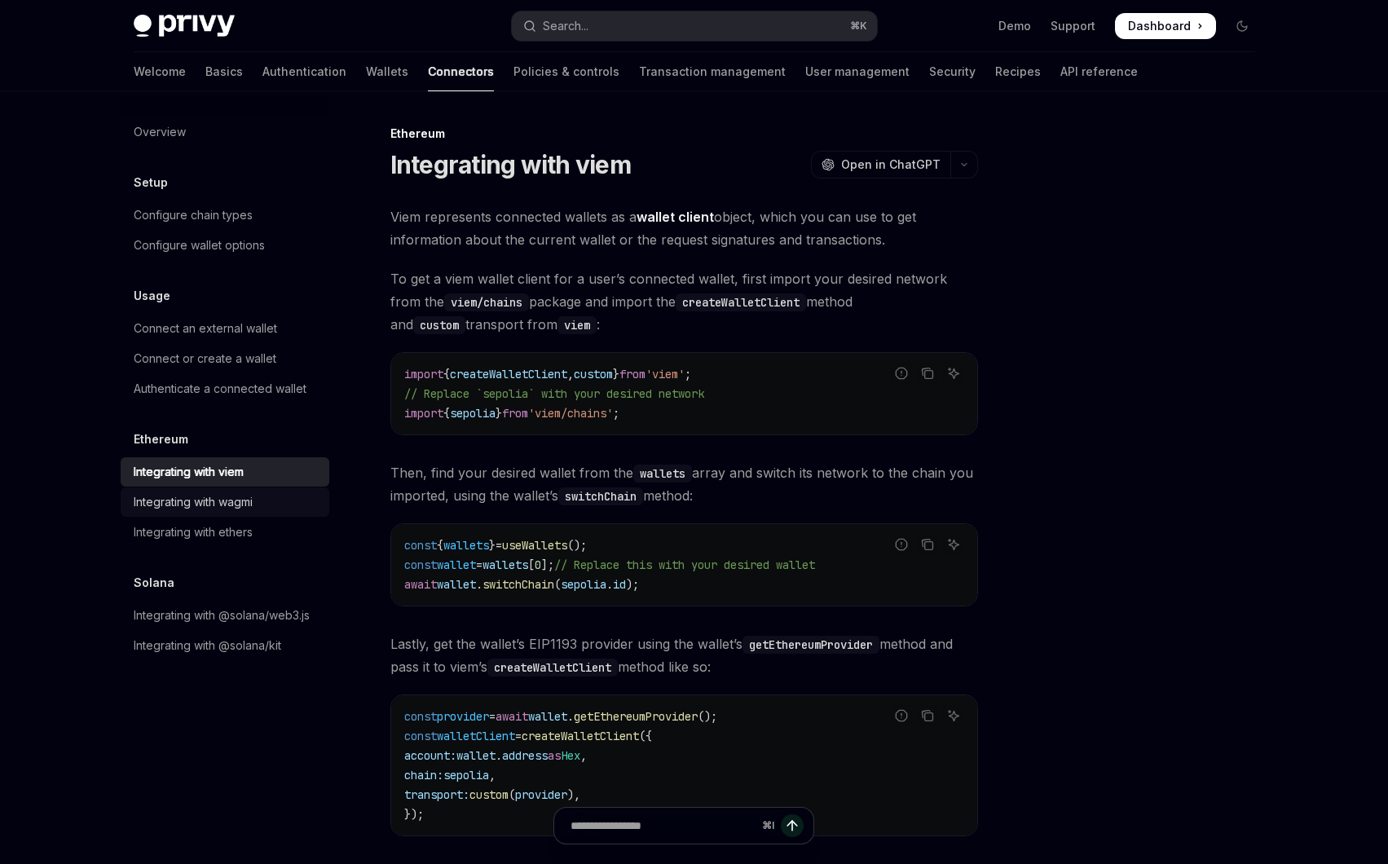
click at [221, 500] on div "Integrating with wagmi" at bounding box center [193, 502] width 119 height 20
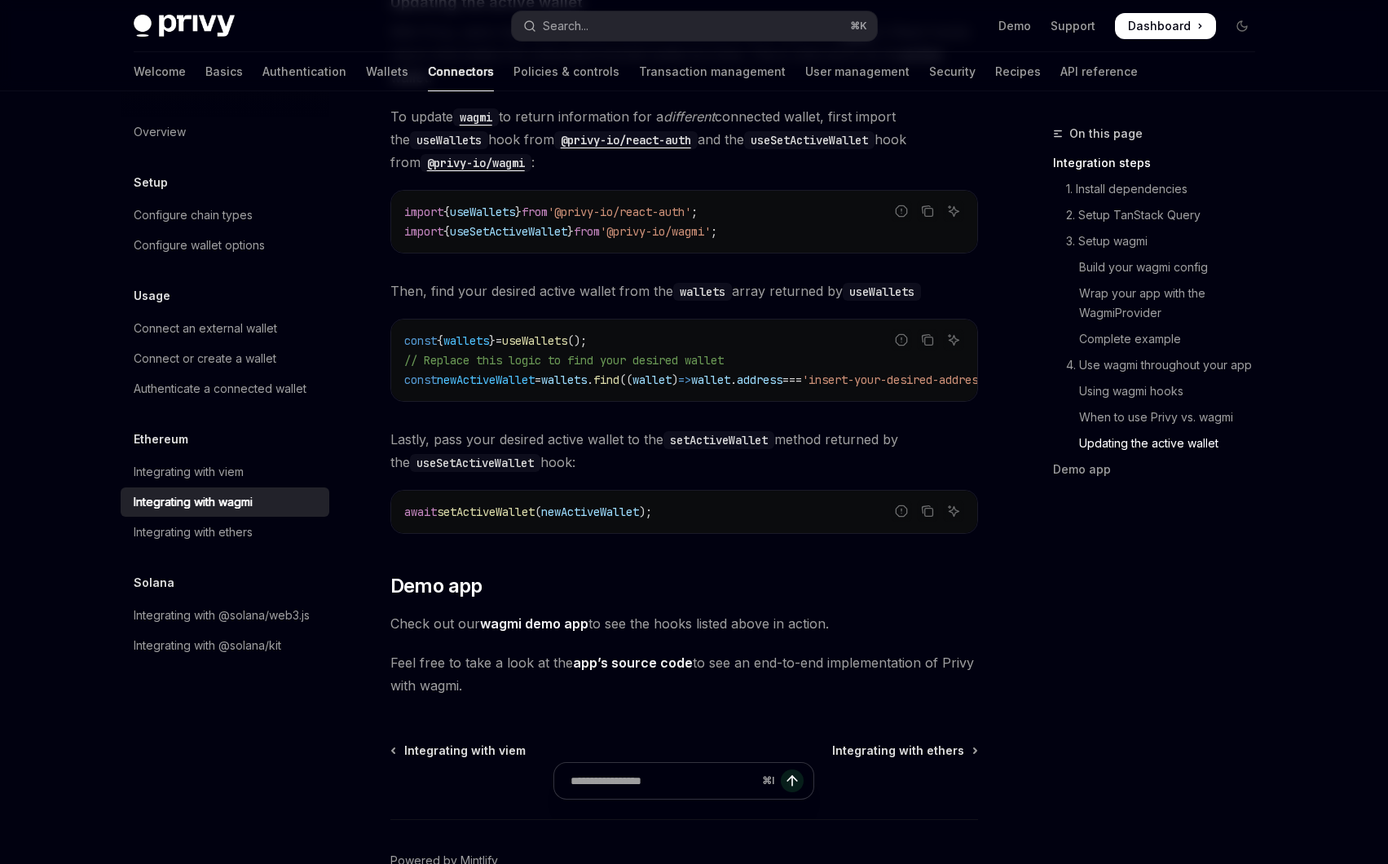
scroll to position [4556, 0]
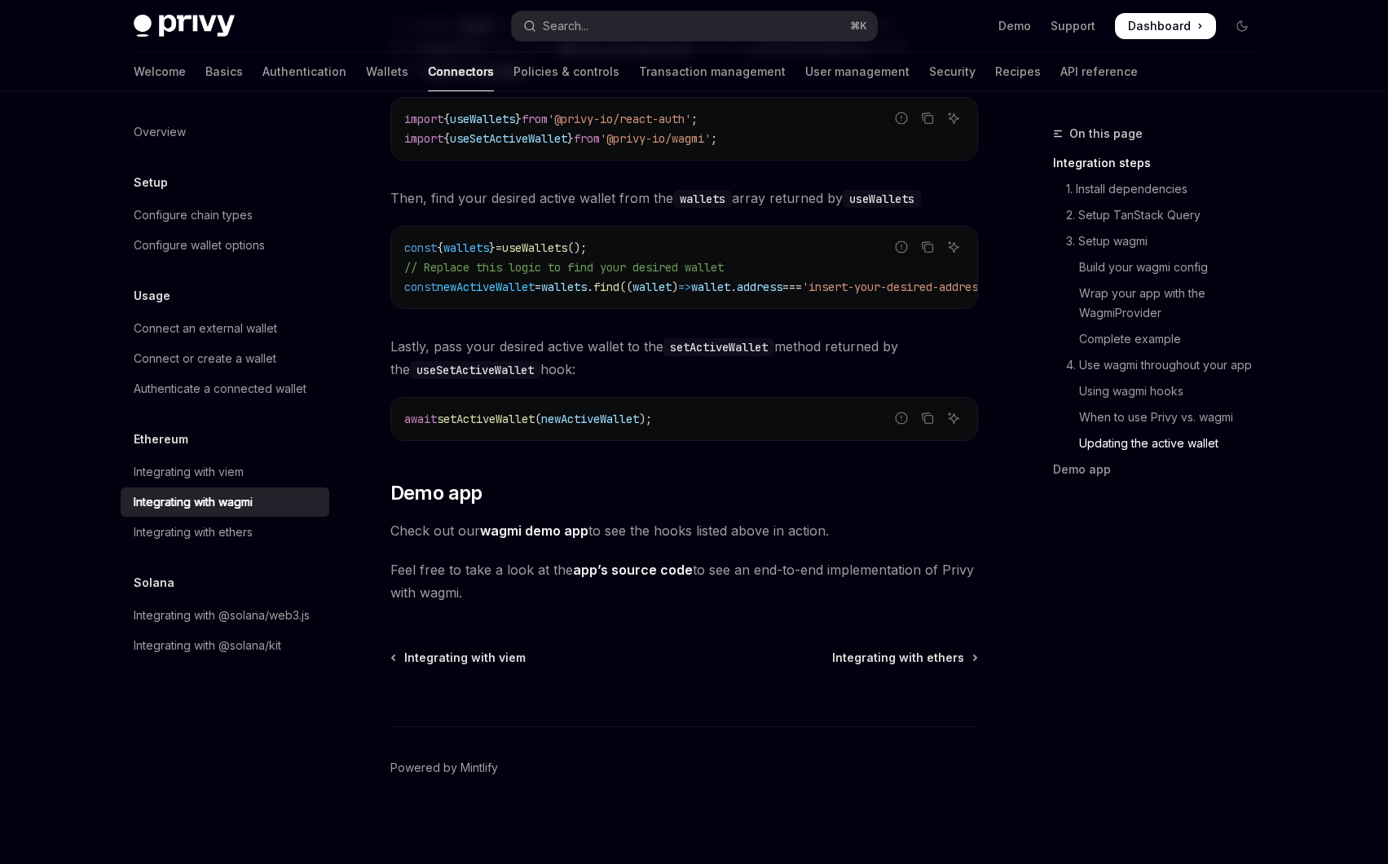
click at [549, 525] on link "wagmi demo app" at bounding box center [534, 530] width 108 height 17
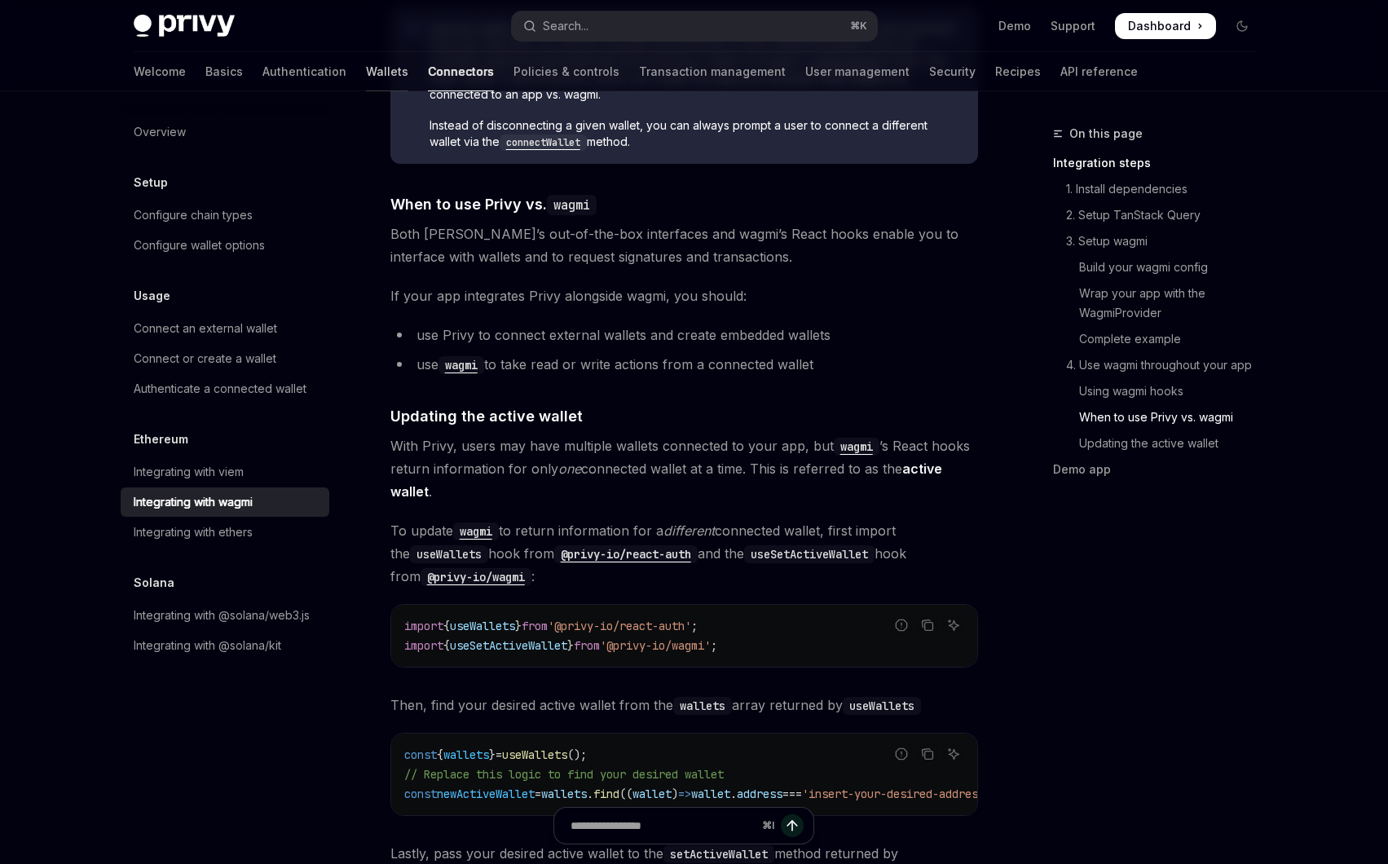
scroll to position [3581, 0]
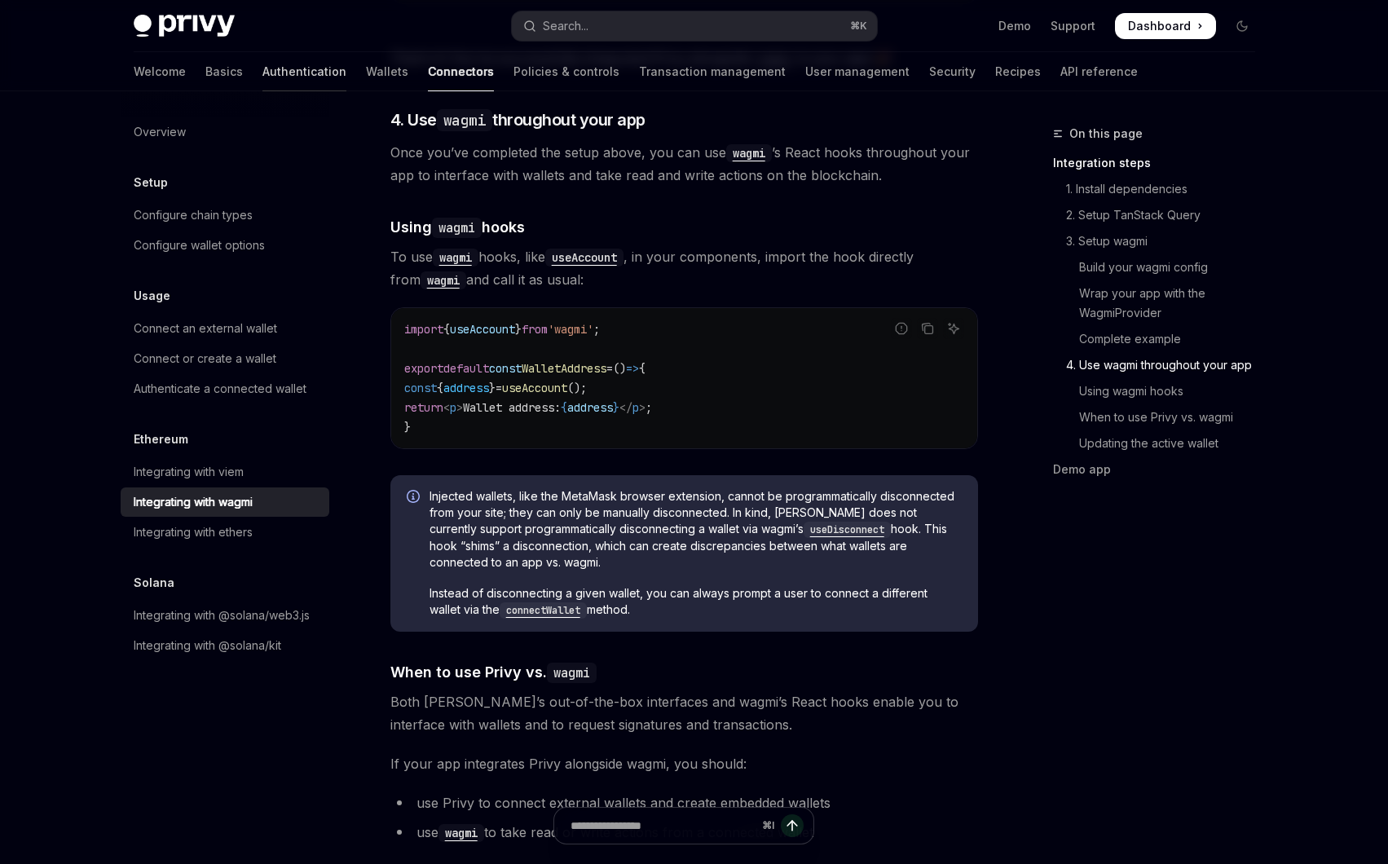
click at [267, 68] on link "Authentication" at bounding box center [304, 71] width 84 height 39
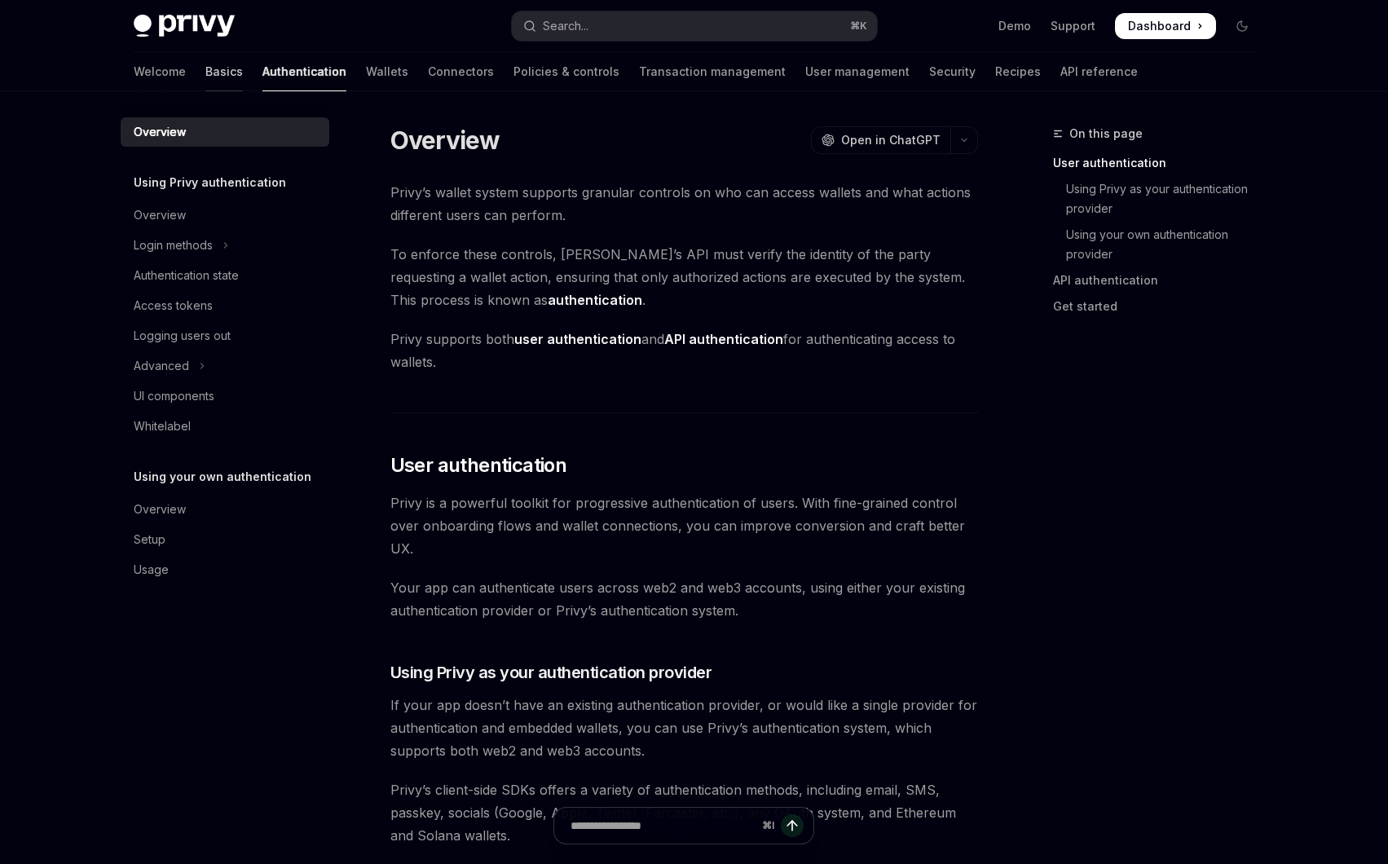
click at [205, 85] on link "Basics" at bounding box center [223, 71] width 37 height 39
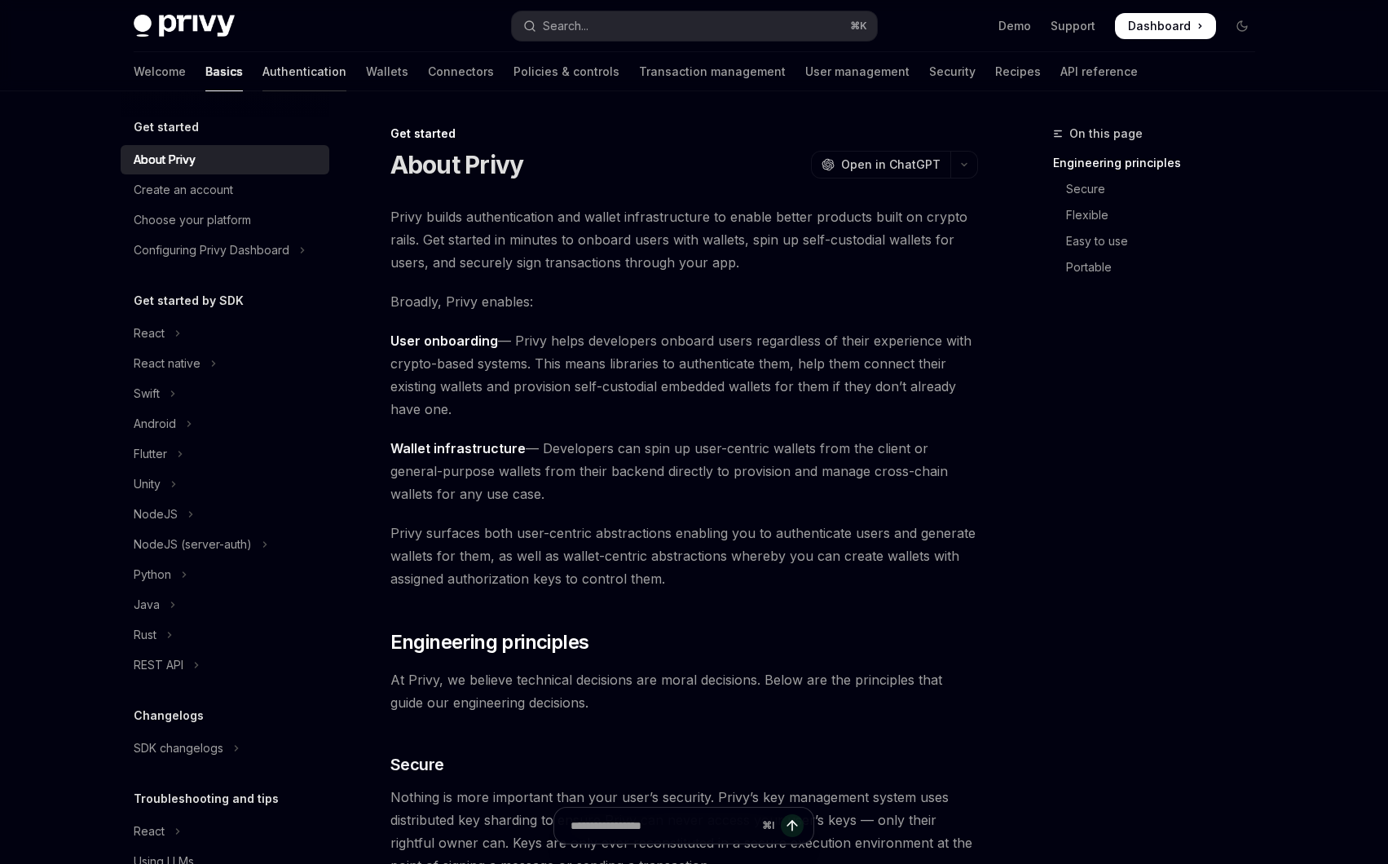
click at [262, 73] on link "Authentication" at bounding box center [304, 71] width 84 height 39
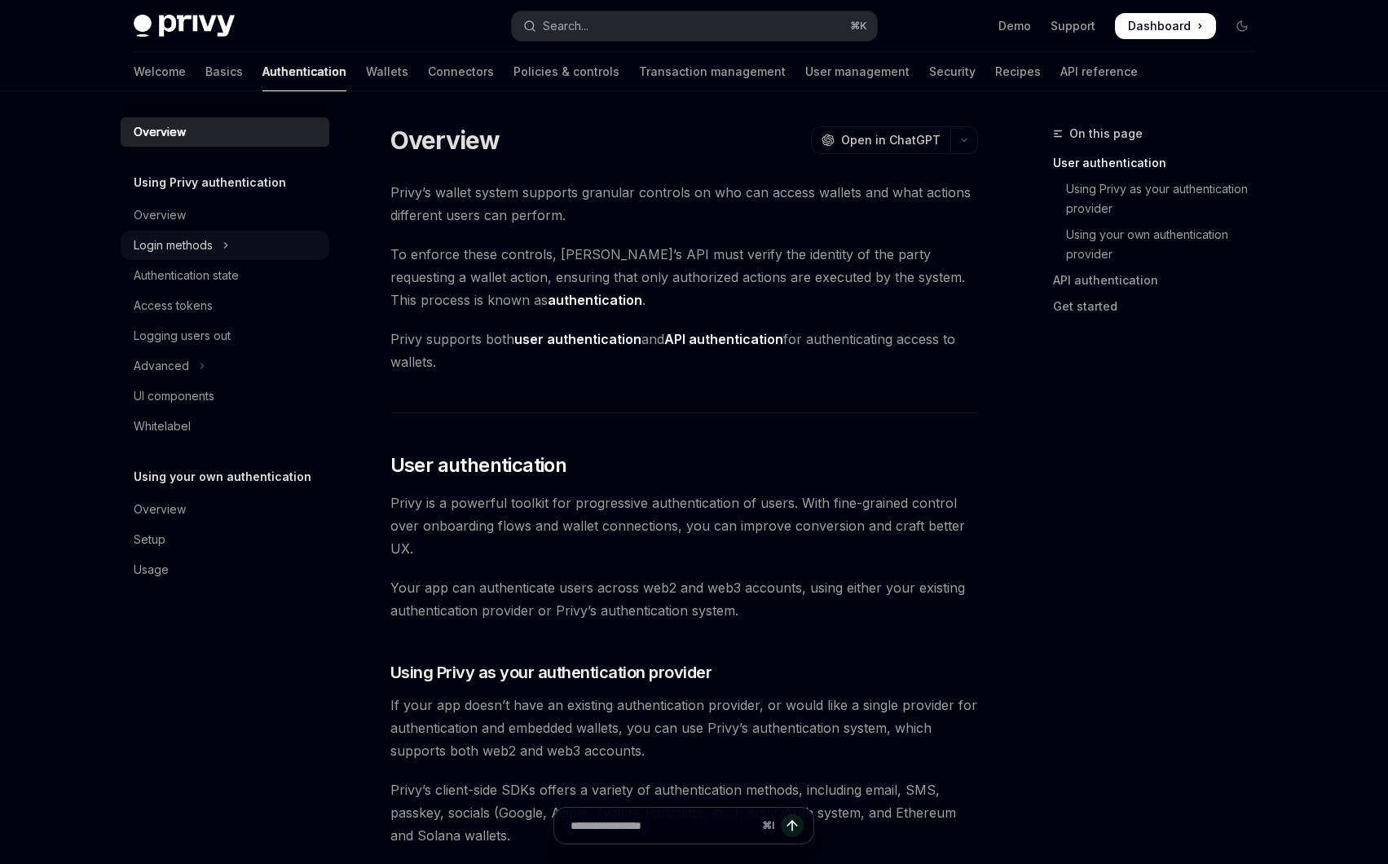
click at [224, 248] on icon "Toggle Login methods section" at bounding box center [225, 245] width 2 height 5
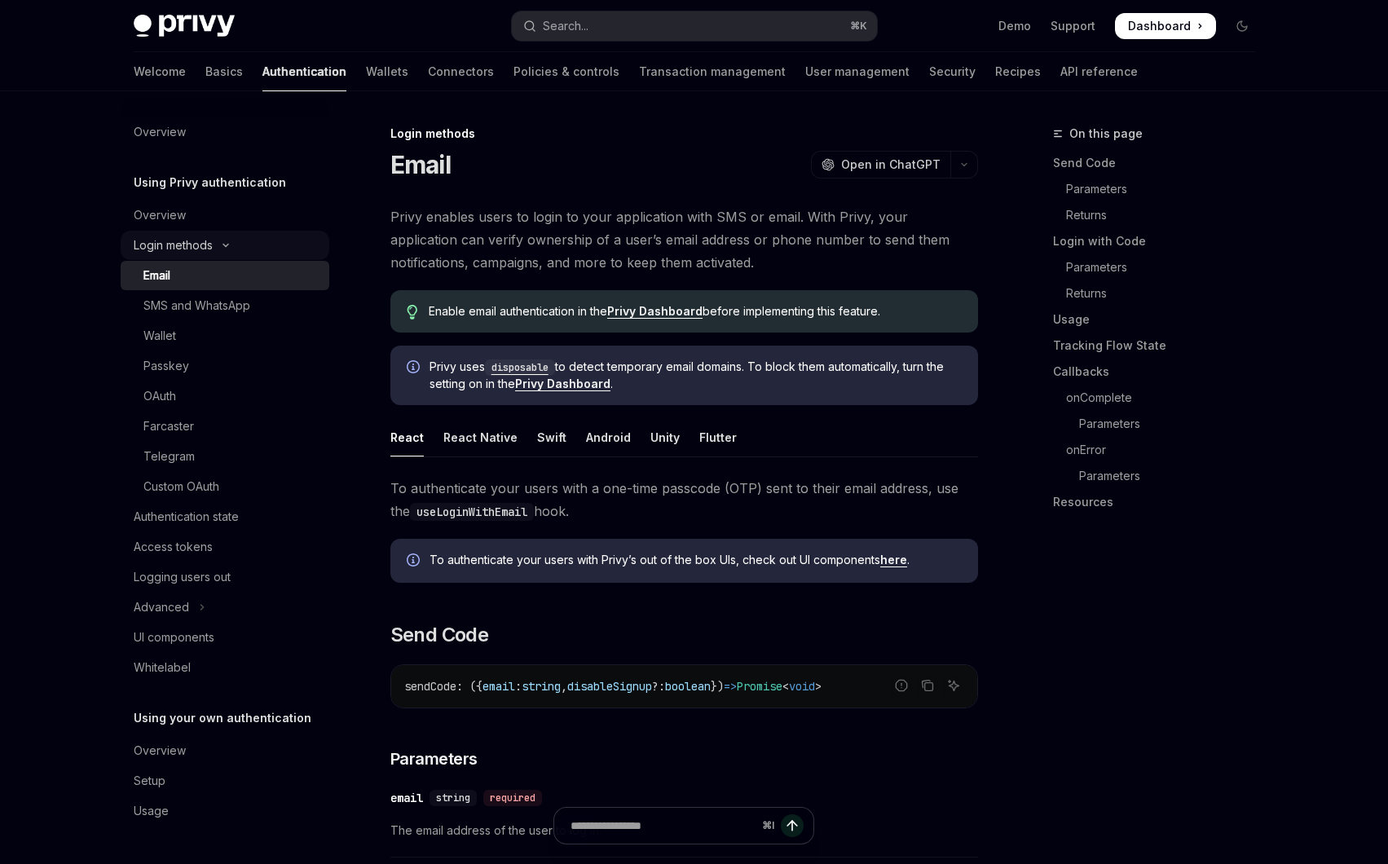
type textarea "*"
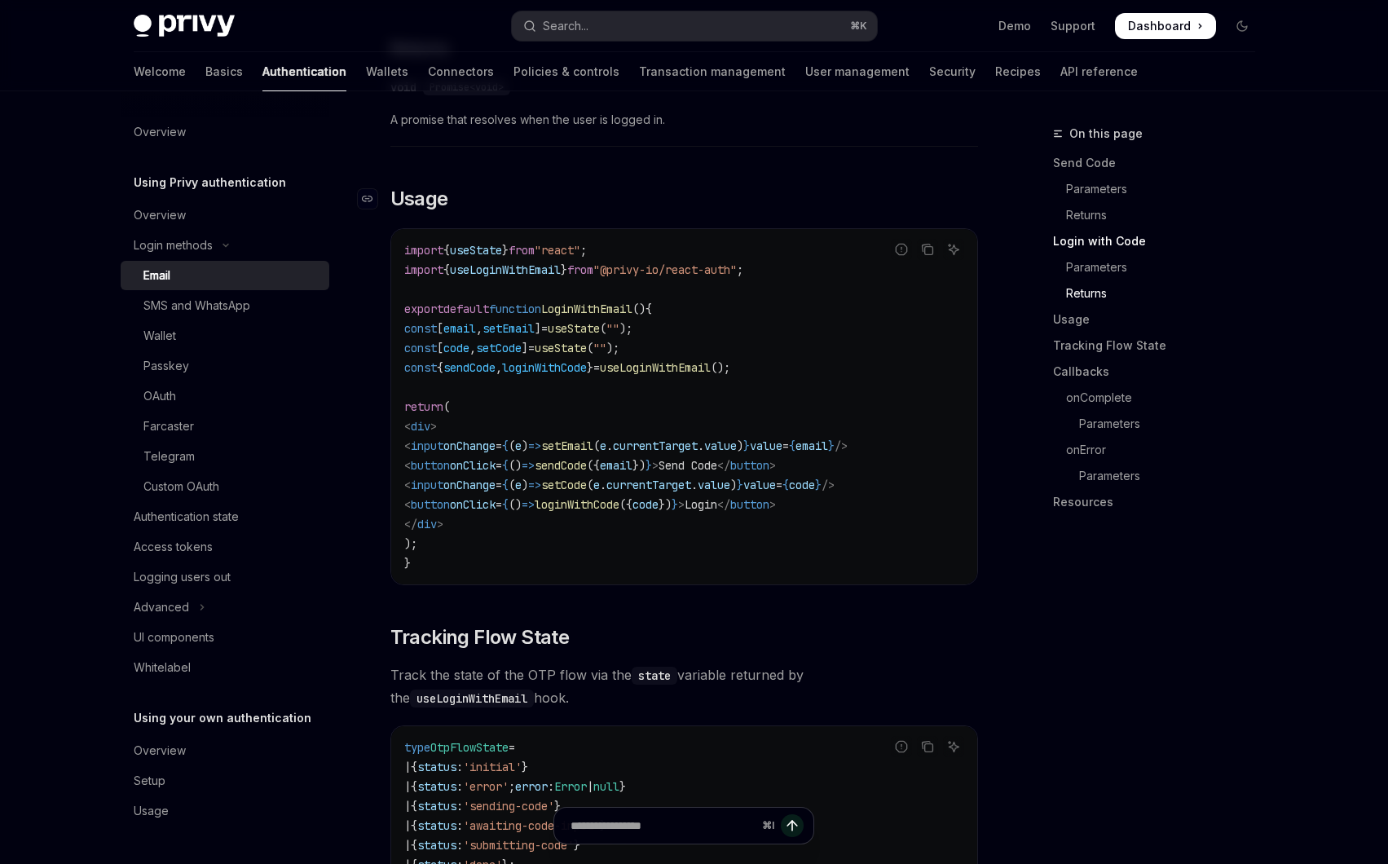
scroll to position [1356, 0]
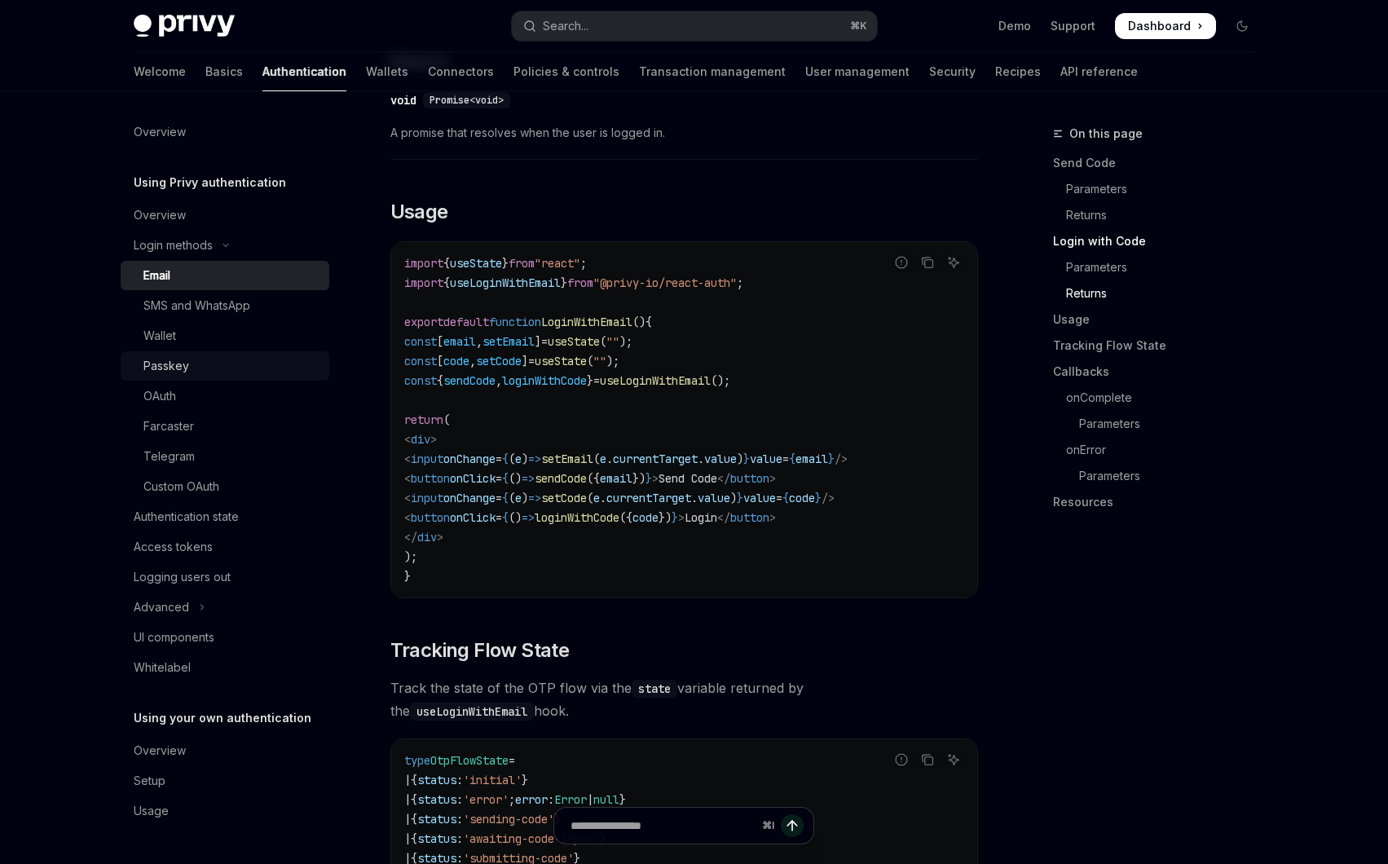
click at [272, 379] on link "Passkey" at bounding box center [225, 365] width 209 height 29
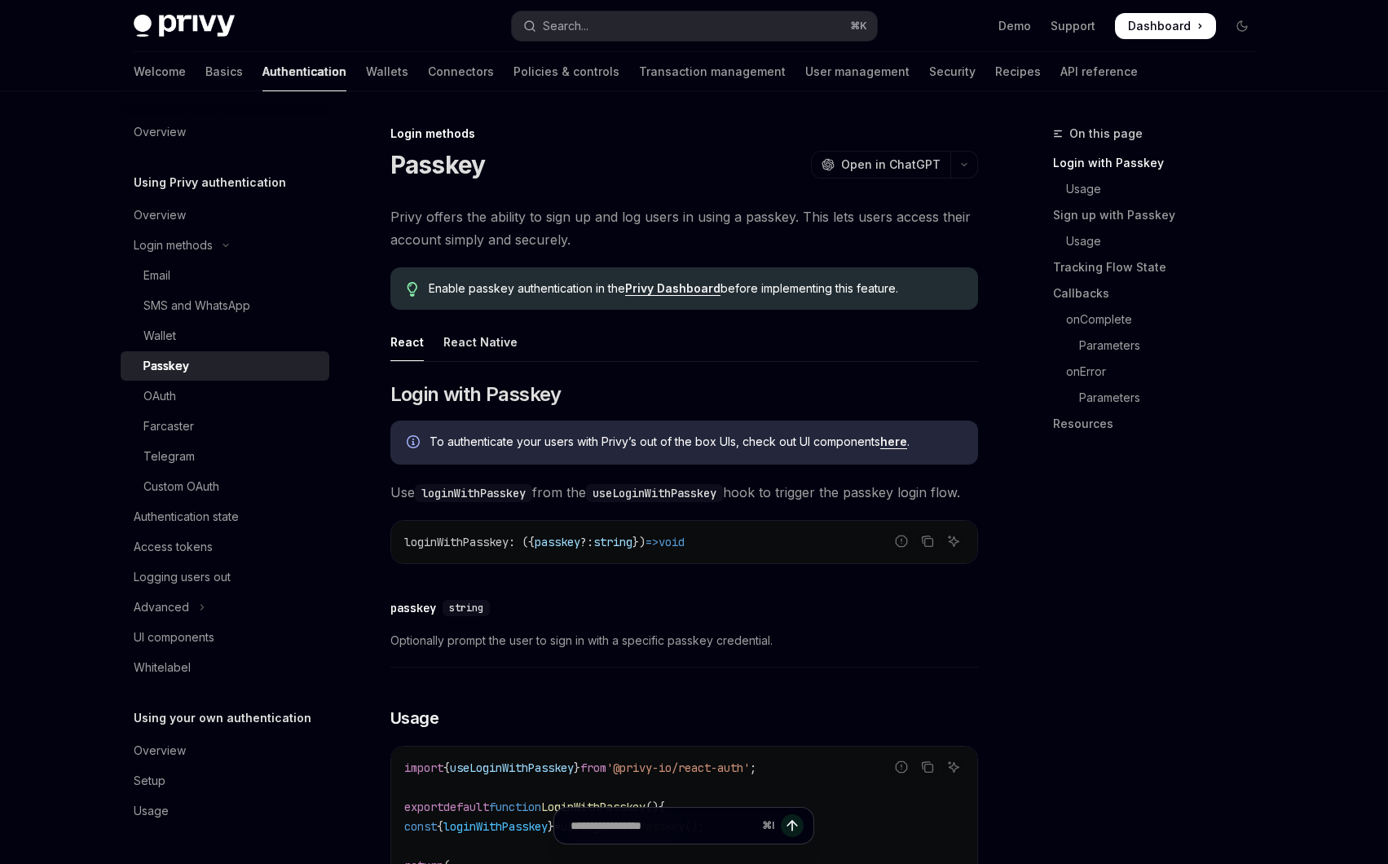
click at [179, 74] on div "Welcome Basics Authentication Wallets Connectors Policies & controls Transactio…" at bounding box center [636, 71] width 1004 height 39
click at [205, 73] on link "Basics" at bounding box center [223, 71] width 37 height 39
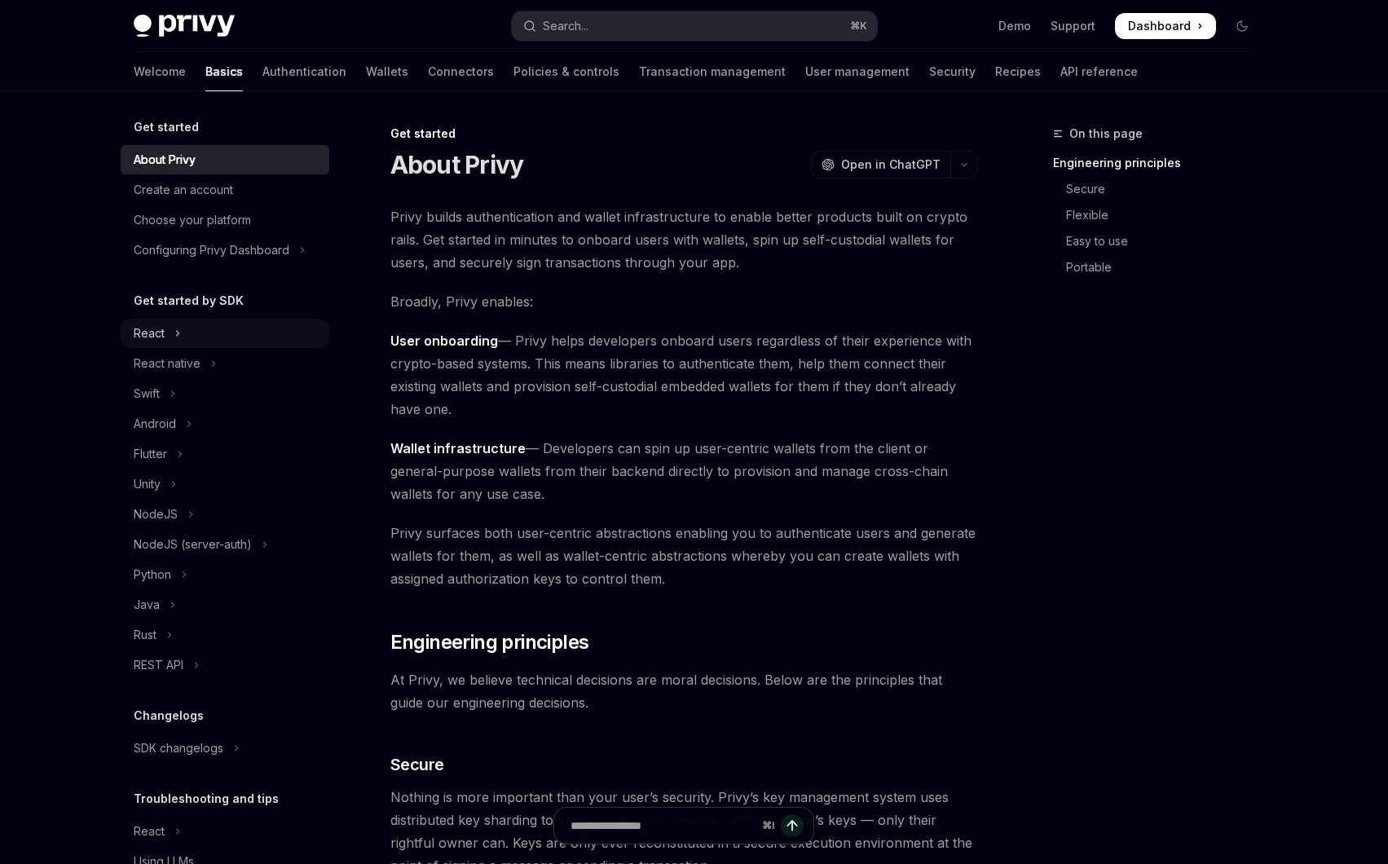
click at [229, 336] on button "React" at bounding box center [225, 333] width 209 height 29
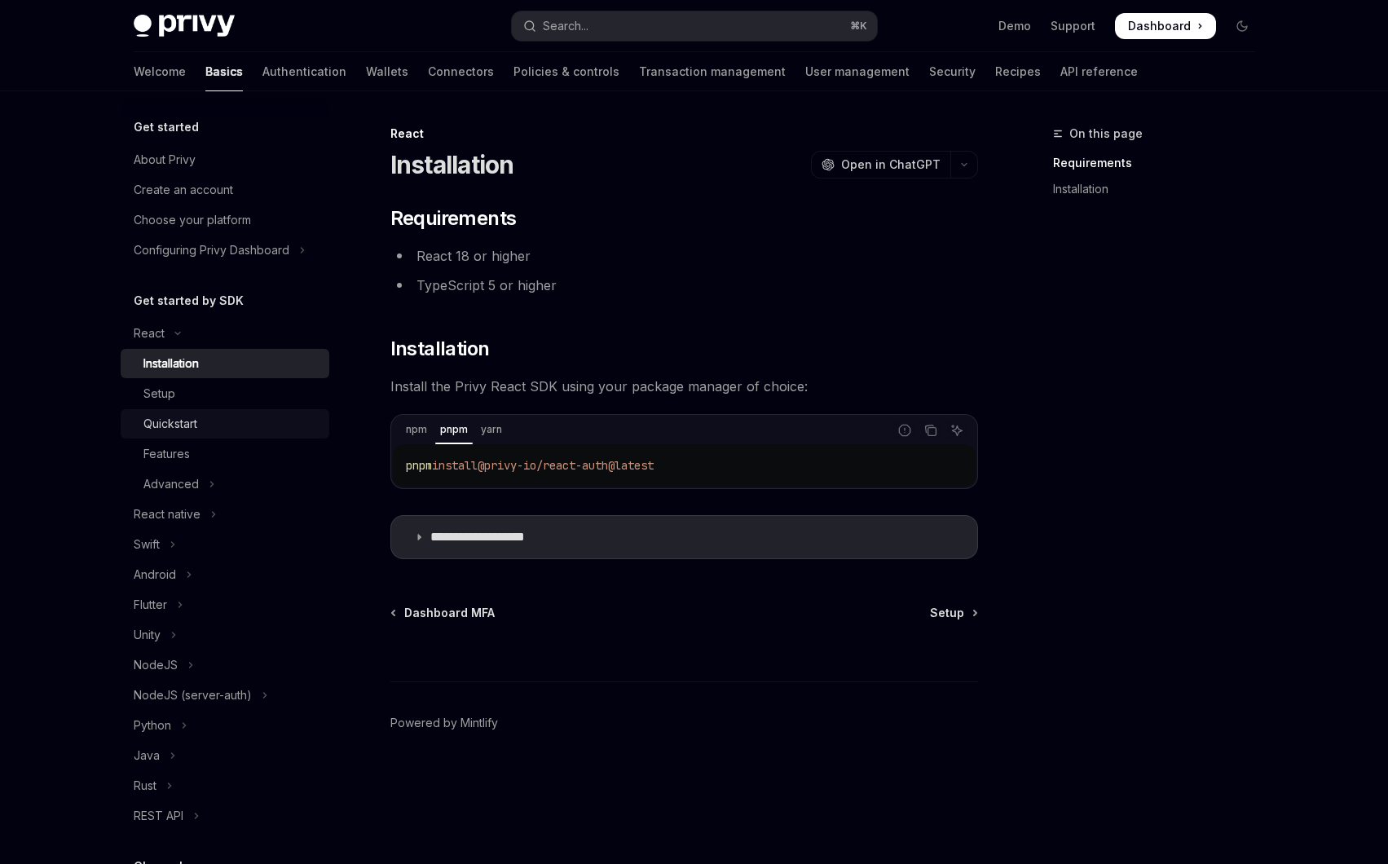
click at [238, 425] on div "Quickstart" at bounding box center [231, 424] width 176 height 20
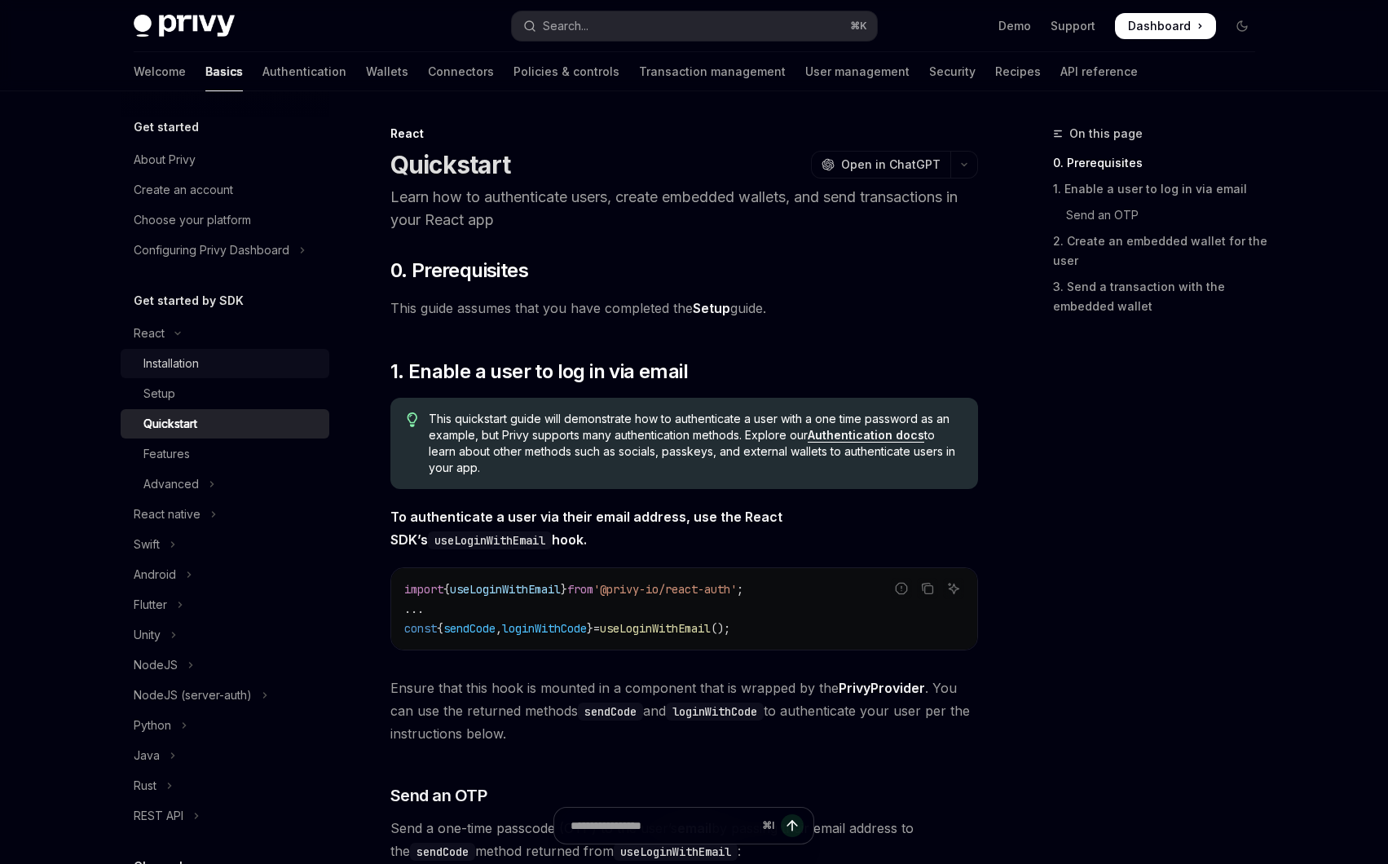
click at [245, 371] on div "Installation" at bounding box center [231, 364] width 176 height 20
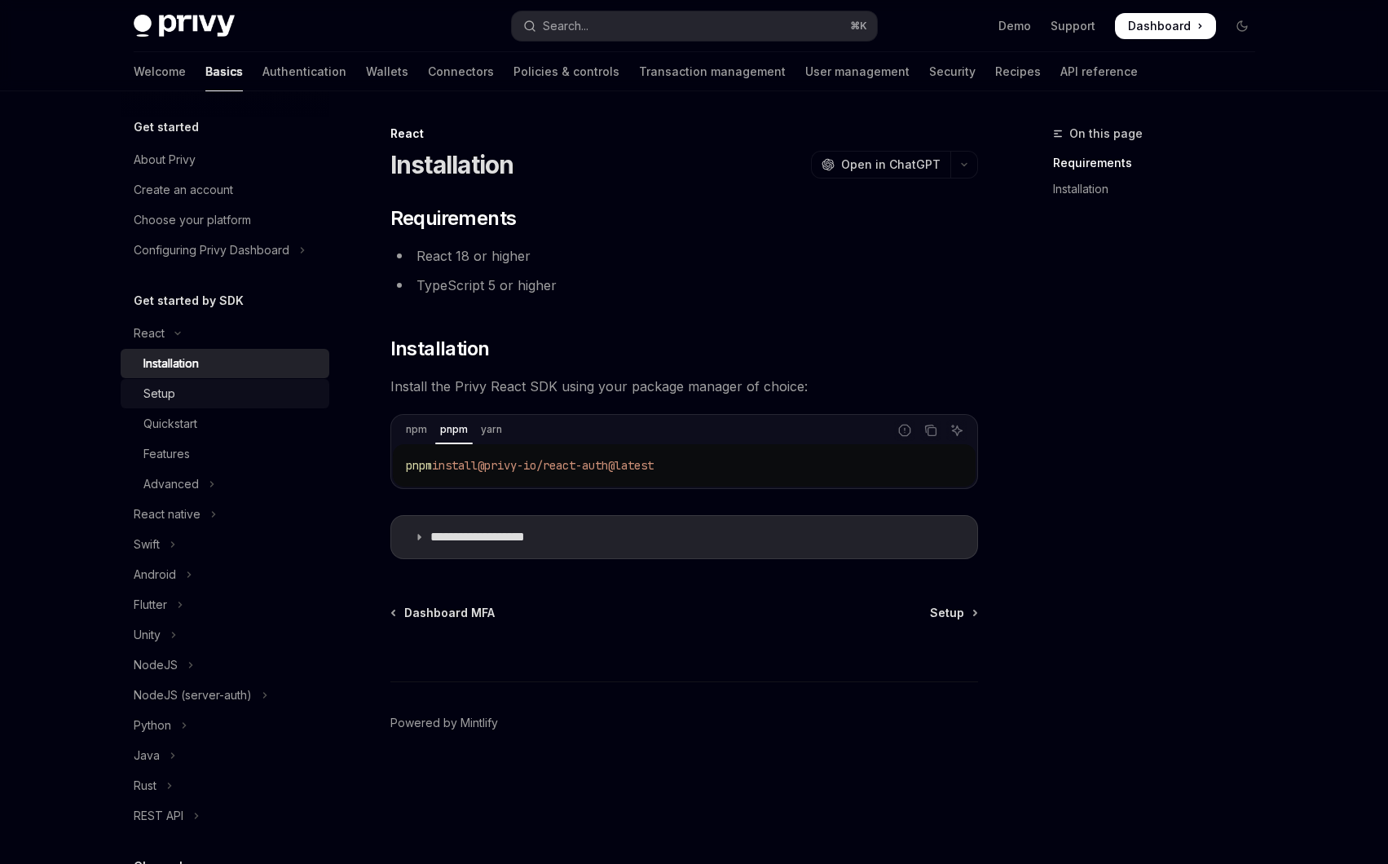
click at [240, 386] on div "Setup" at bounding box center [231, 394] width 176 height 20
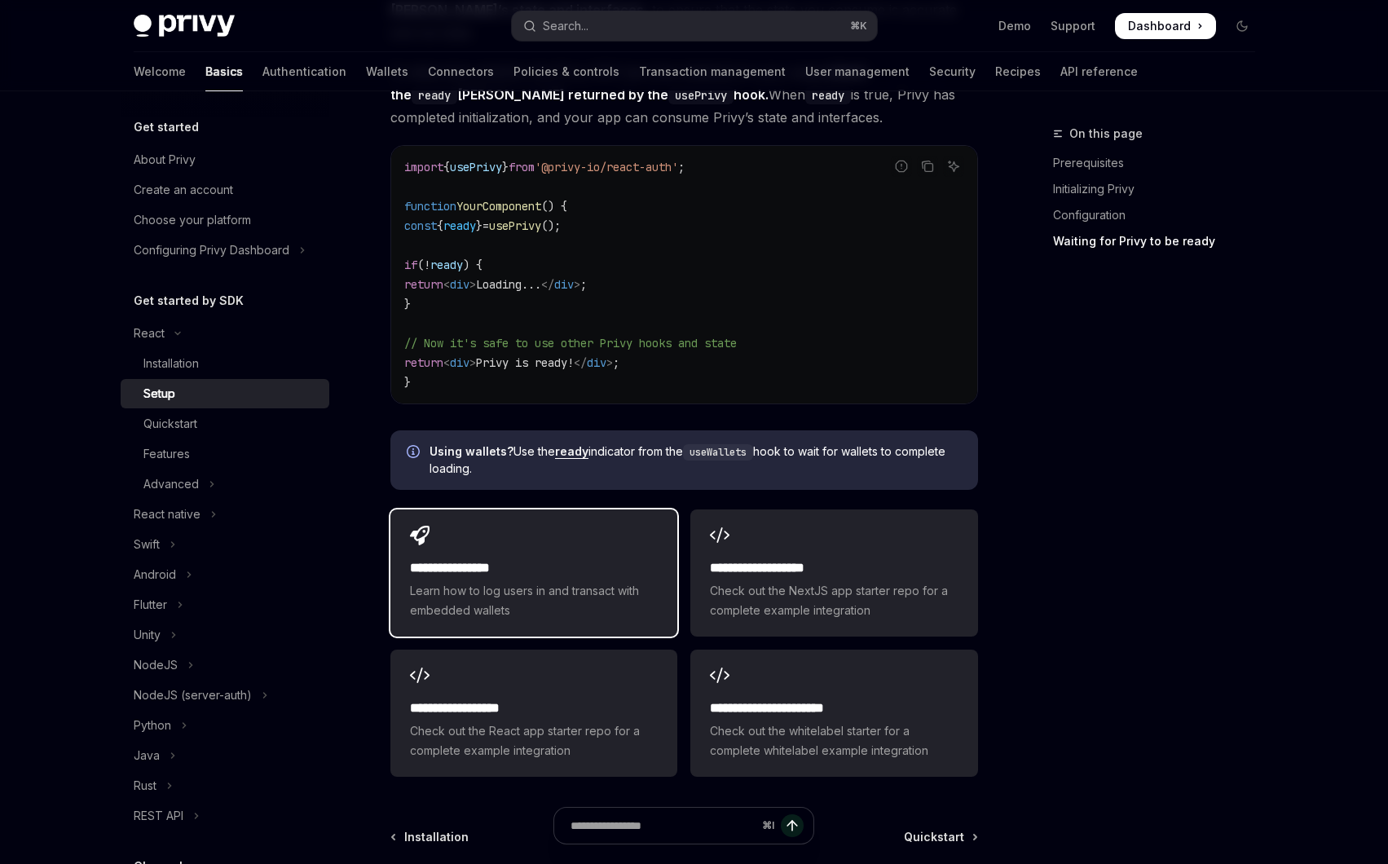
scroll to position [1798, 0]
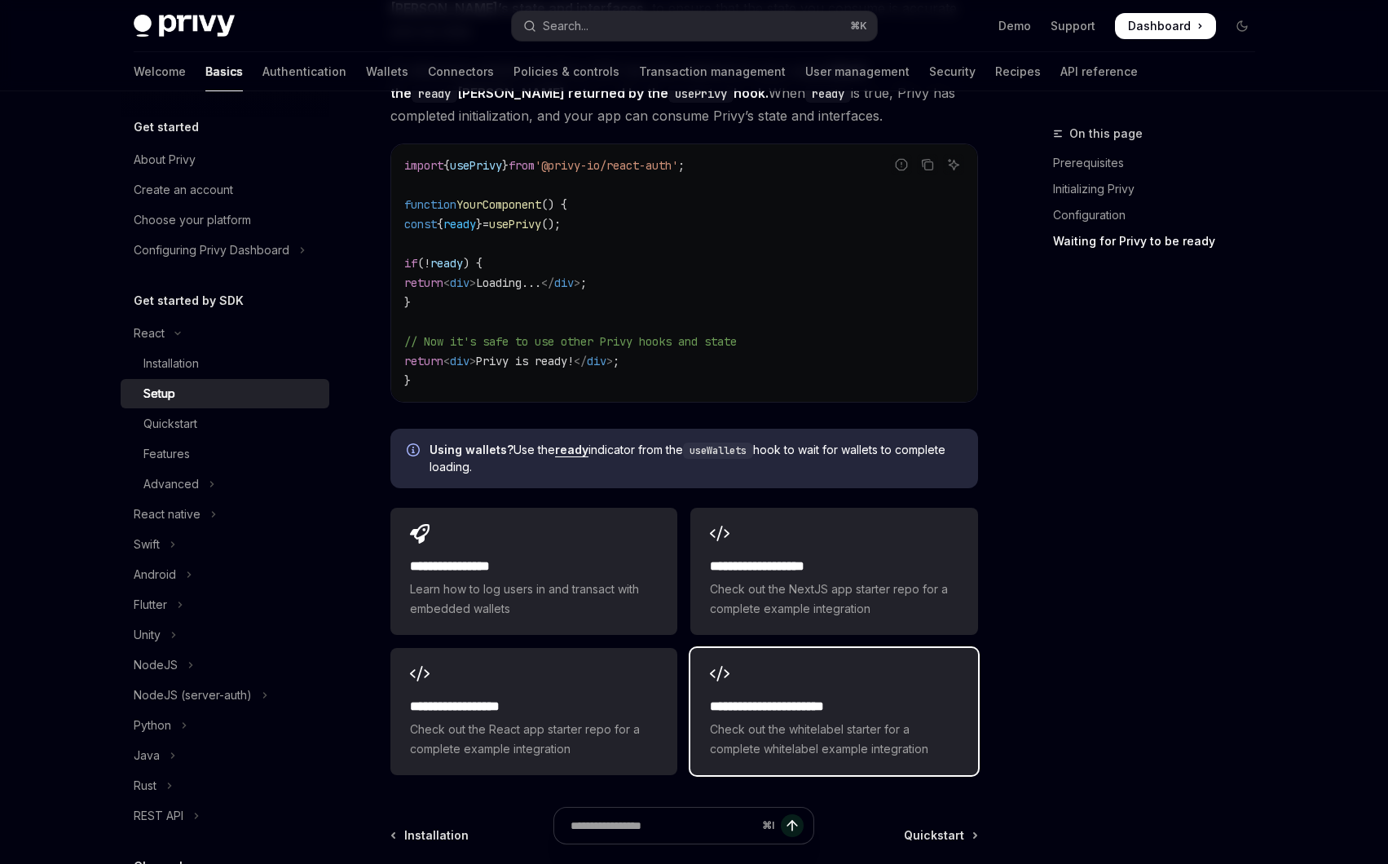
click at [851, 720] on span "Check out the whitelabel starter for a complete whitelabel example integration" at bounding box center [834, 739] width 248 height 39
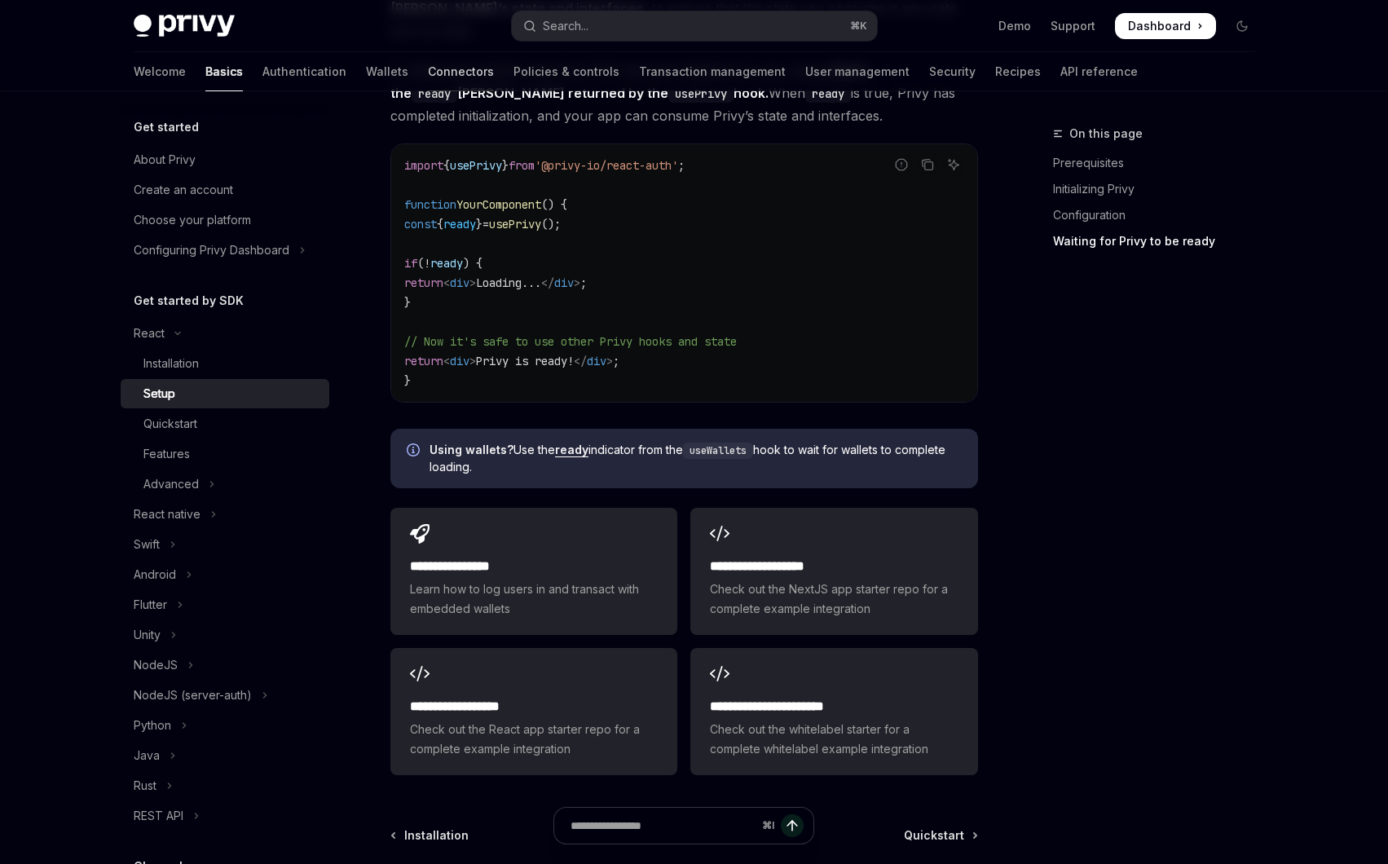
click at [428, 69] on link "Connectors" at bounding box center [461, 71] width 66 height 39
type textarea "*"
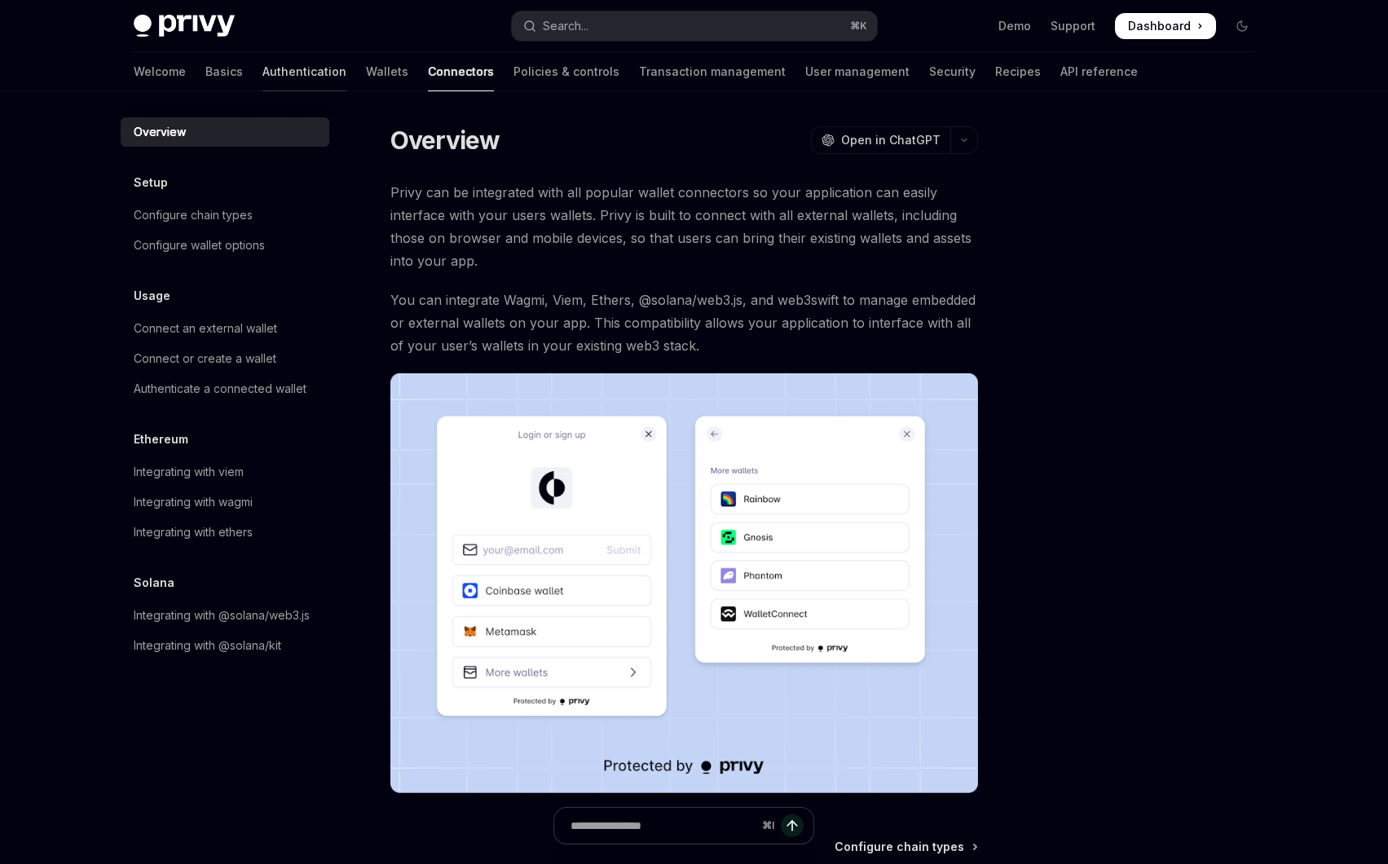
click at [262, 77] on link "Authentication" at bounding box center [304, 71] width 84 height 39
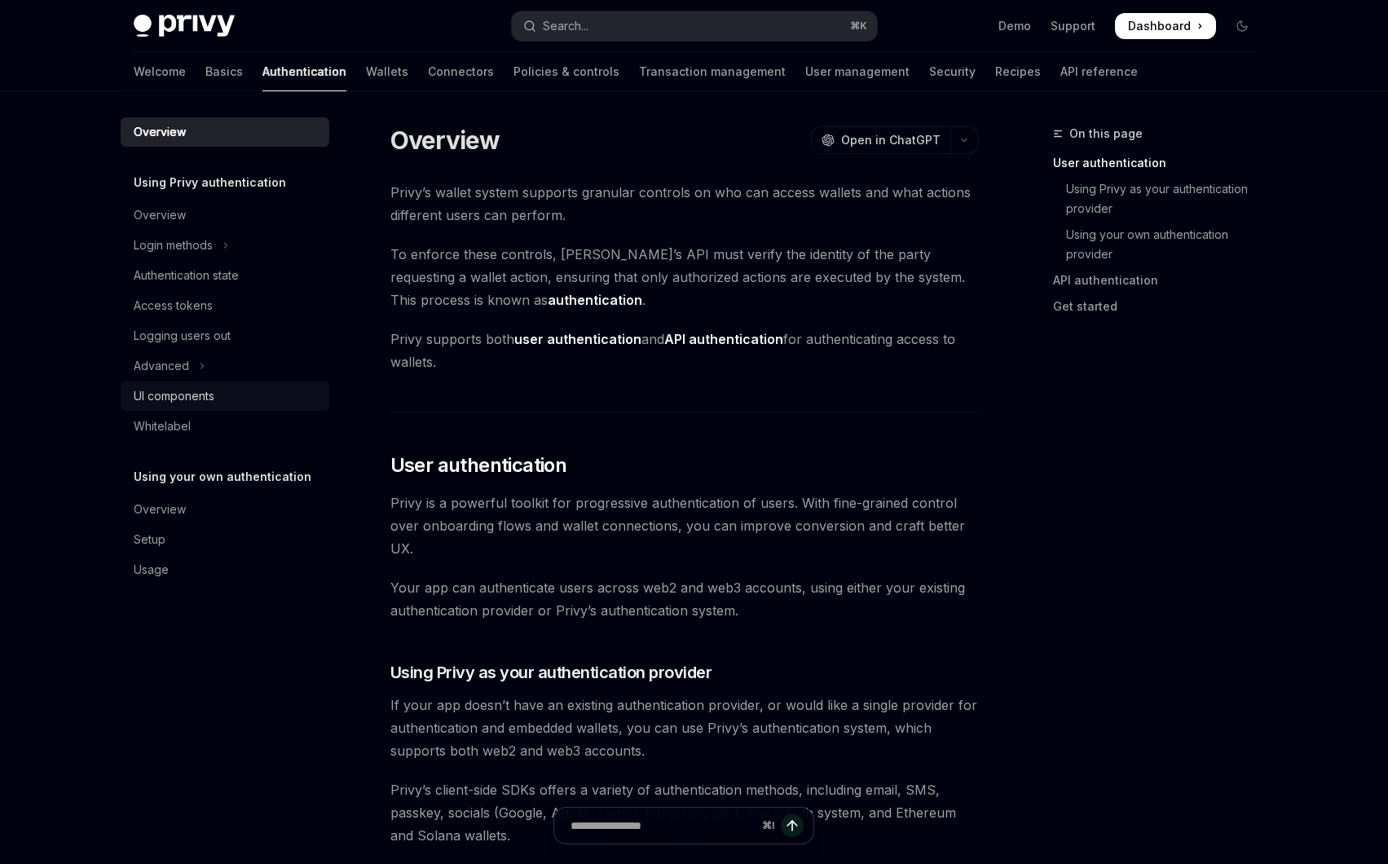
click at [158, 408] on link "UI components" at bounding box center [225, 395] width 209 height 29
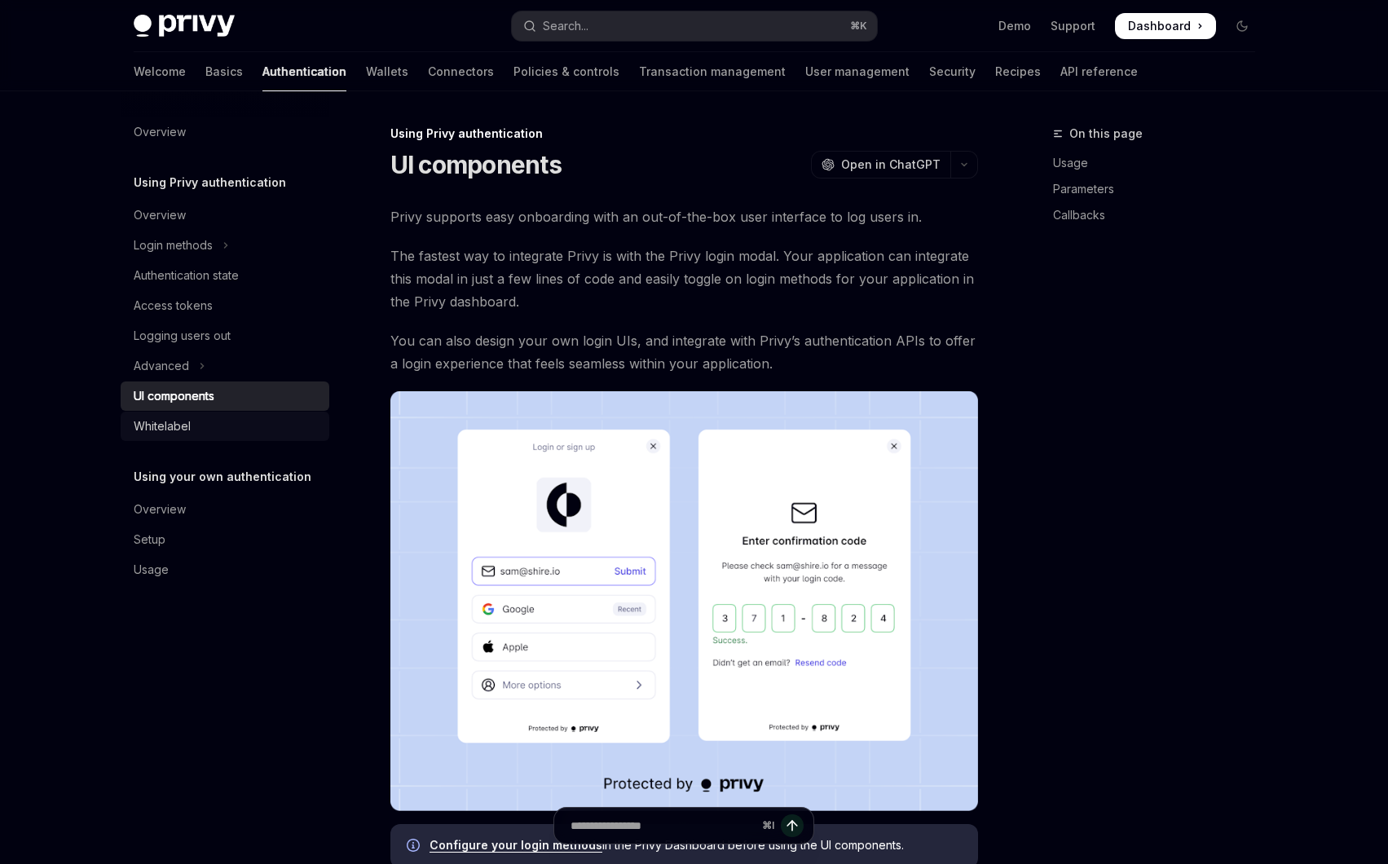
click at [156, 421] on div "Whitelabel" at bounding box center [162, 427] width 57 height 20
type textarea "*"
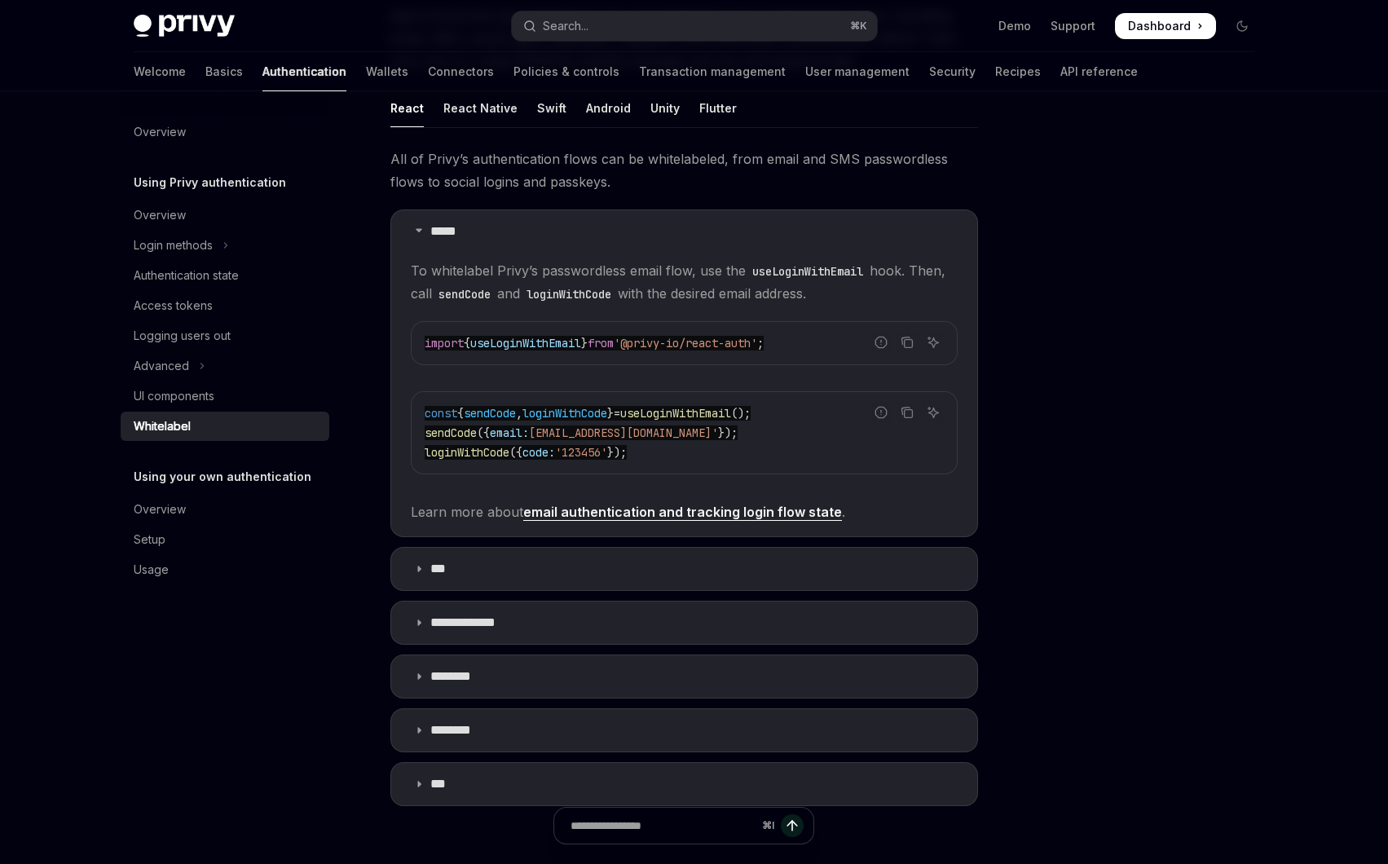
scroll to position [218, 0]
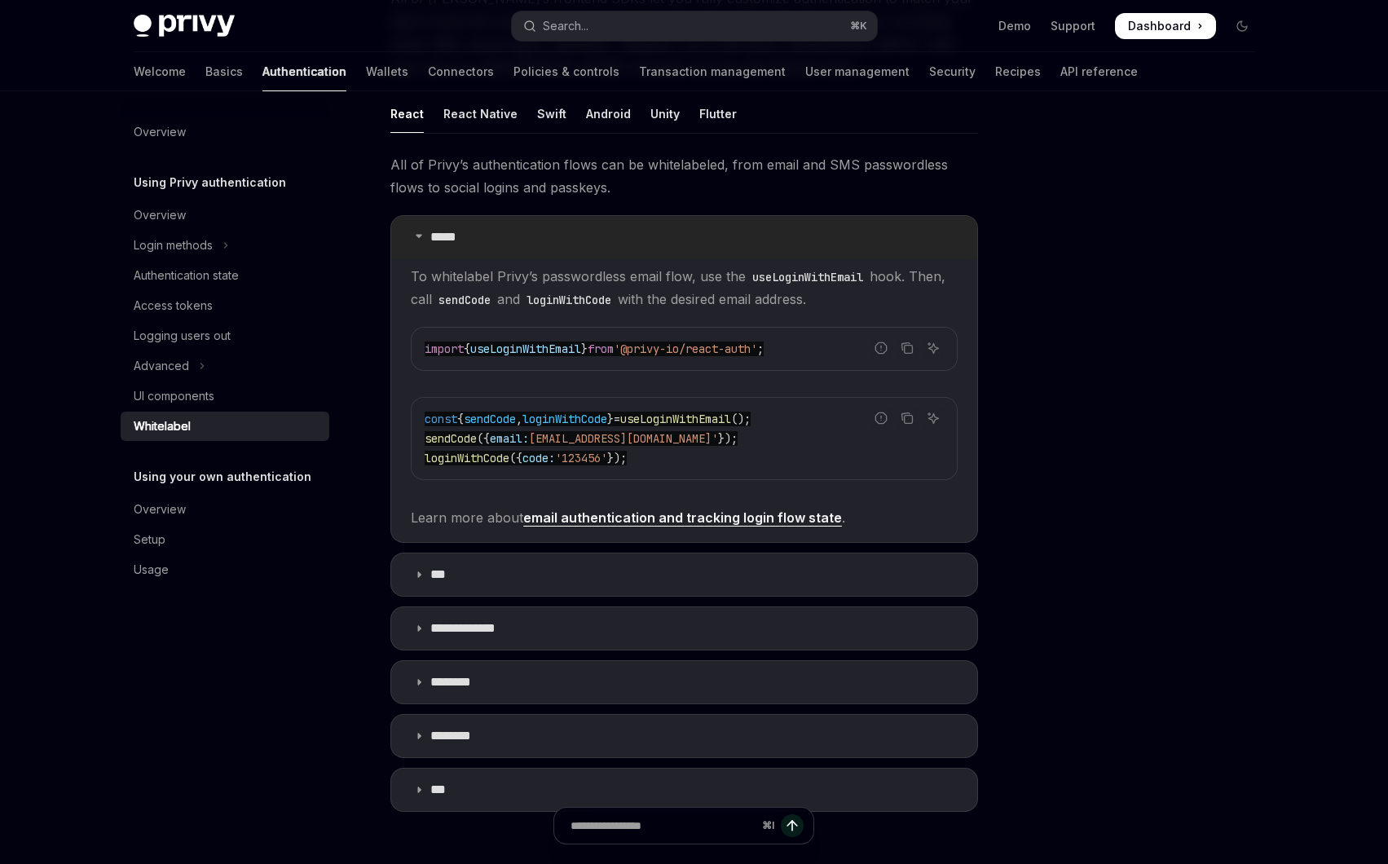
click at [418, 244] on summary "*****" at bounding box center [684, 237] width 586 height 42
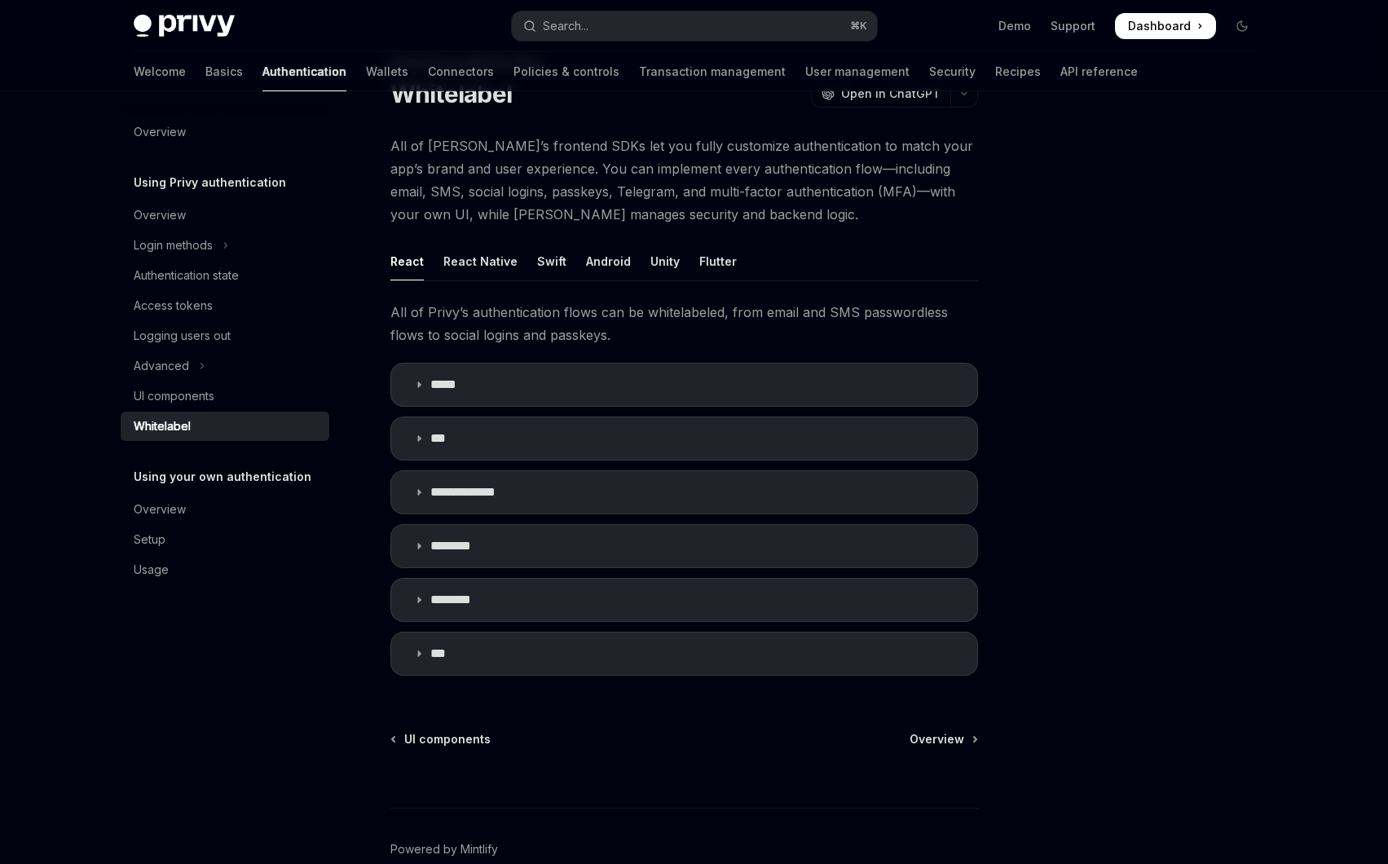
scroll to position [0, 0]
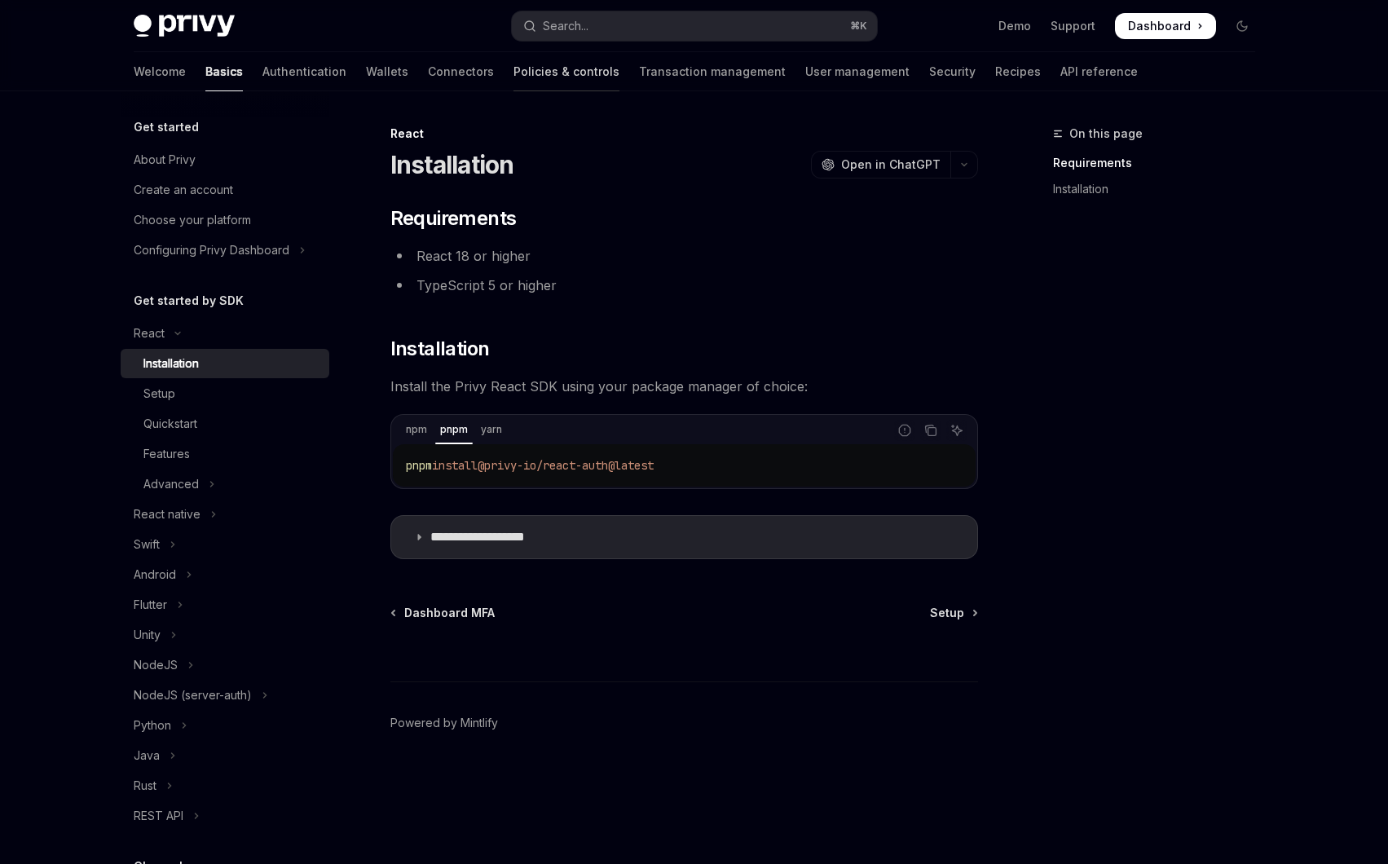
click at [514, 79] on link "Policies & controls" at bounding box center [567, 71] width 106 height 39
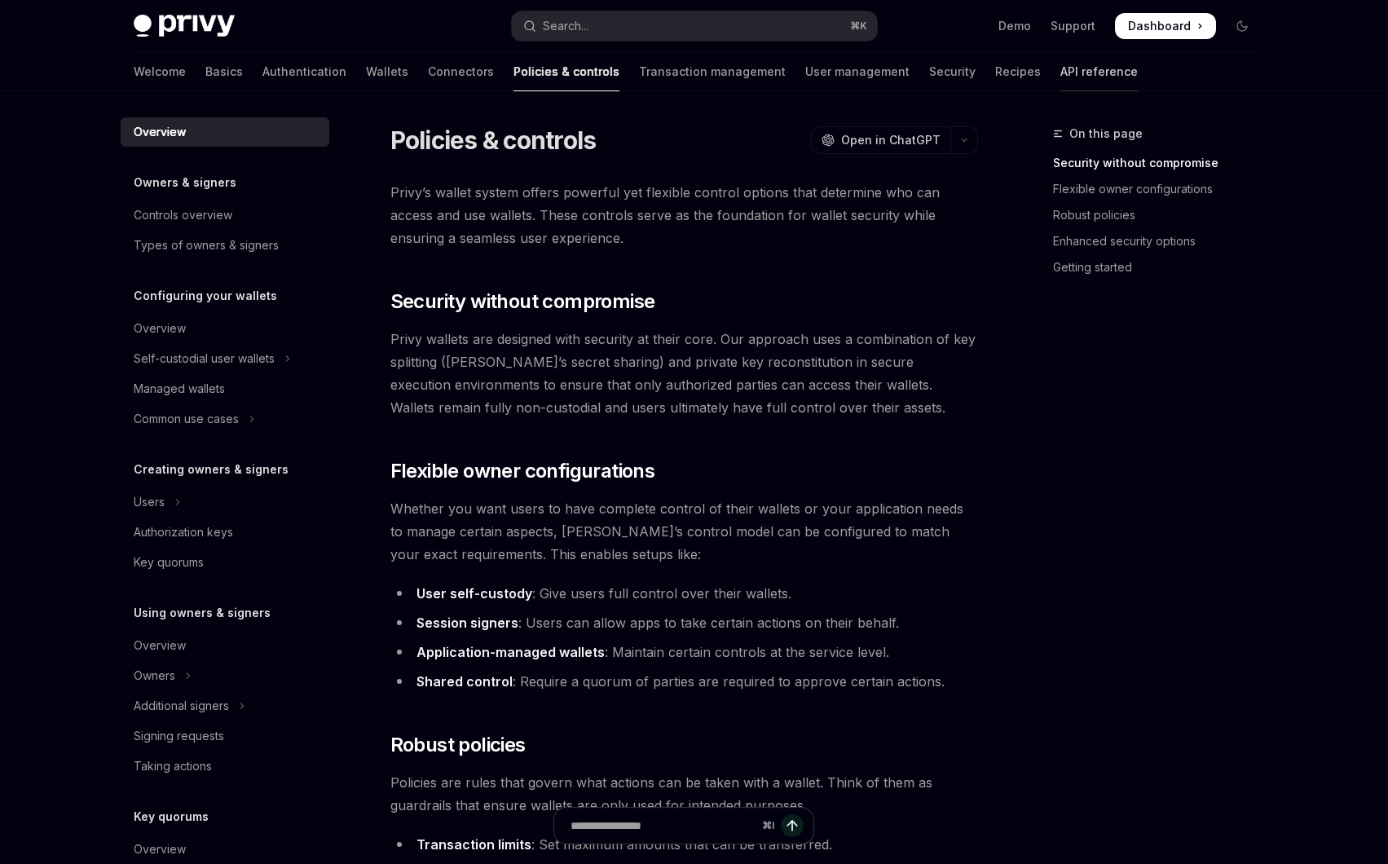
click at [1060, 80] on link "API reference" at bounding box center [1098, 71] width 77 height 39
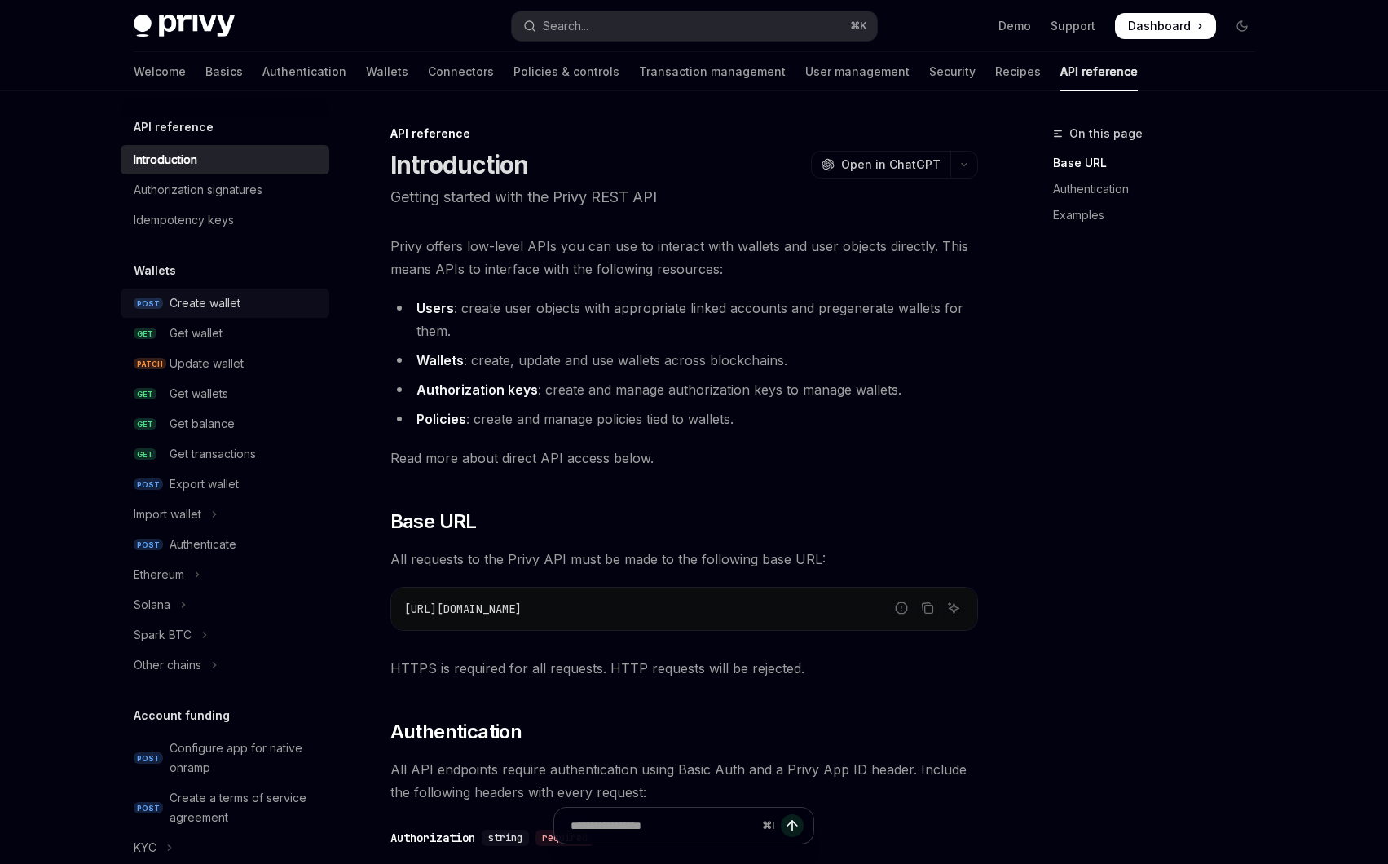
click at [196, 311] on div "Create wallet" at bounding box center [205, 303] width 71 height 20
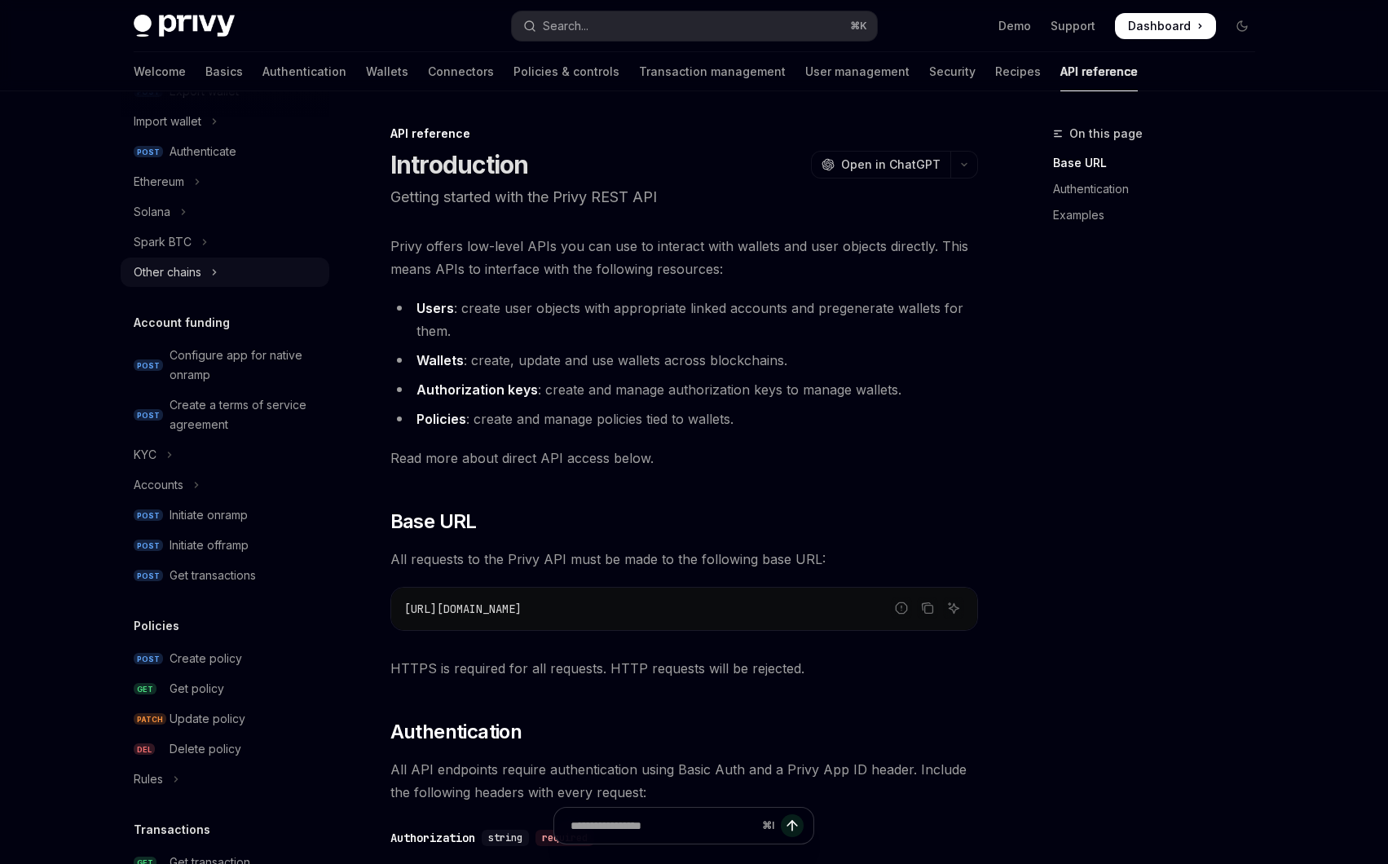
scroll to position [515, 0]
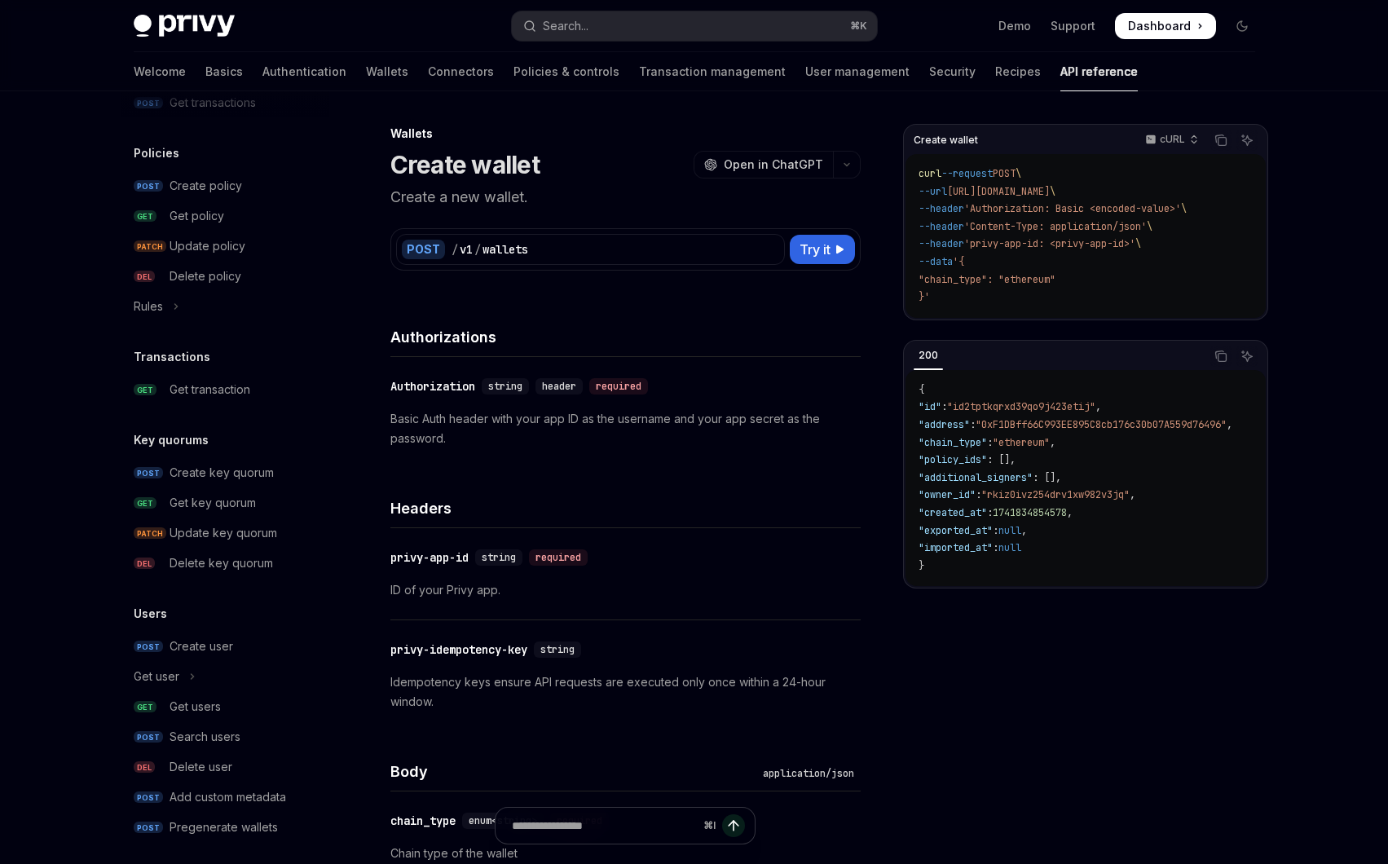
scroll to position [875, 0]
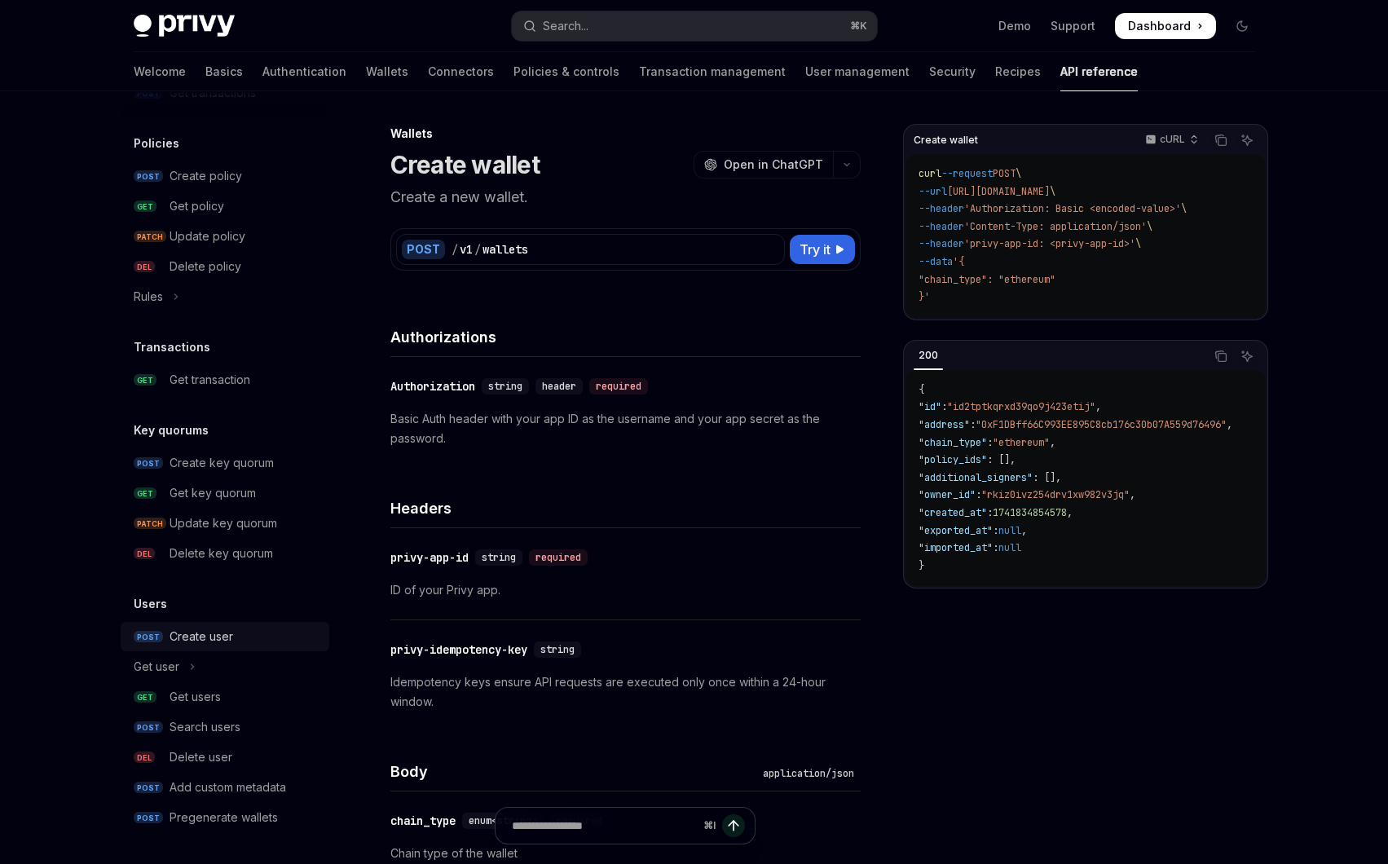
click at [174, 645] on div "Create user" at bounding box center [202, 637] width 64 height 20
click at [167, 645] on link "POST Create user" at bounding box center [225, 636] width 209 height 29
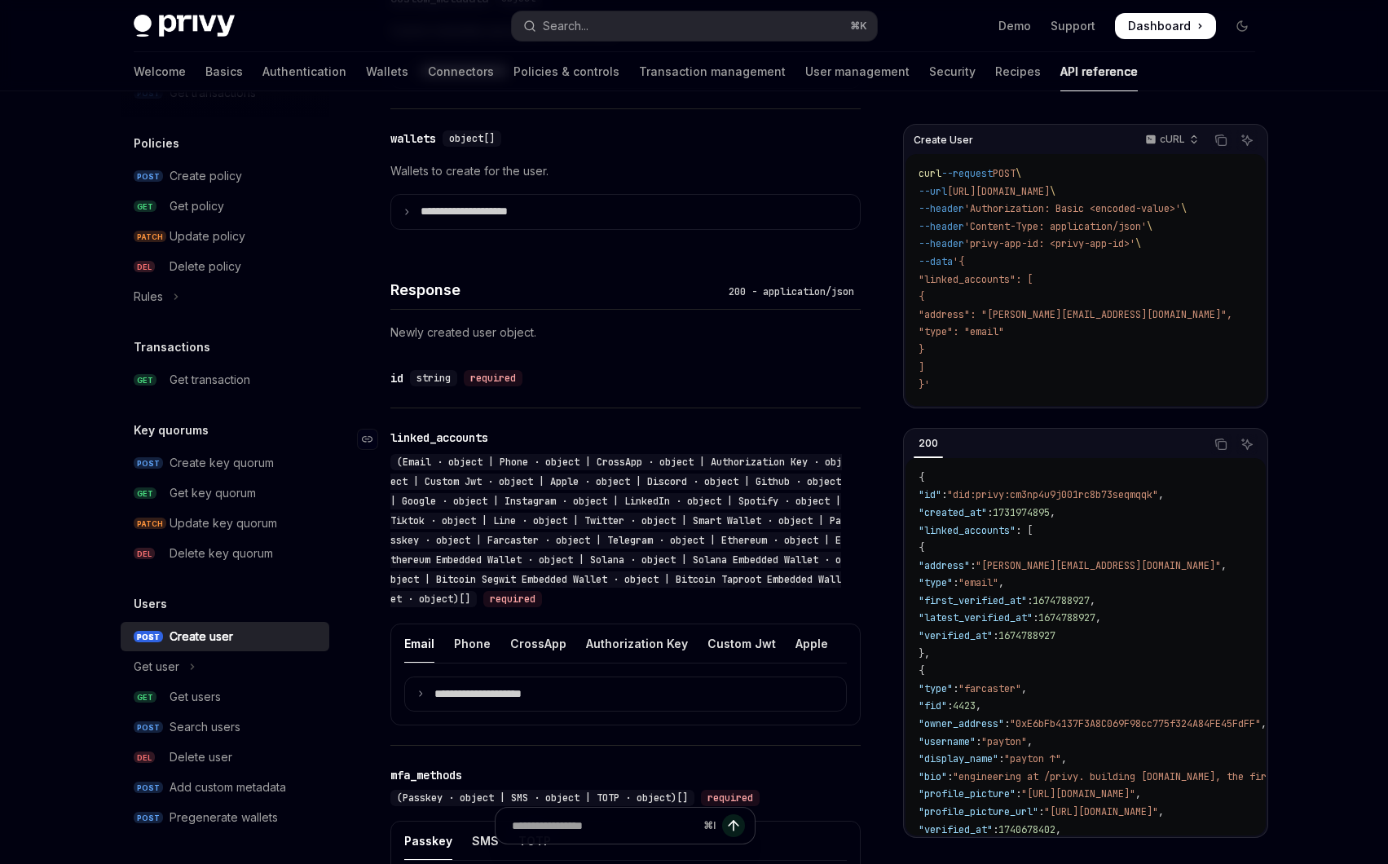
scroll to position [1007, 0]
click at [455, 701] on p "**********" at bounding box center [490, 693] width 113 height 15
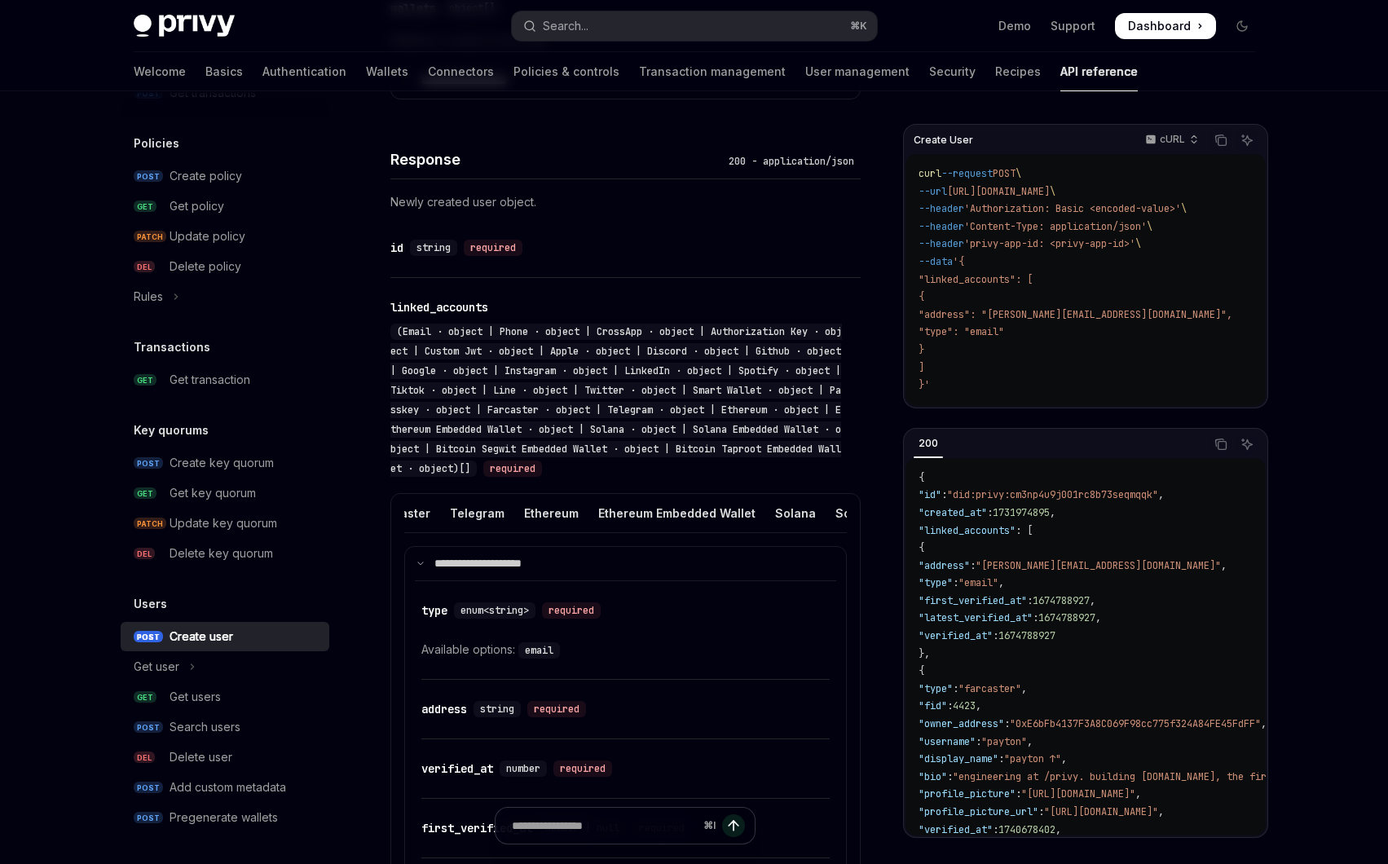
scroll to position [0, 1182]
click at [527, 532] on div "Ethereum" at bounding box center [554, 513] width 55 height 38
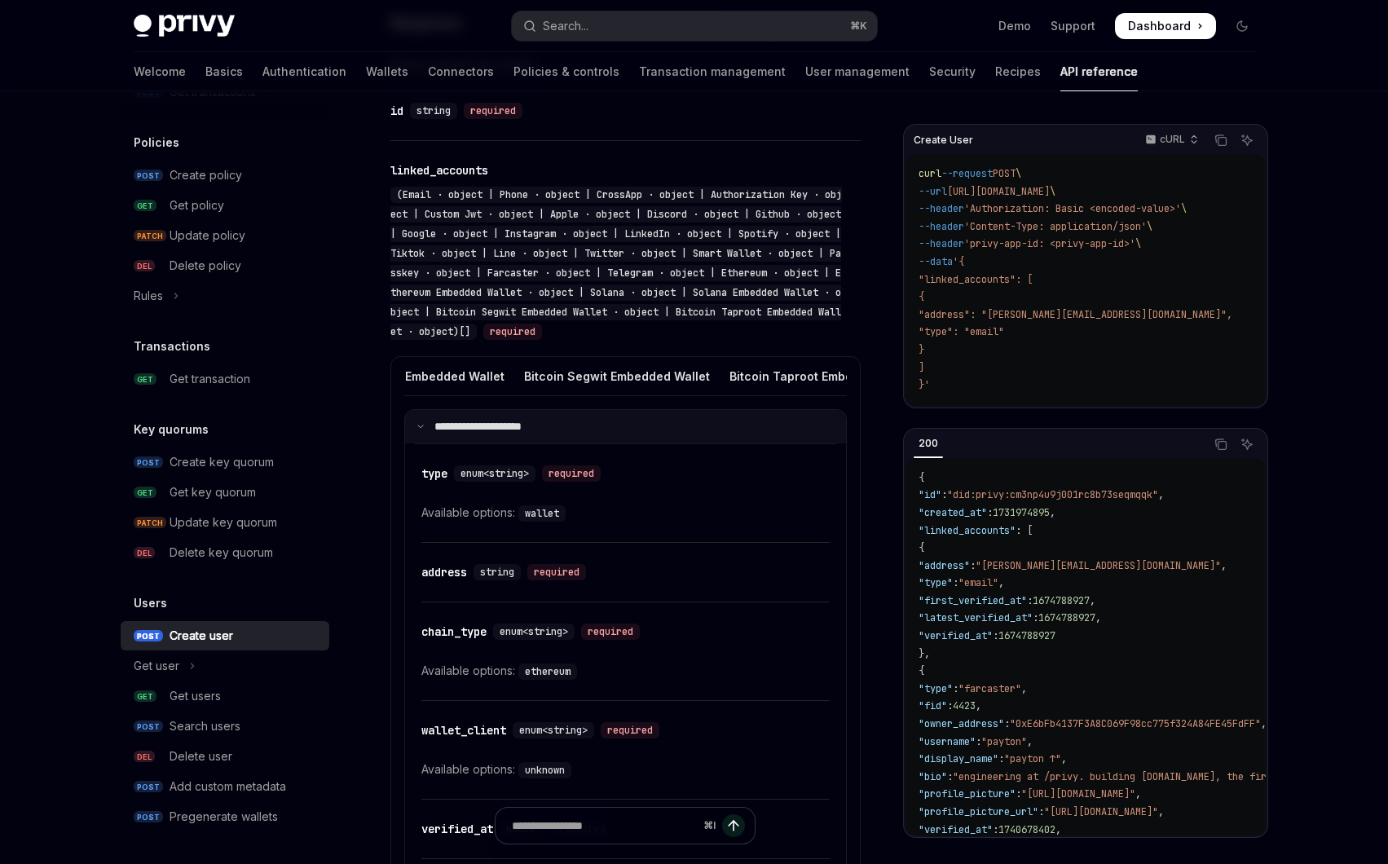
scroll to position [1276, 0]
click at [479, 433] on p "**********" at bounding box center [488, 425] width 108 height 15
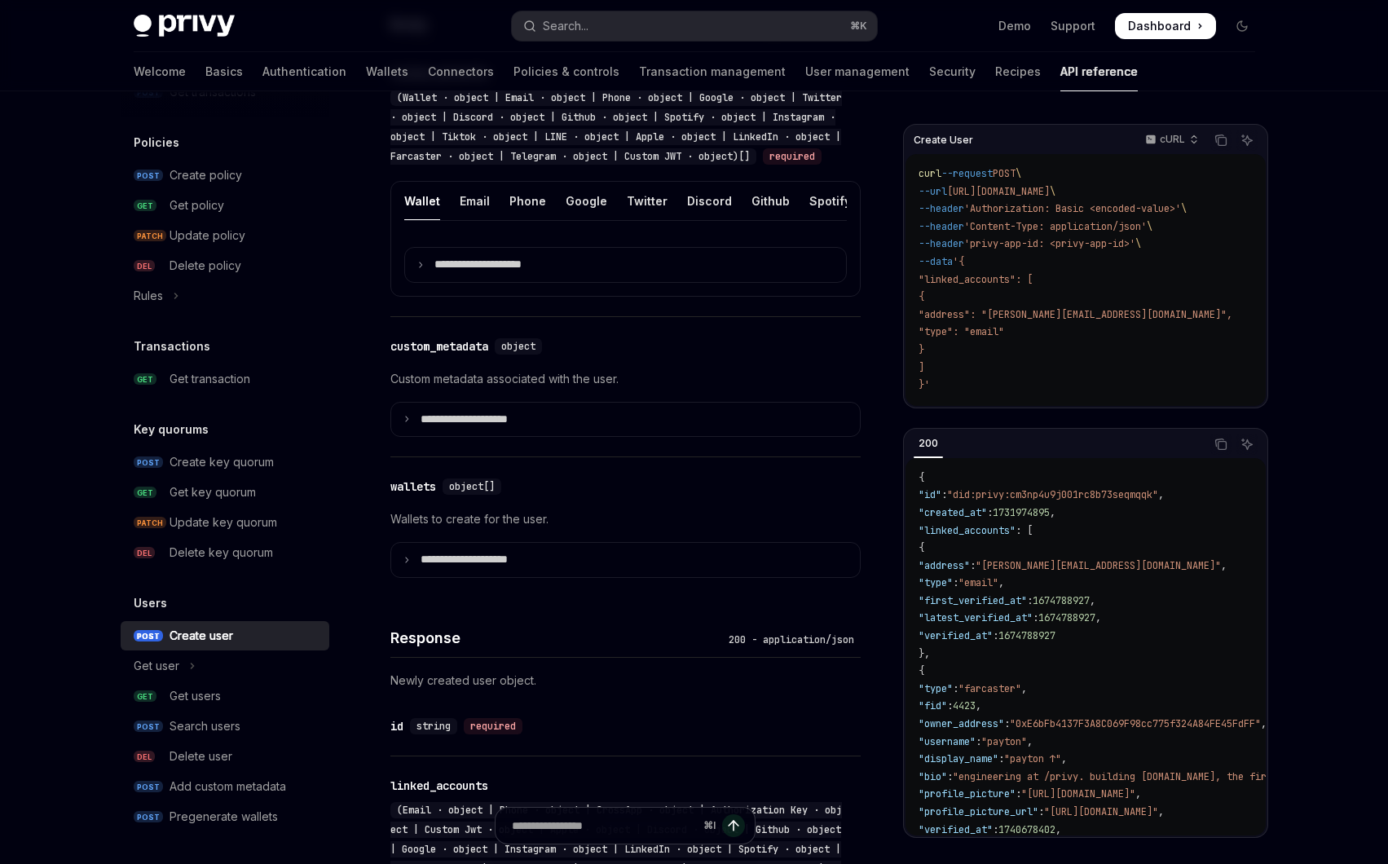
scroll to position [658, 0]
click at [468, 568] on p "**********" at bounding box center [477, 560] width 113 height 15
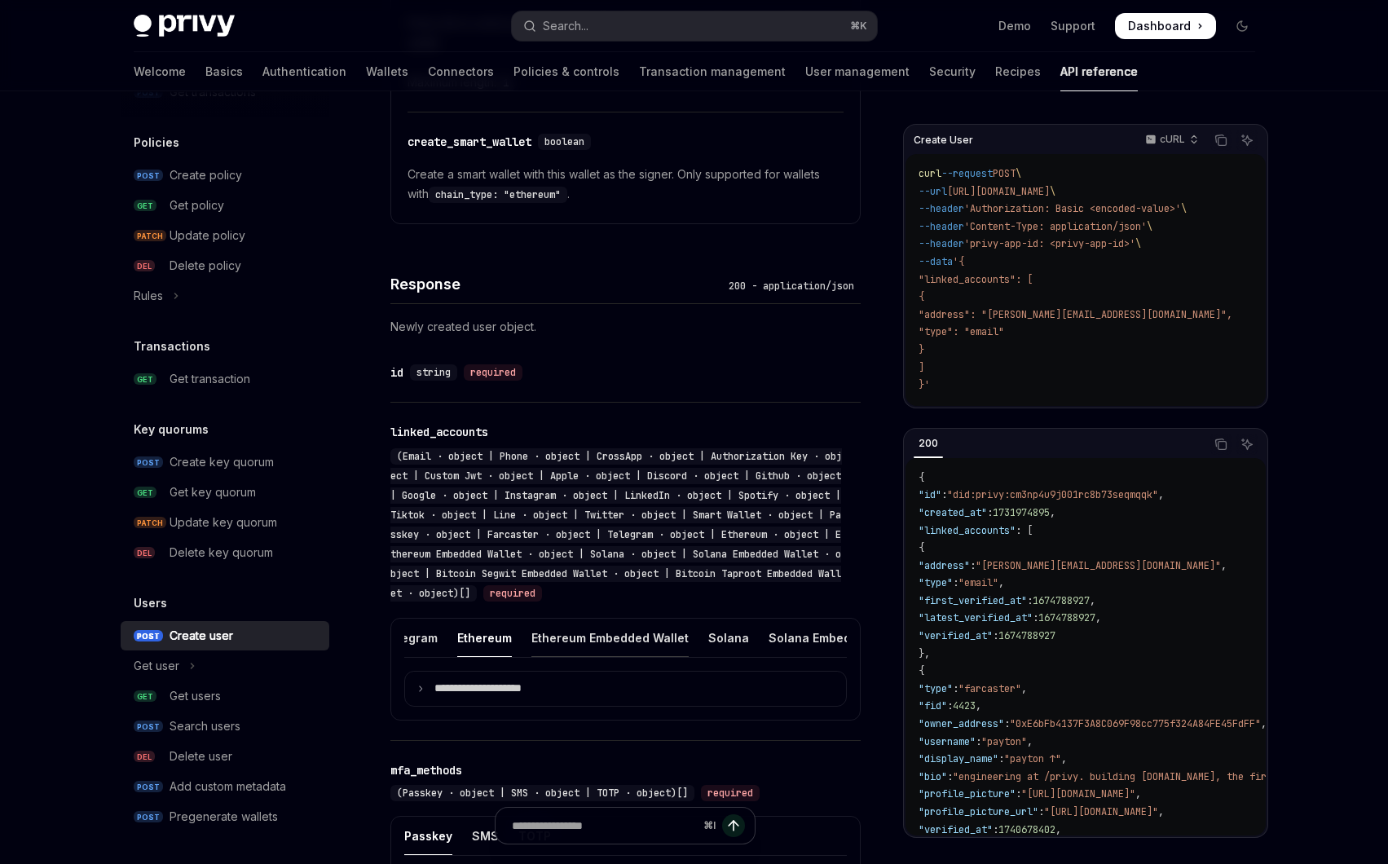
scroll to position [0, 1245]
click at [483, 696] on p "**********" at bounding box center [490, 688] width 113 height 15
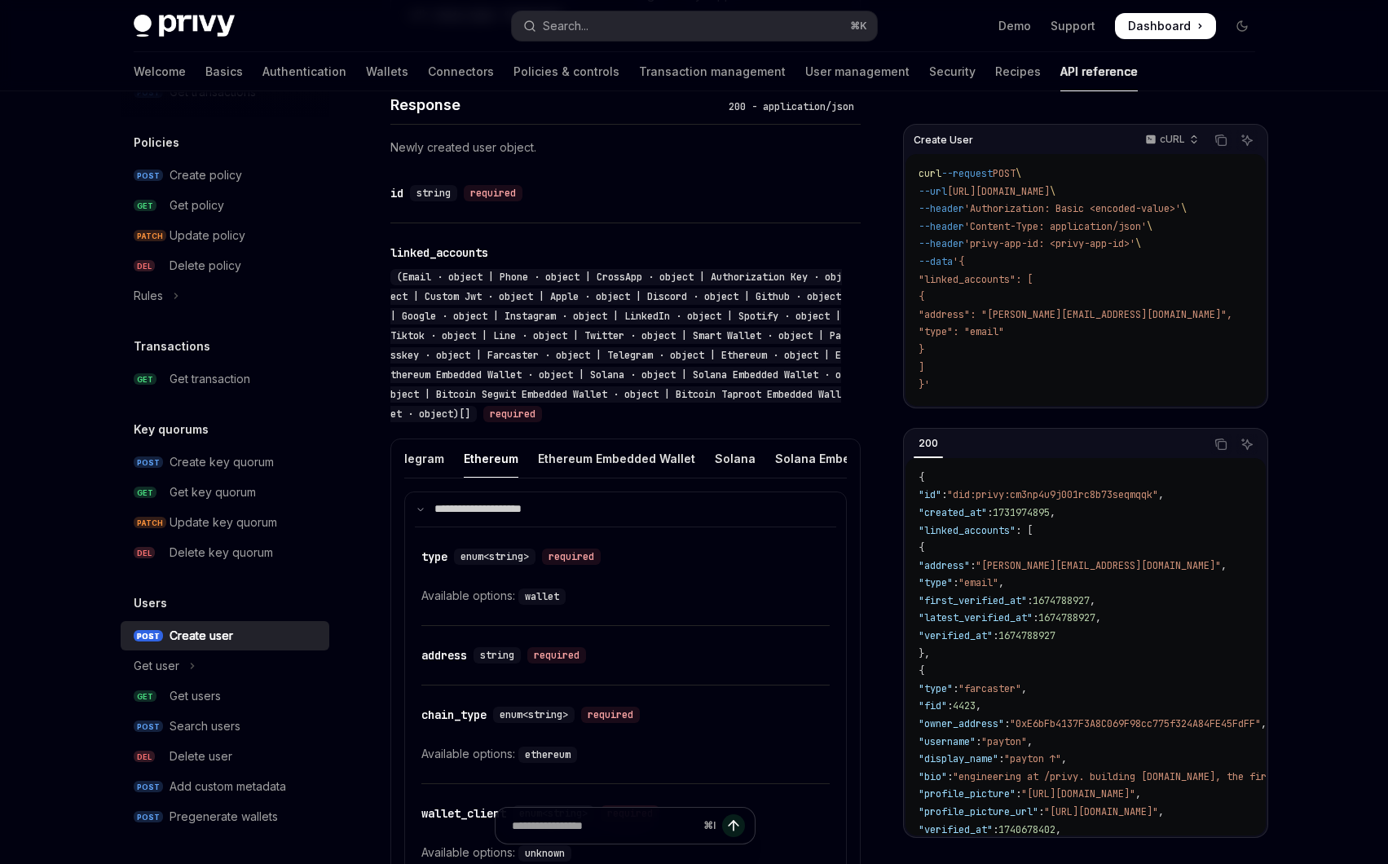
scroll to position [1748, 0]
click at [441, 514] on p "**********" at bounding box center [488, 507] width 108 height 15
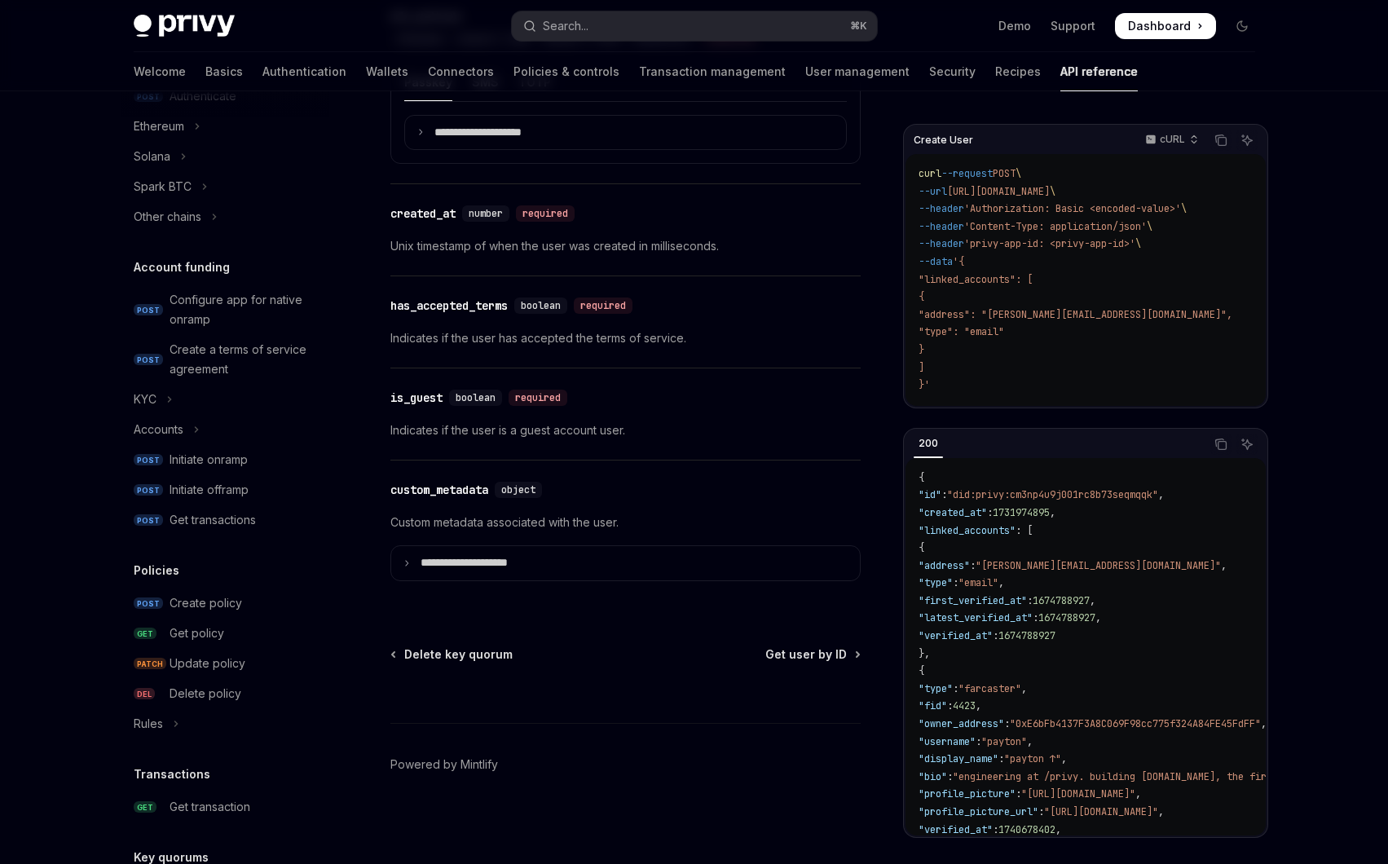
scroll to position [0, 0]
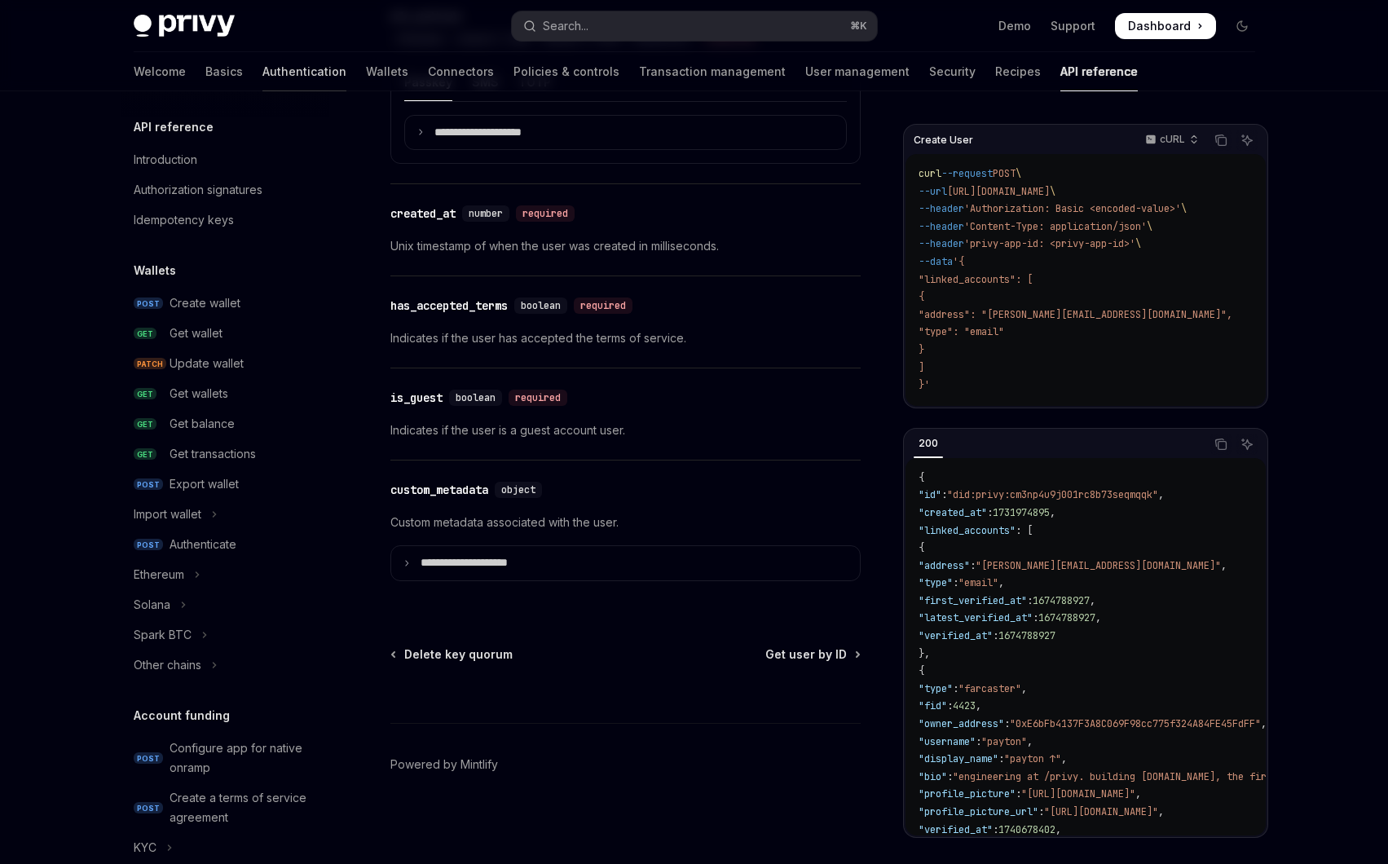
click at [262, 66] on link "Authentication" at bounding box center [304, 71] width 84 height 39
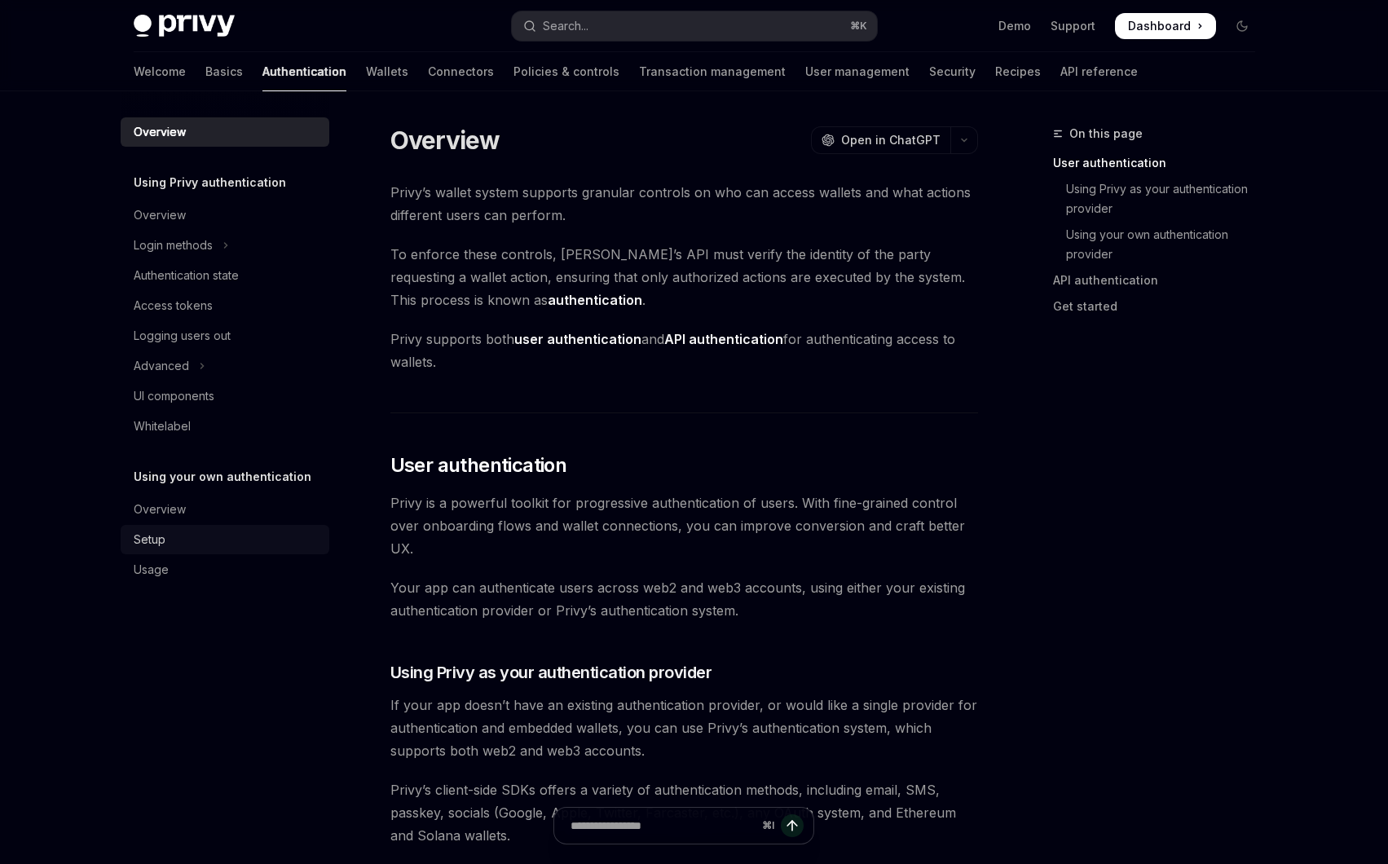
click at [192, 535] on div "Setup" at bounding box center [227, 540] width 186 height 20
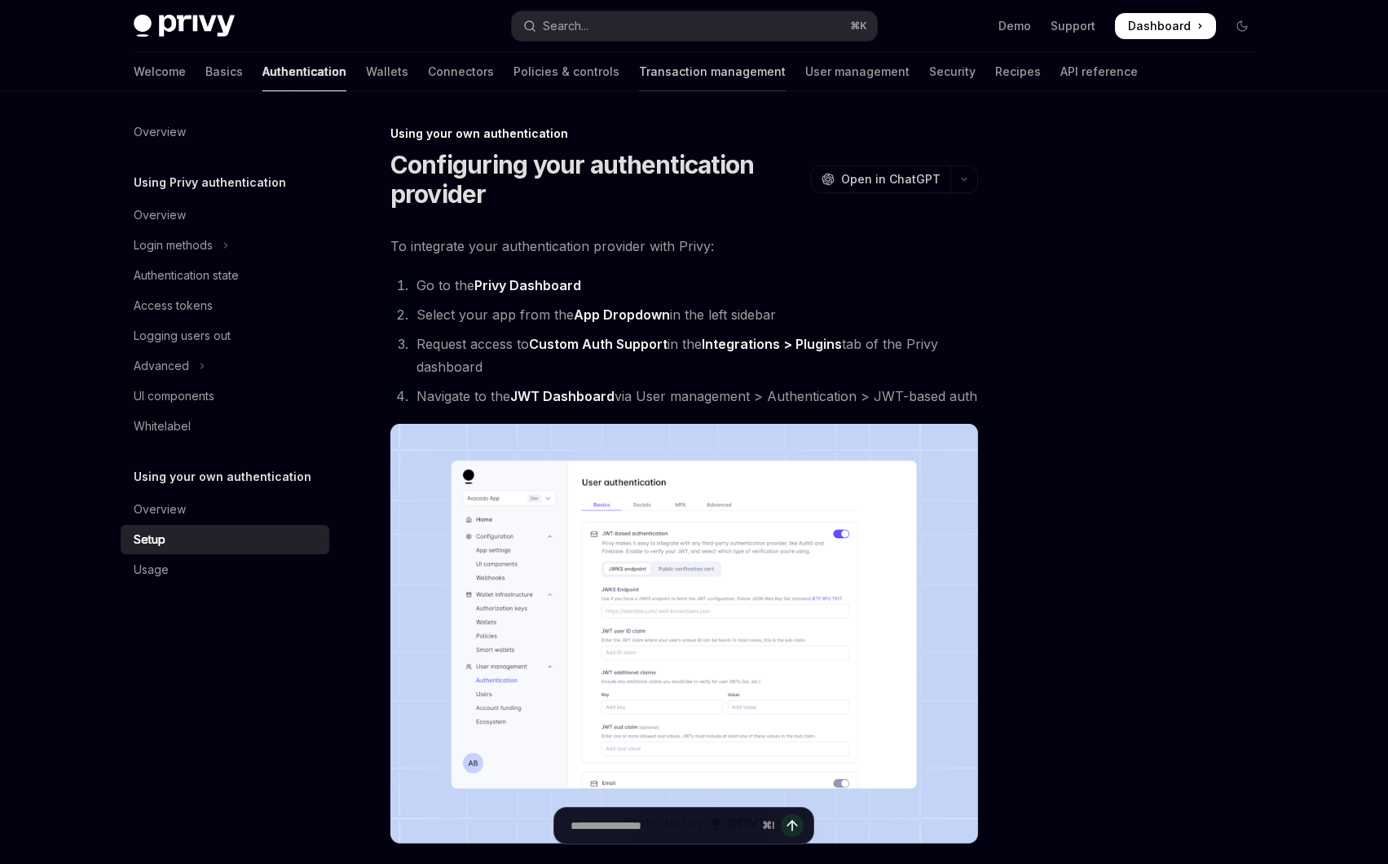
click at [639, 83] on link "Transaction management" at bounding box center [712, 71] width 147 height 39
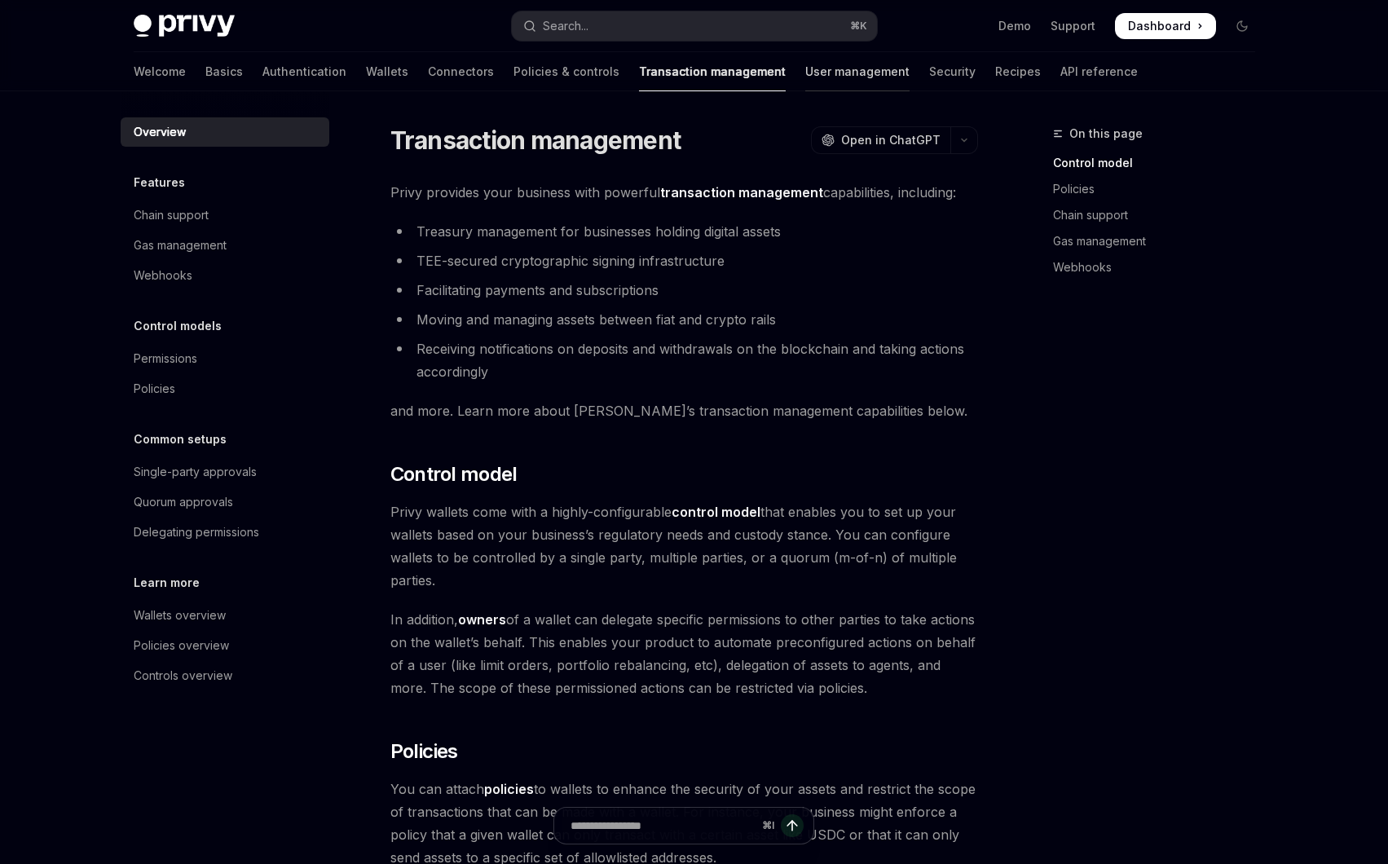
click at [805, 75] on link "User management" at bounding box center [857, 71] width 104 height 39
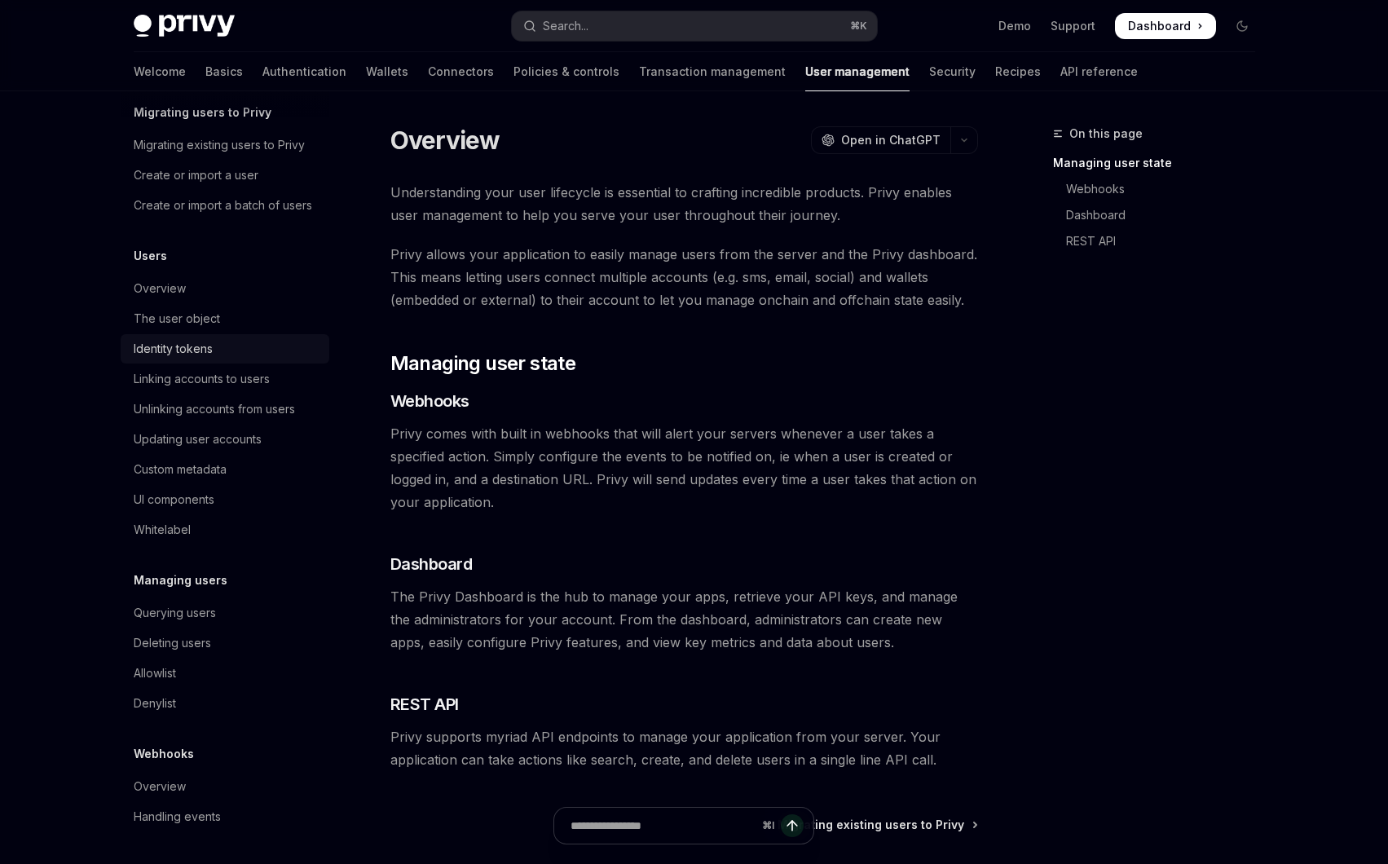
scroll to position [60, 0]
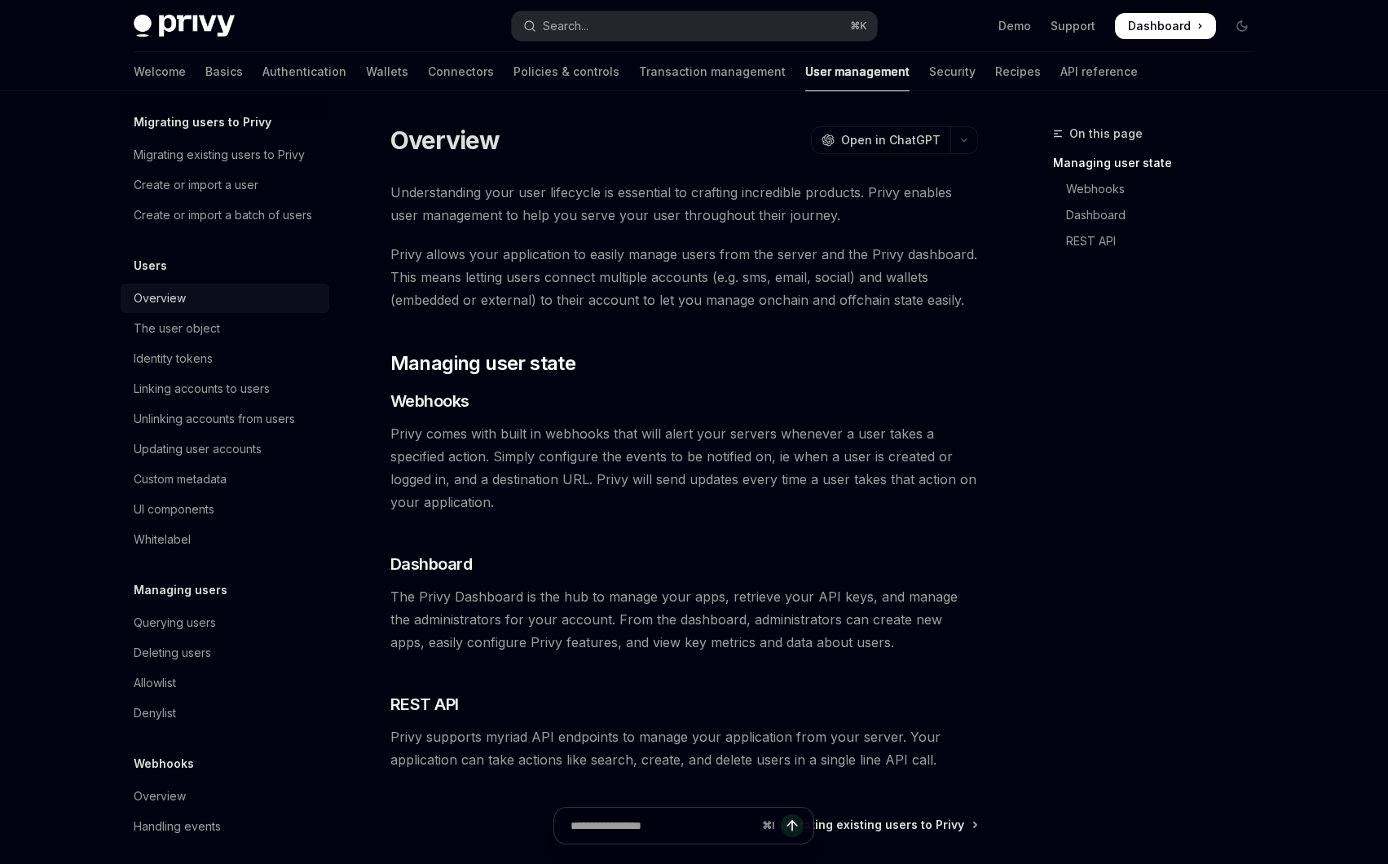
click at [191, 297] on div "Overview" at bounding box center [227, 299] width 186 height 20
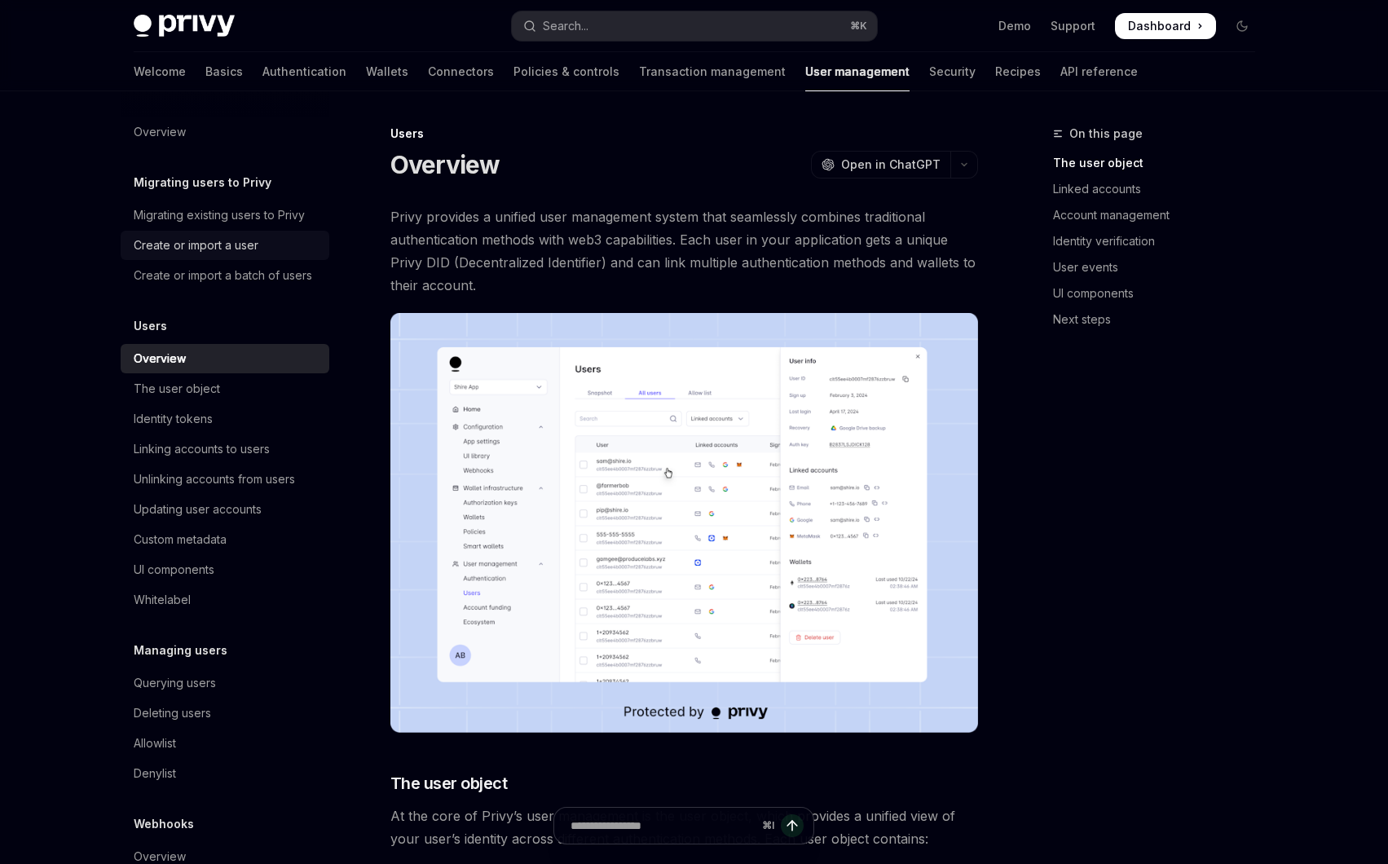
click at [205, 239] on div "Create or import a user" at bounding box center [196, 246] width 125 height 20
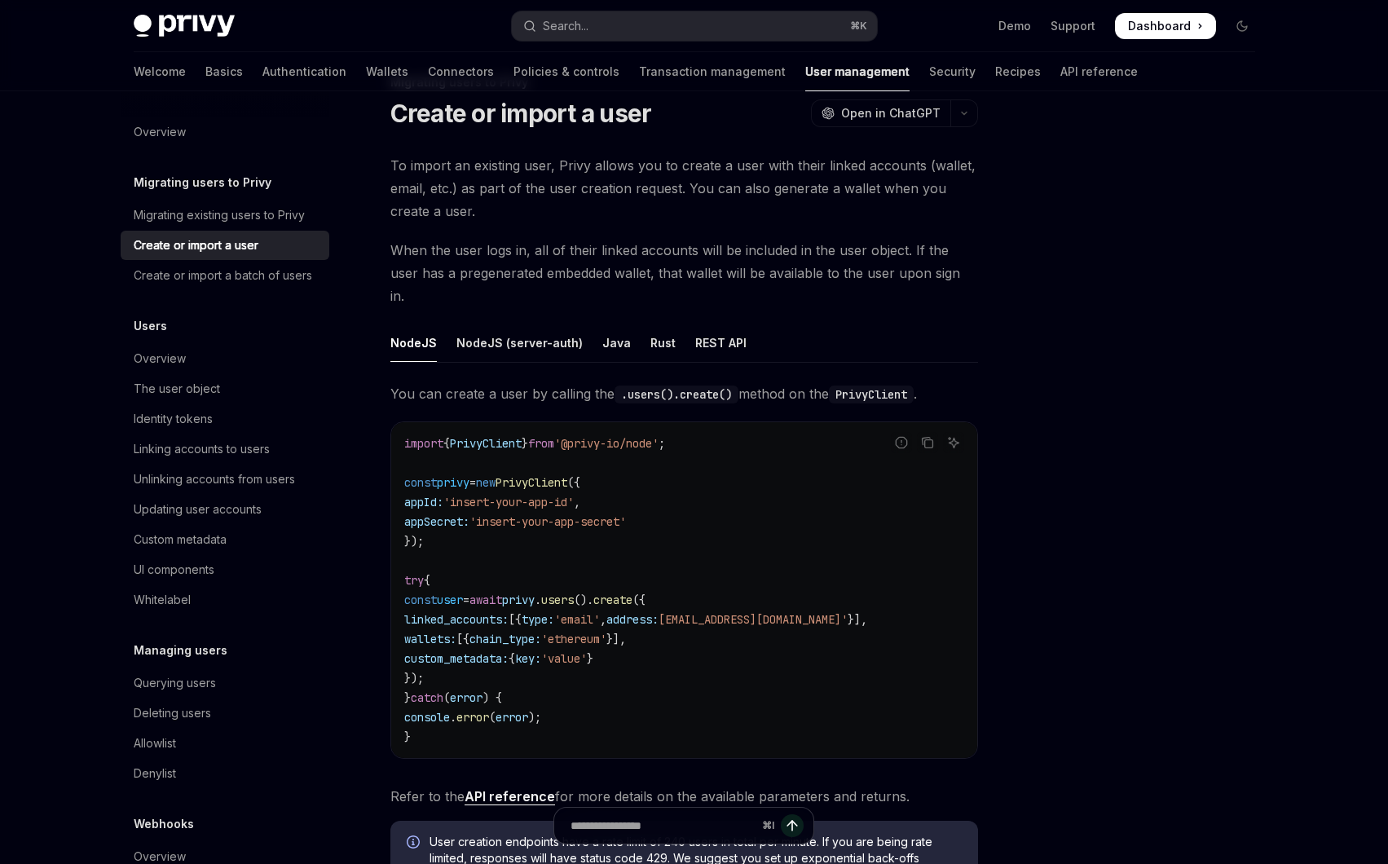
scroll to position [36, 0]
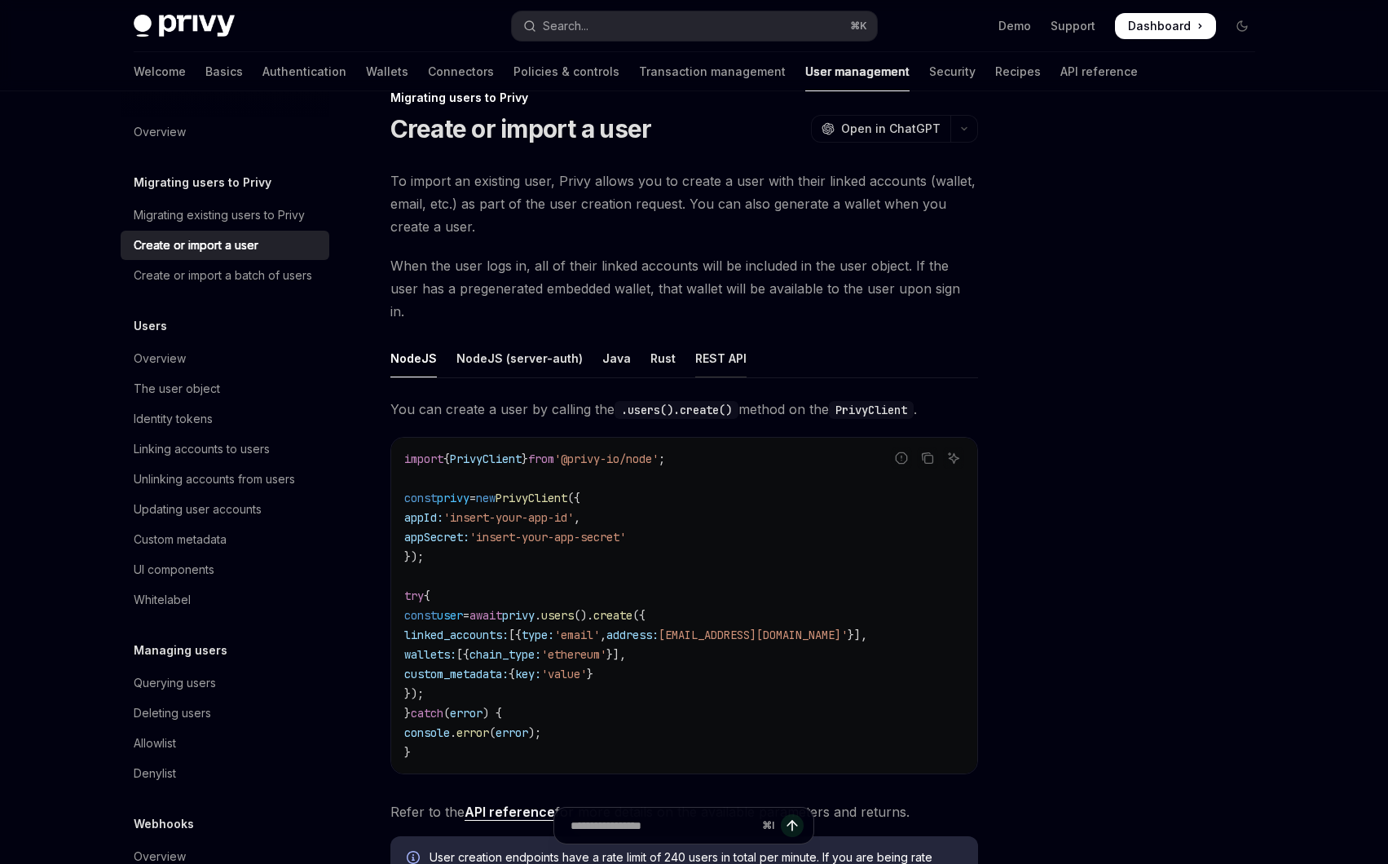
click at [704, 339] on div "REST API" at bounding box center [720, 358] width 51 height 38
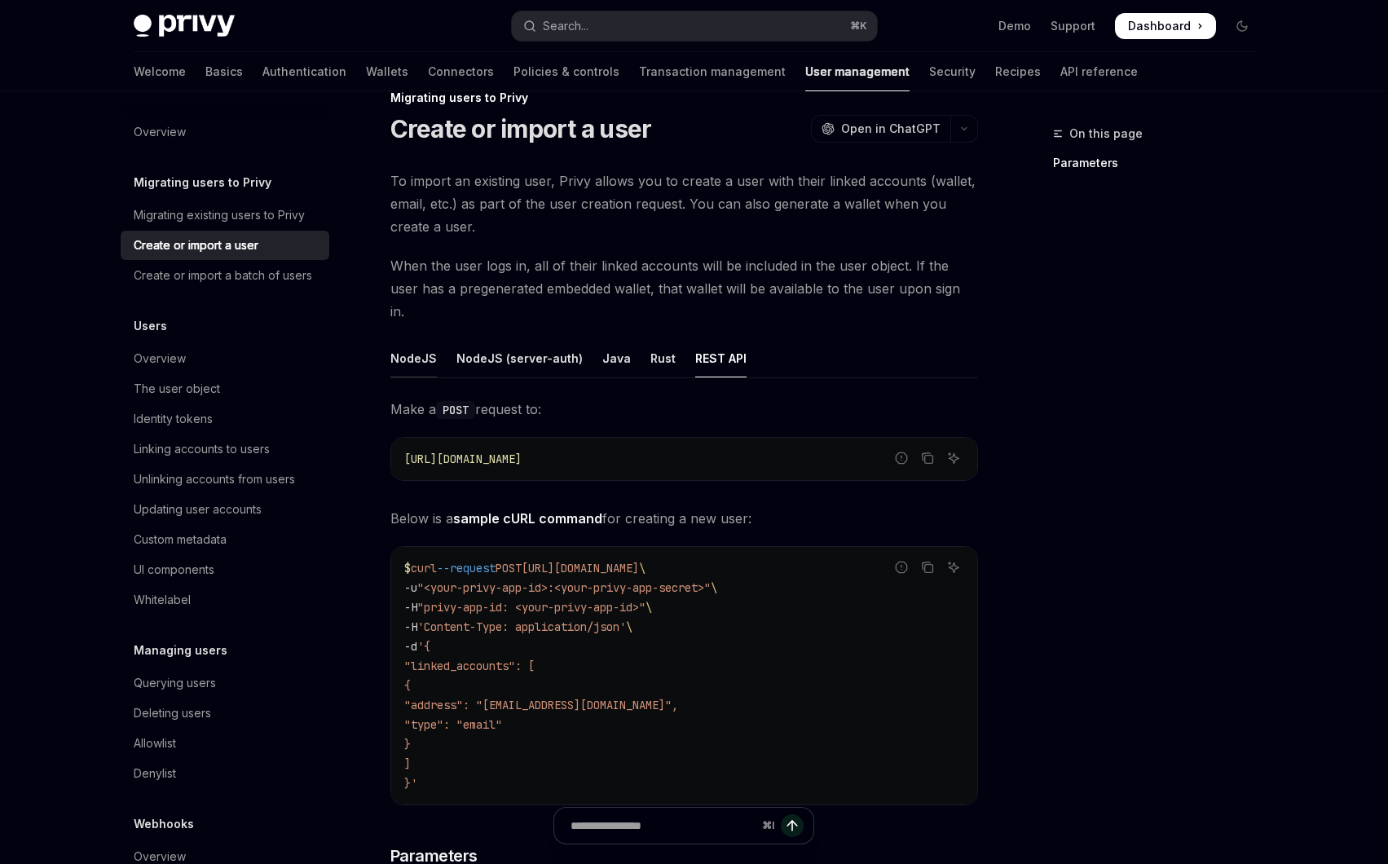
click at [429, 339] on div "NodeJS" at bounding box center [413, 358] width 46 height 38
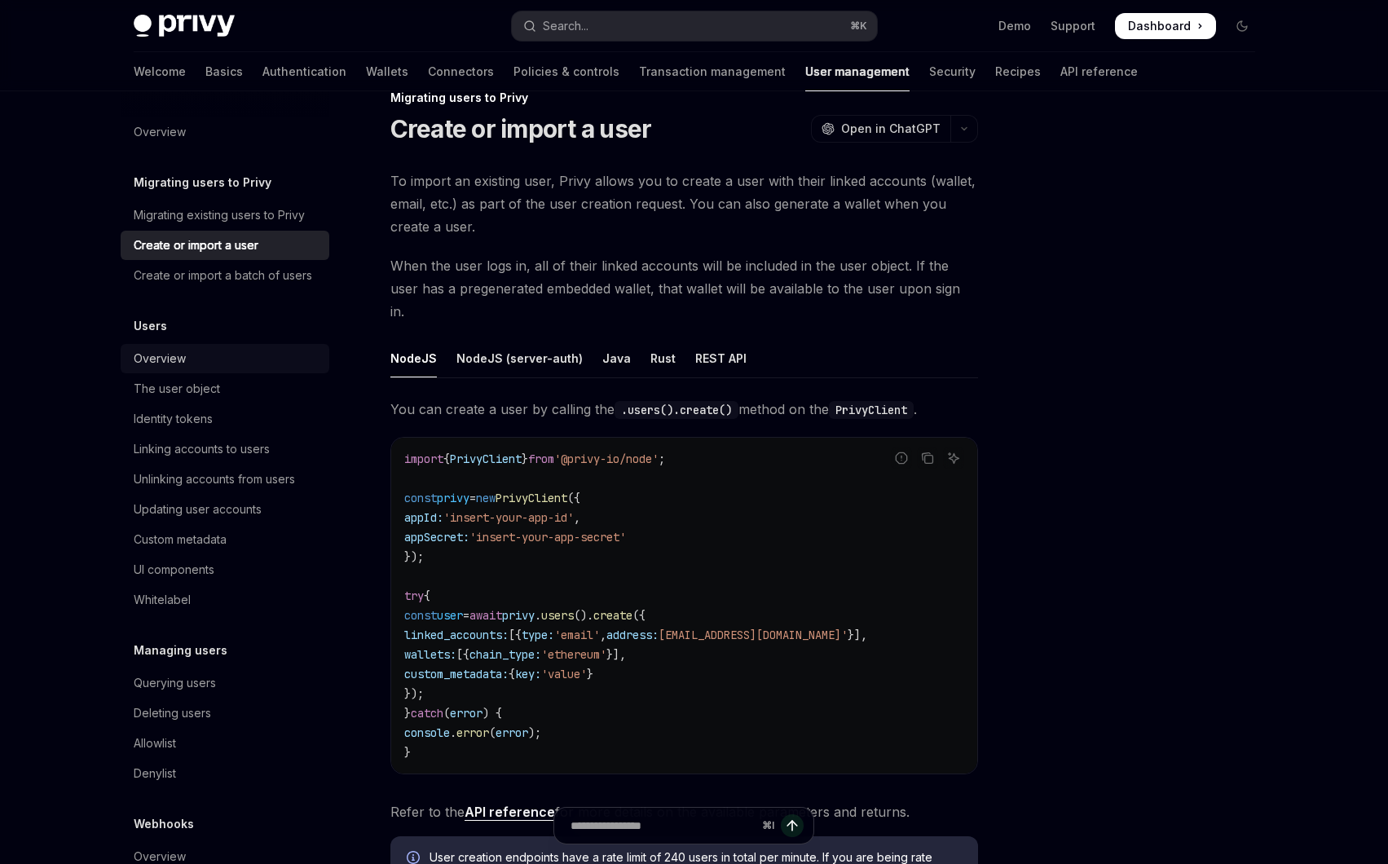
click at [241, 366] on div "Overview" at bounding box center [227, 359] width 186 height 20
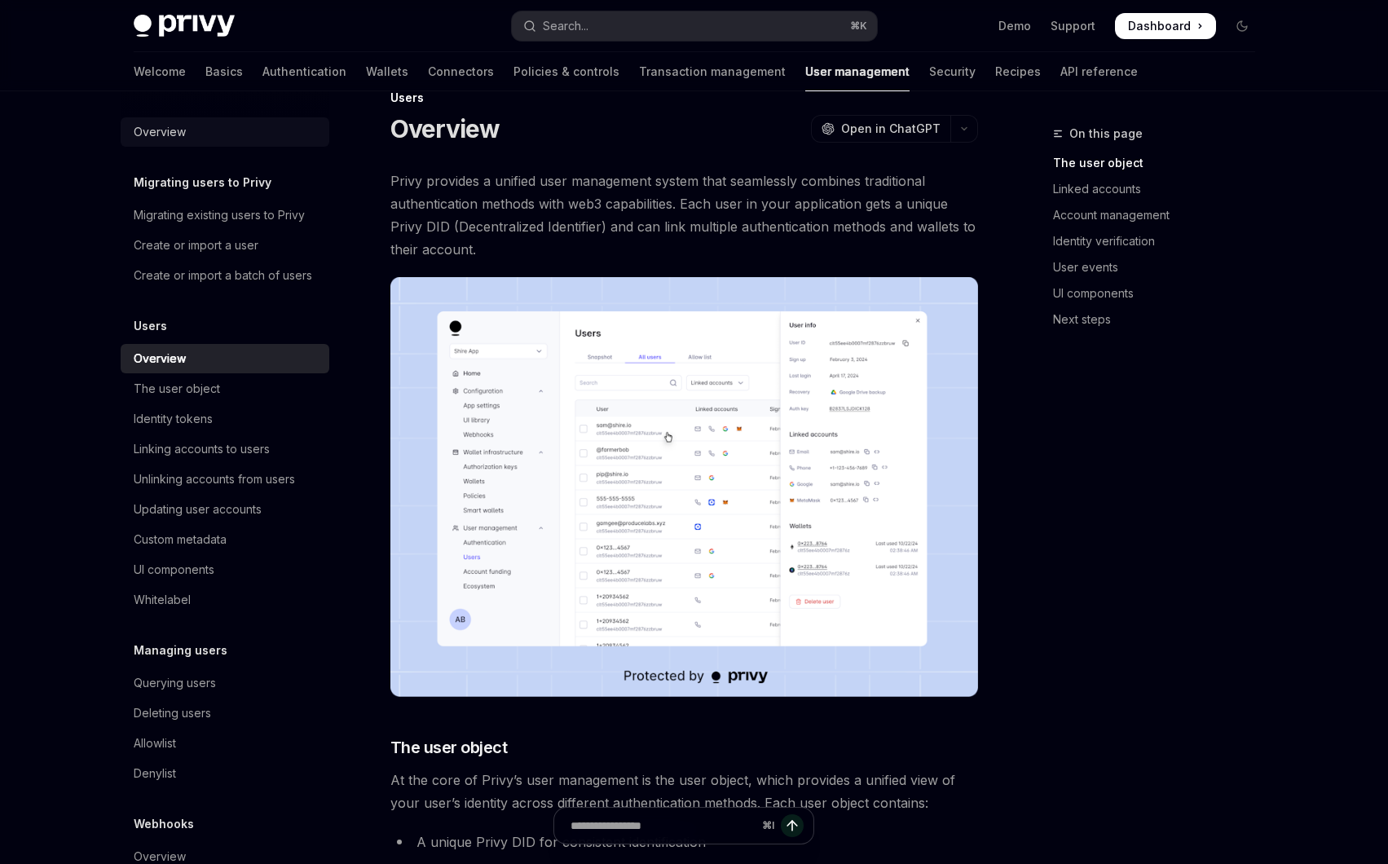
click at [218, 132] on div "Overview" at bounding box center [227, 132] width 186 height 20
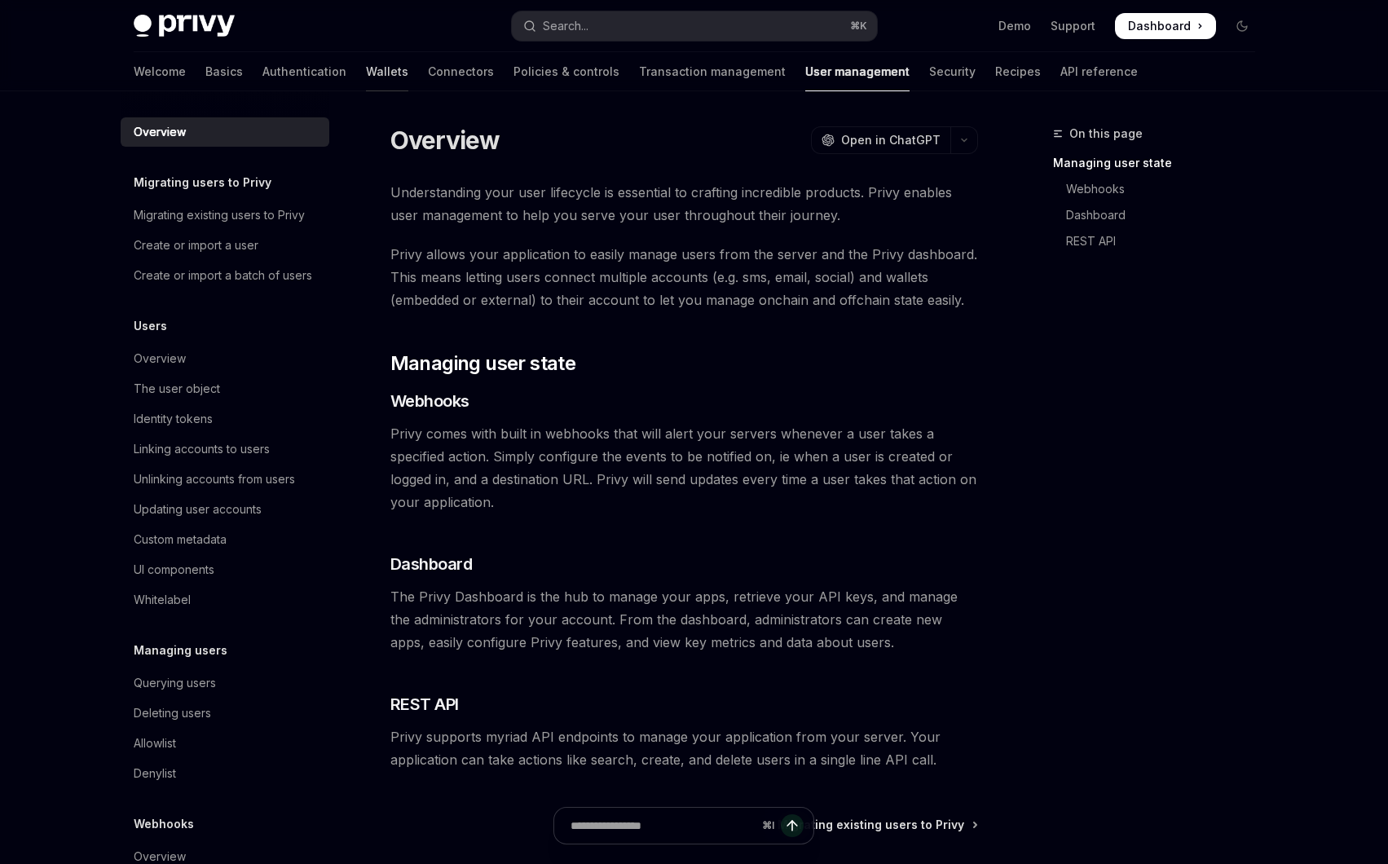
click at [366, 61] on link "Wallets" at bounding box center [387, 71] width 42 height 39
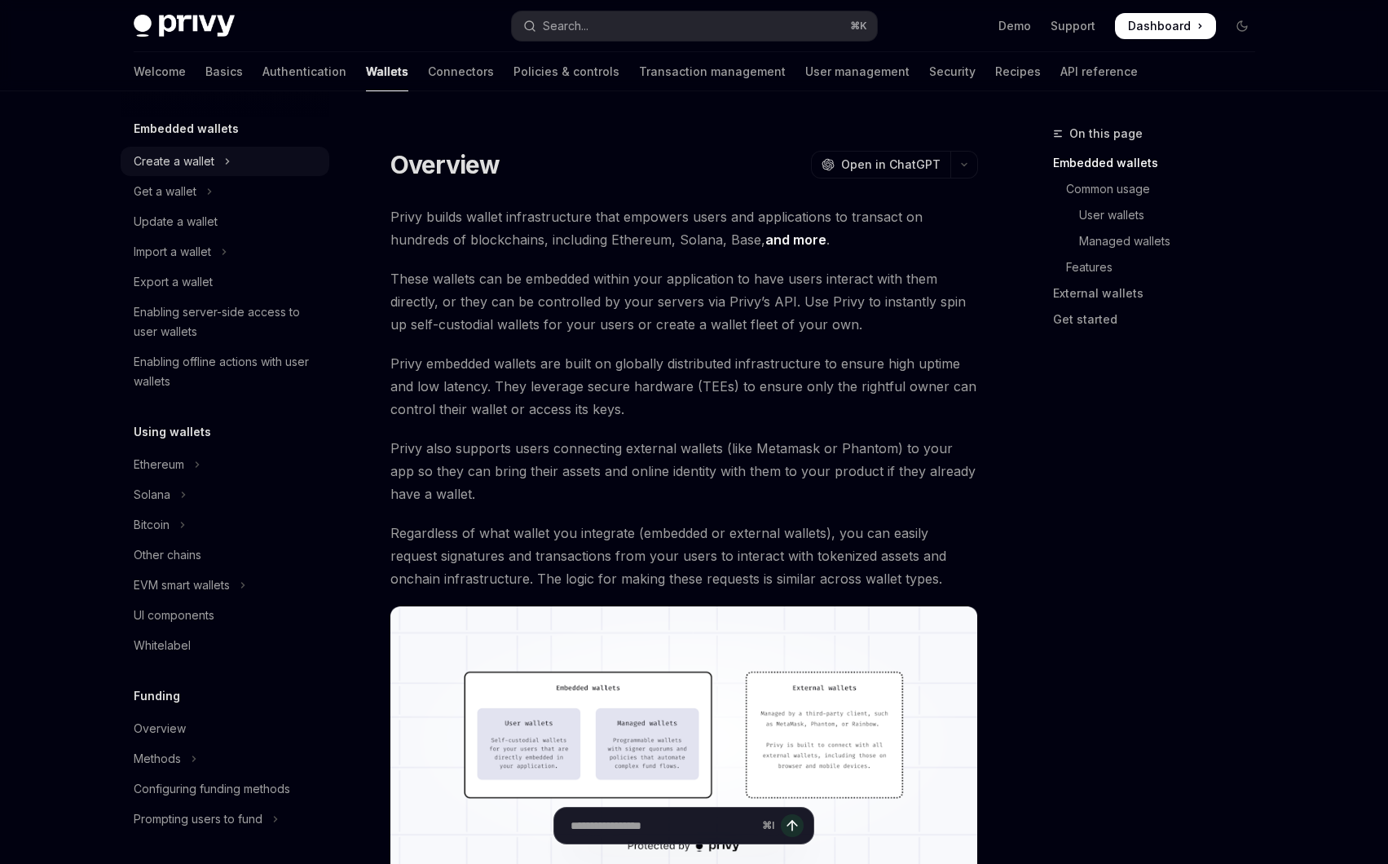
scroll to position [93, 0]
click at [251, 583] on button "EVM smart wallets" at bounding box center [225, 584] width 209 height 29
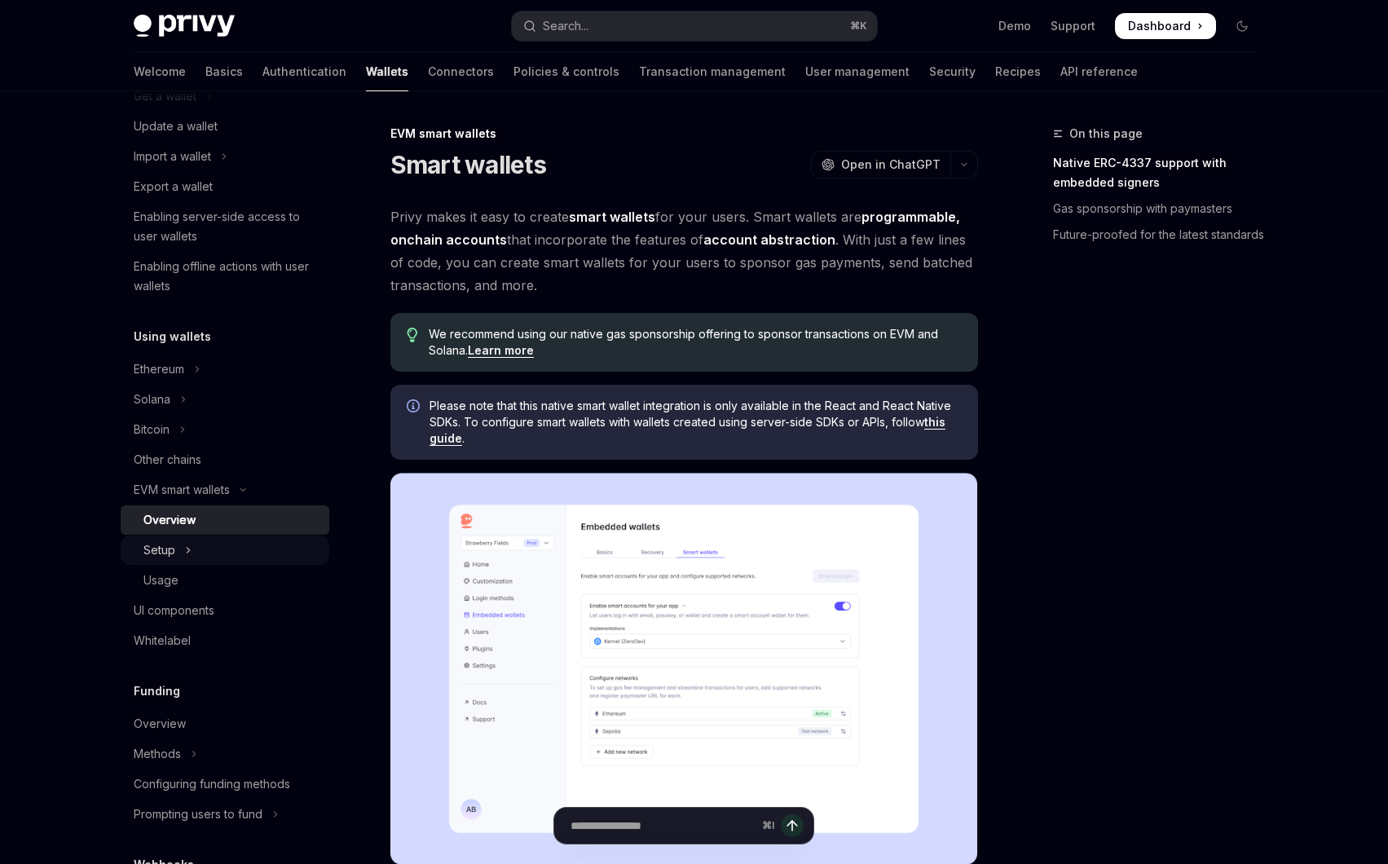
scroll to position [195, 0]
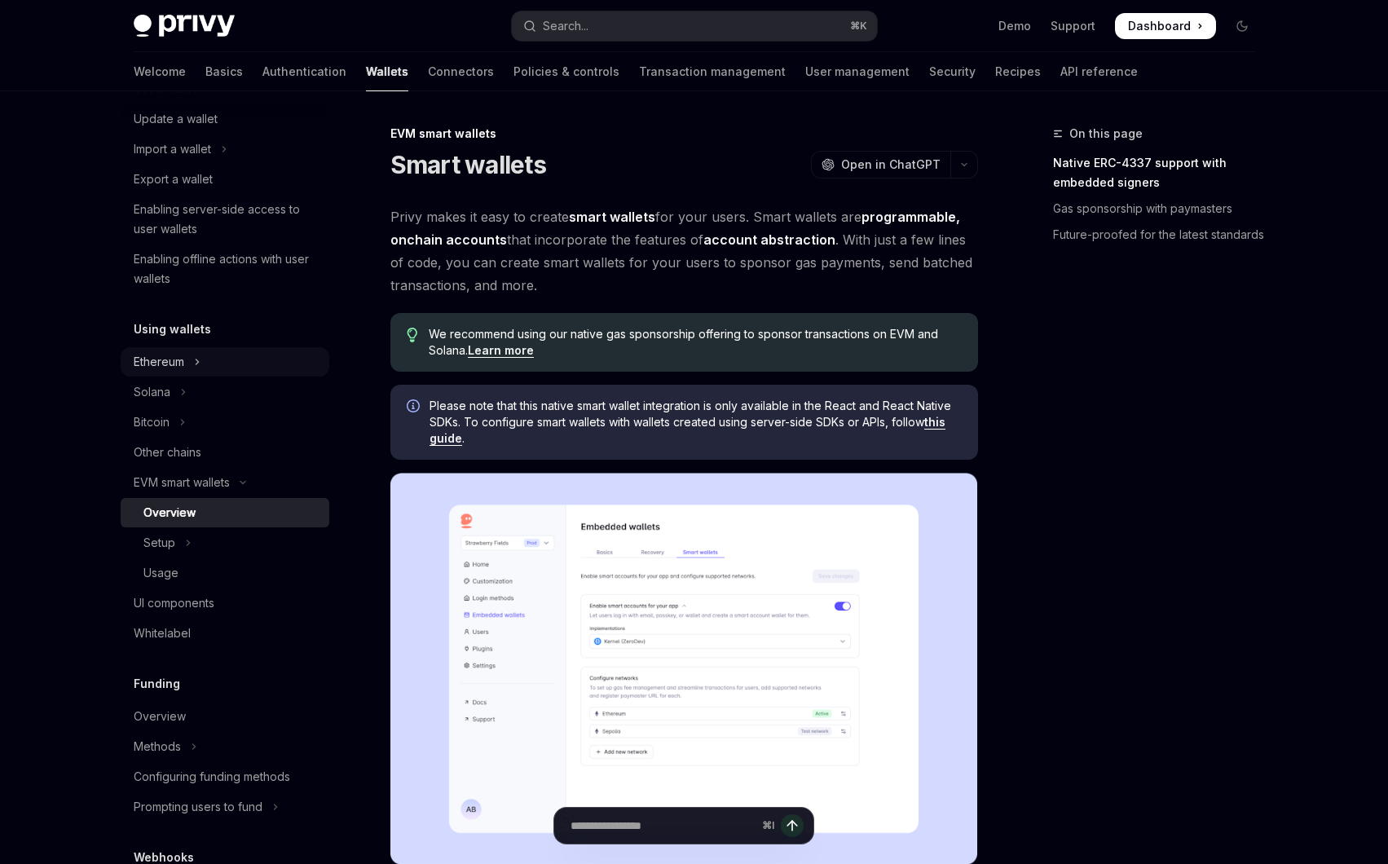
click at [267, 364] on button "Ethereum" at bounding box center [225, 361] width 209 height 29
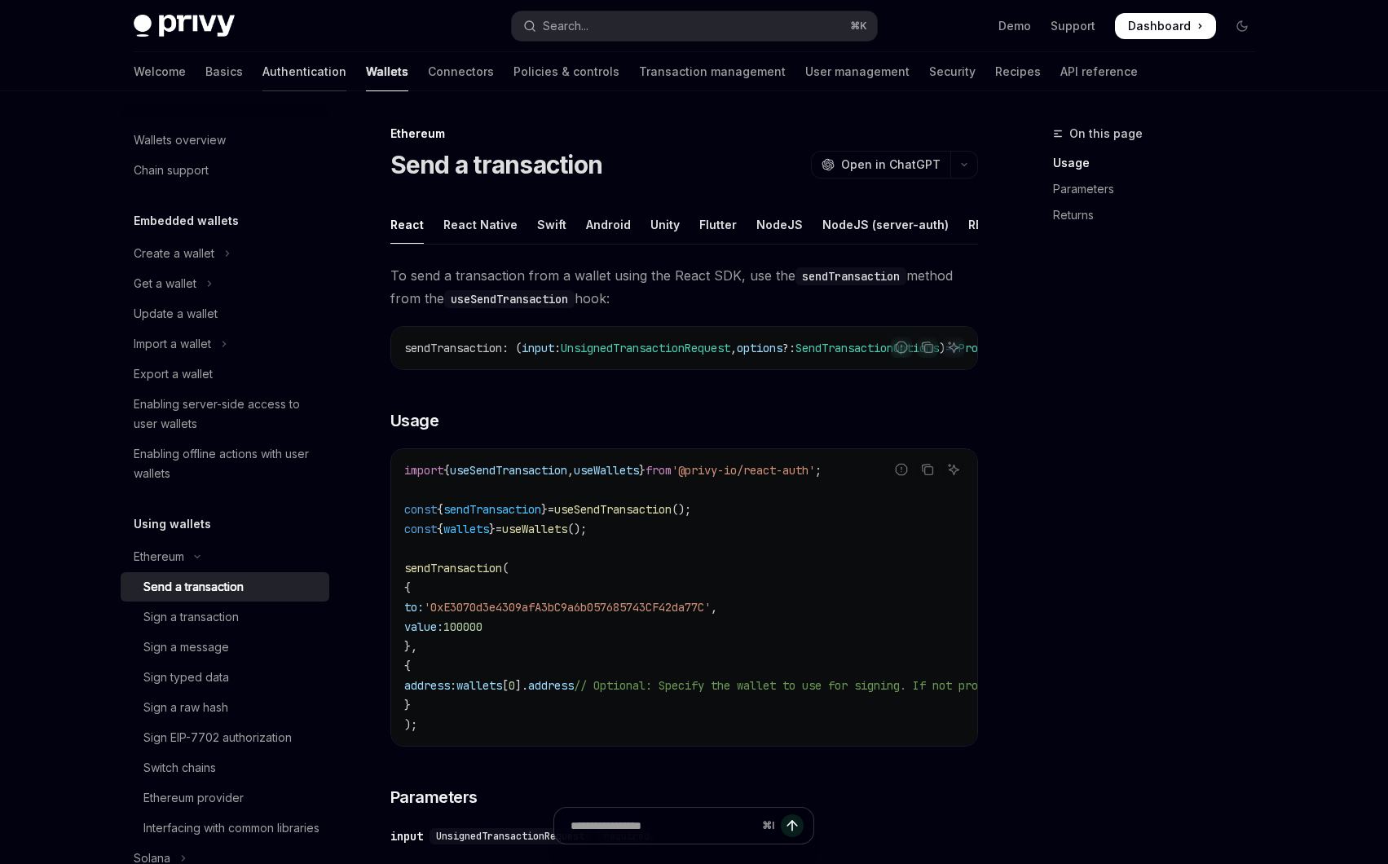
click at [262, 81] on link "Authentication" at bounding box center [304, 71] width 84 height 39
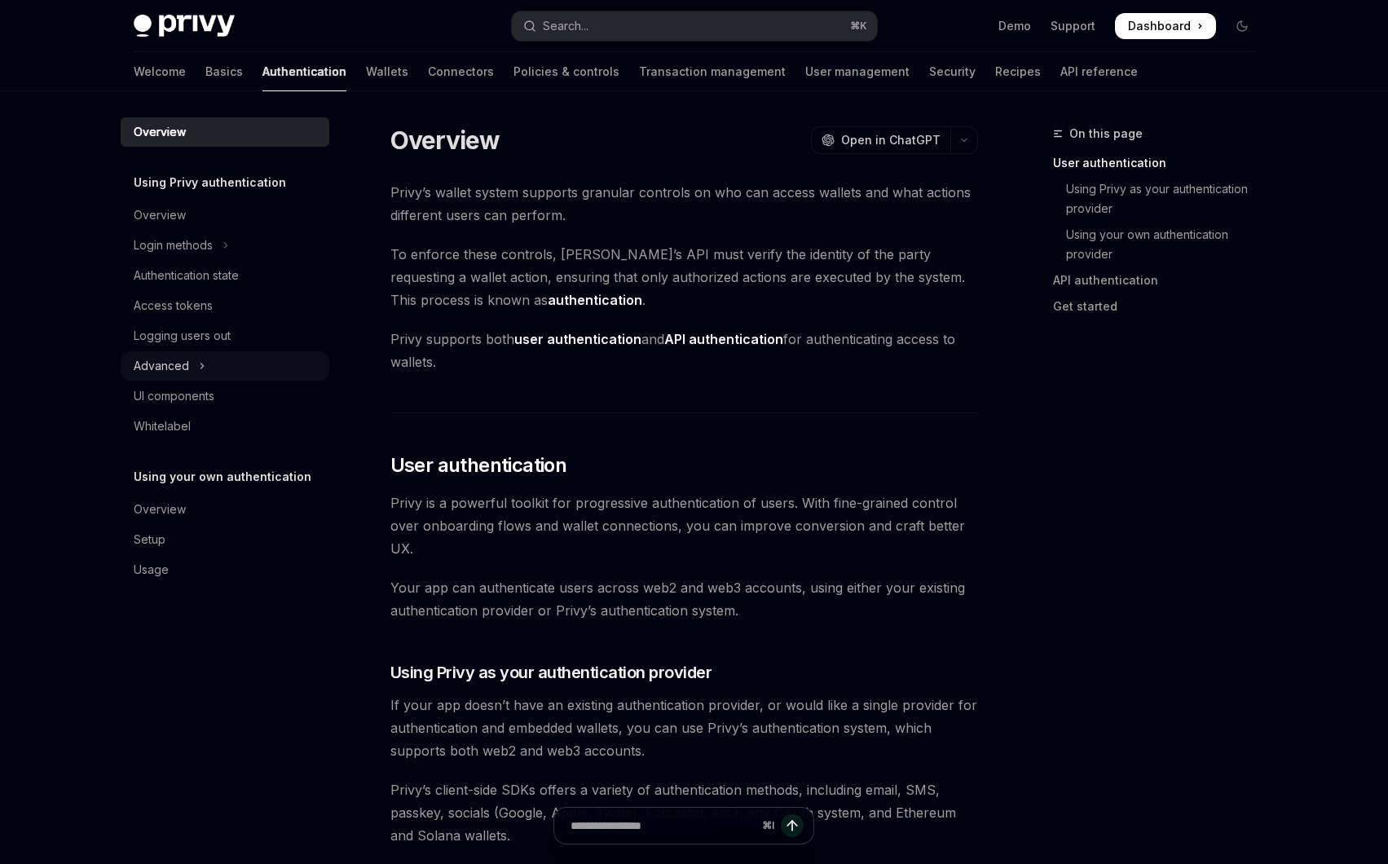
click at [199, 358] on icon "Toggle Advanced section" at bounding box center [202, 366] width 7 height 20
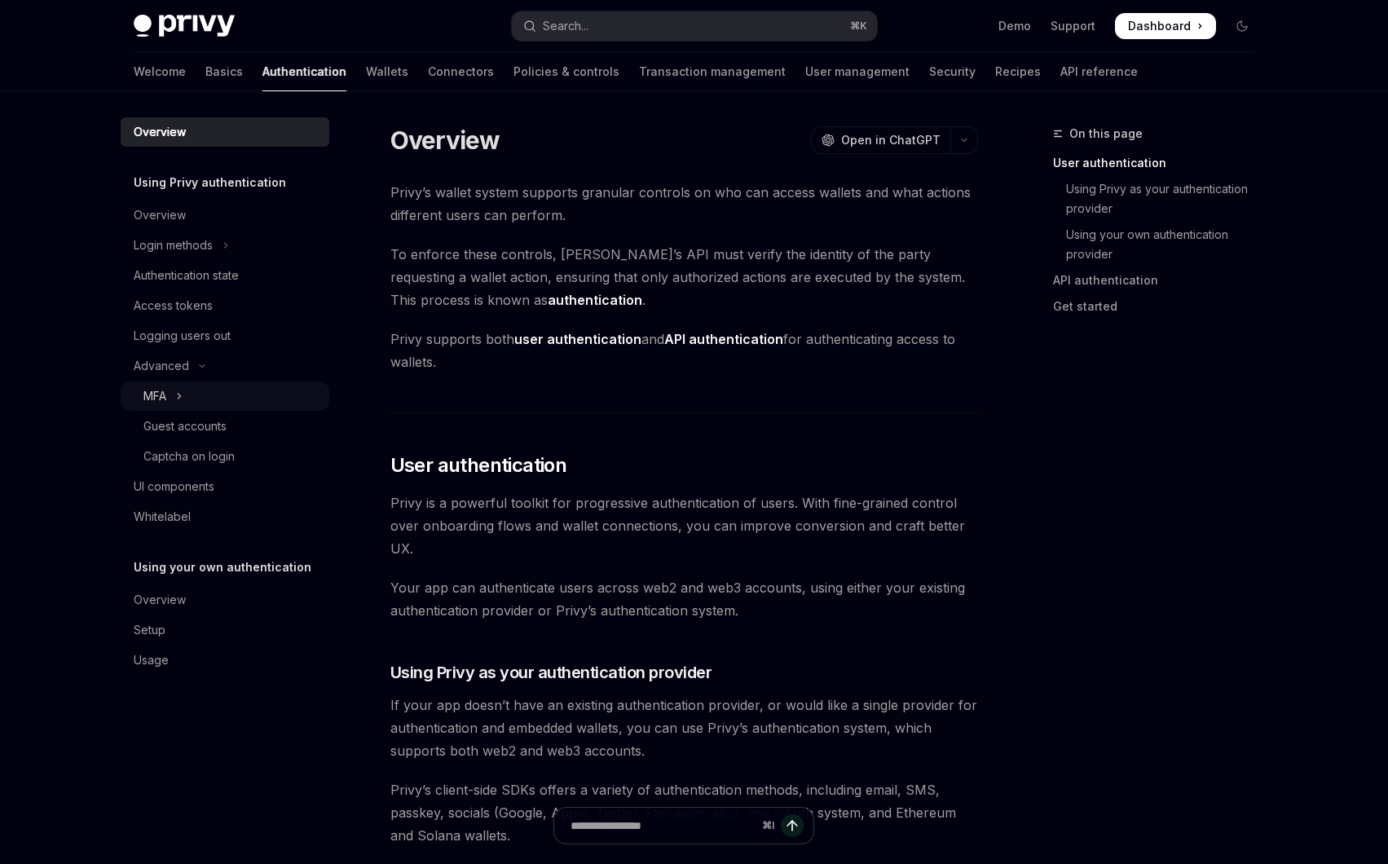
click at [200, 390] on button "MFA" at bounding box center [225, 395] width 209 height 29
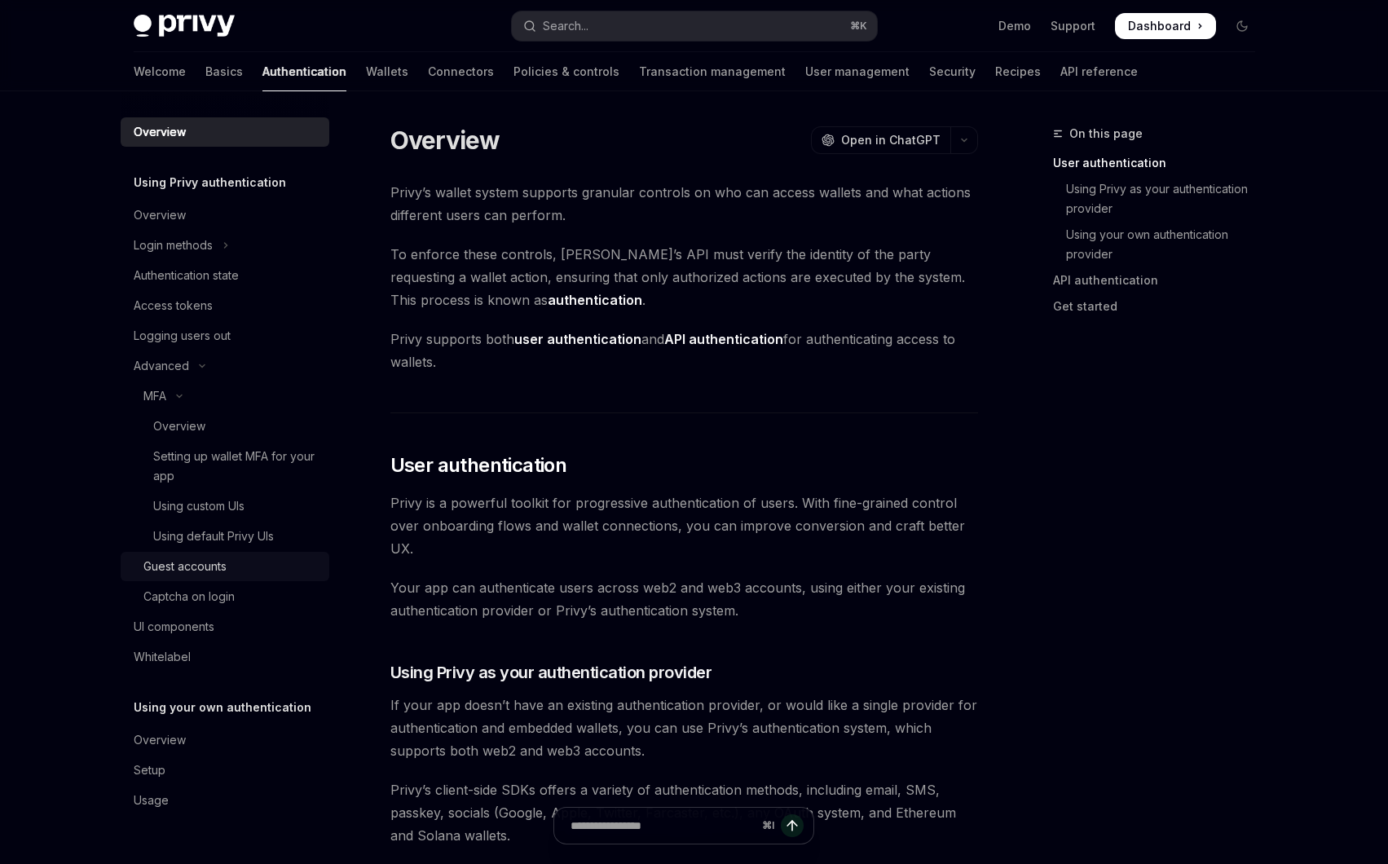
click at [191, 565] on div "Guest accounts" at bounding box center [184, 567] width 83 height 20
type textarea "*"
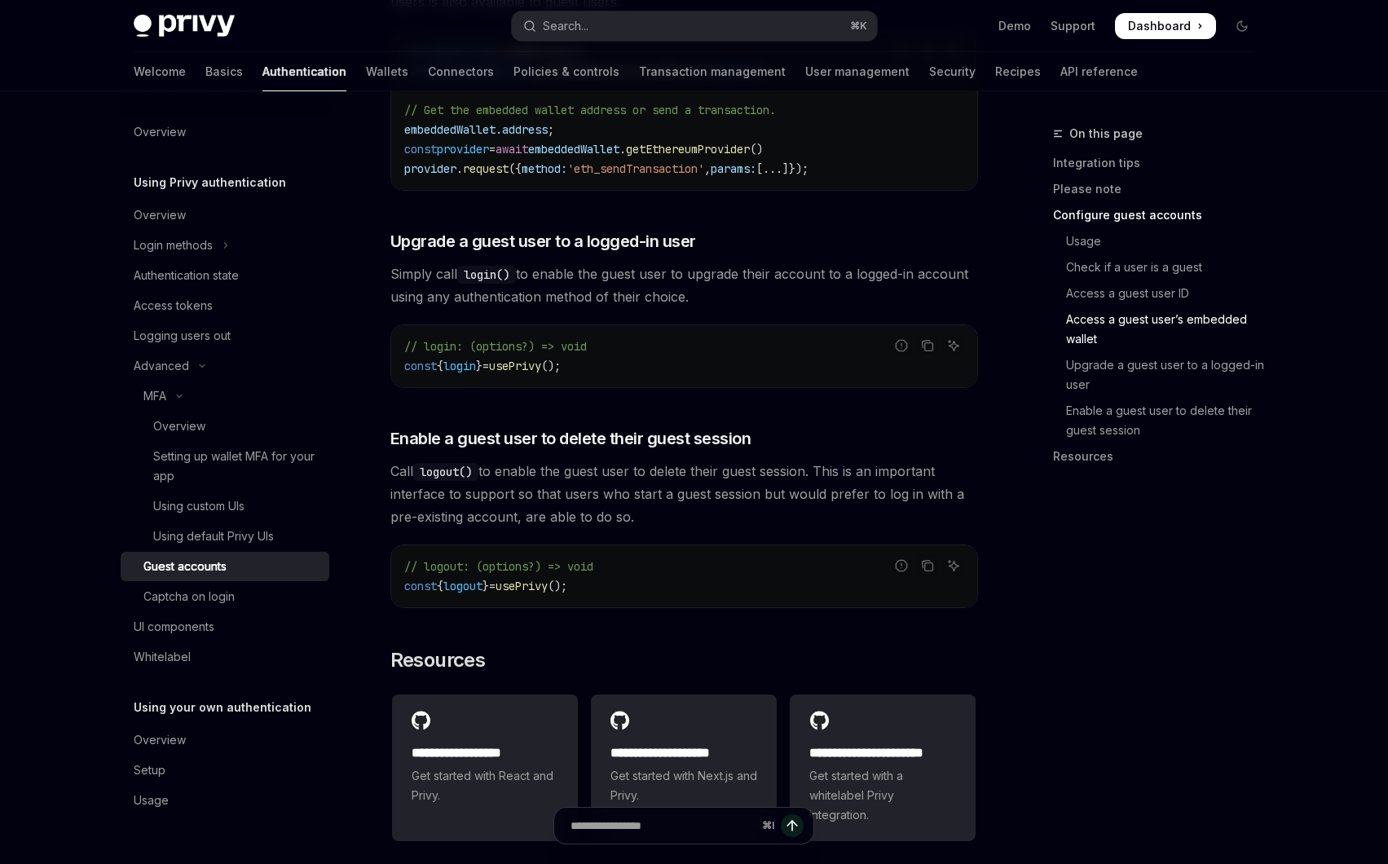
scroll to position [2405, 0]
